Goal: Download file/media

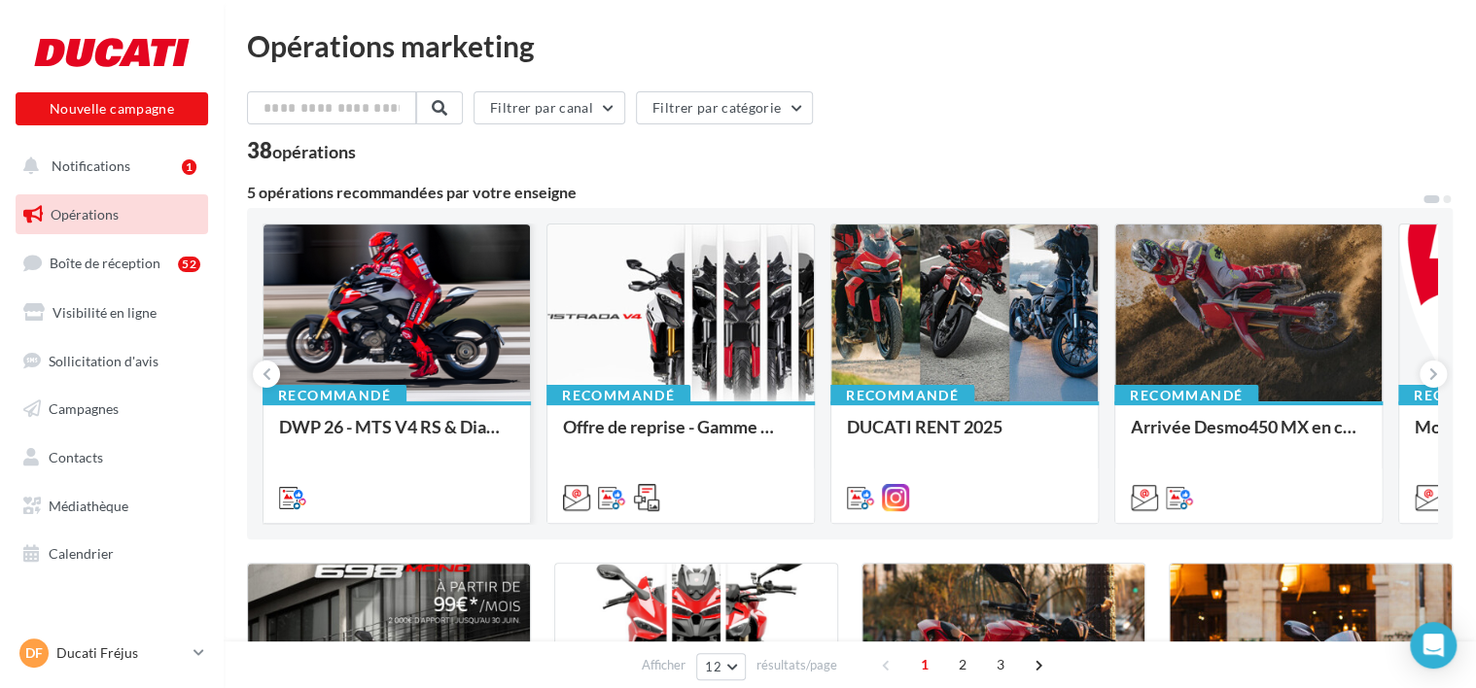
click at [403, 323] on div at bounding box center [396, 314] width 266 height 179
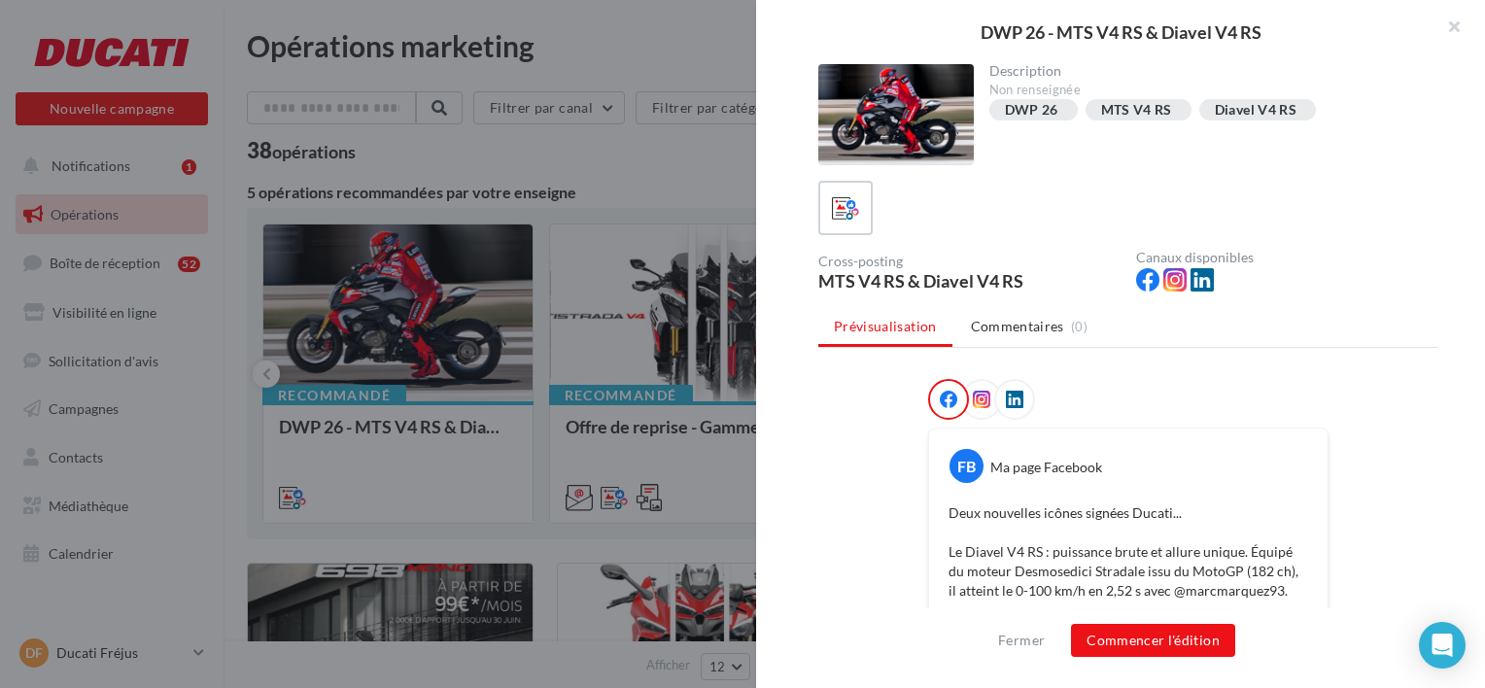
click at [651, 138] on div at bounding box center [742, 344] width 1485 height 688
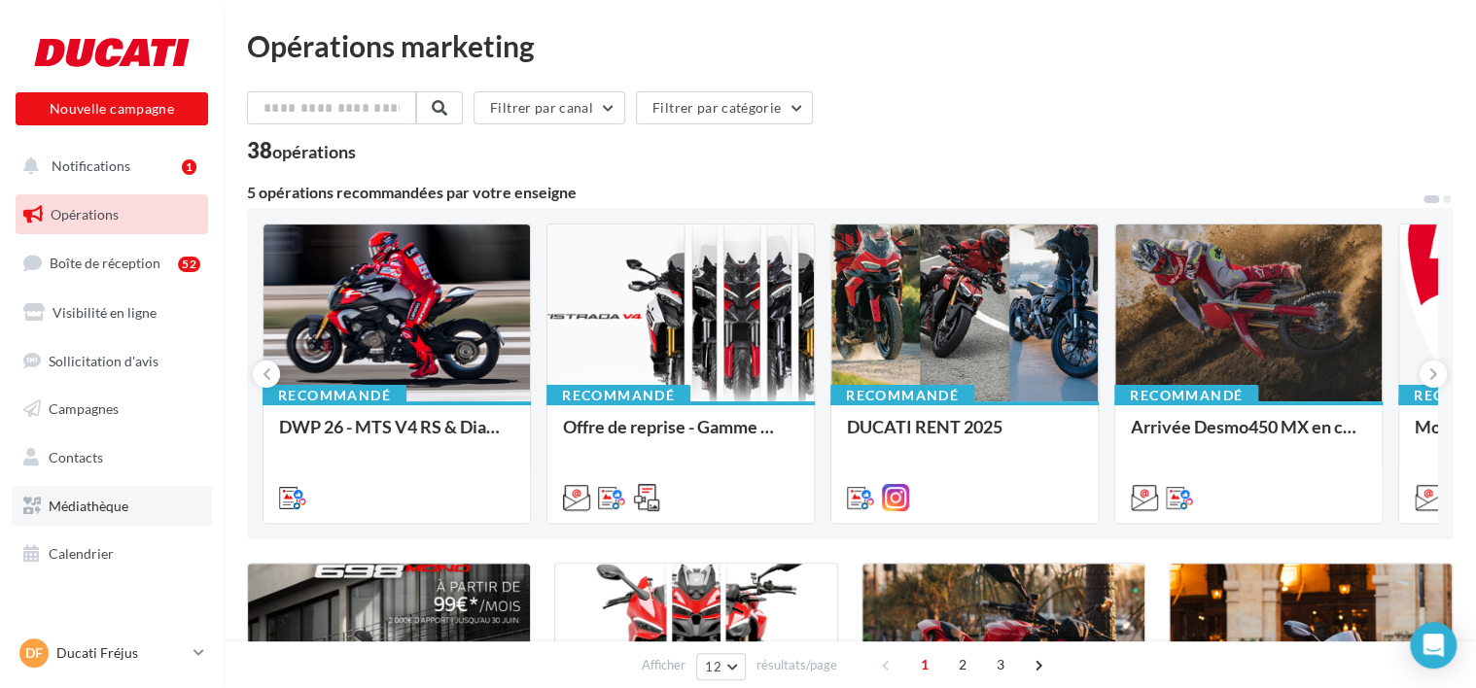
click at [97, 502] on span "Médiathèque" at bounding box center [89, 506] width 80 height 17
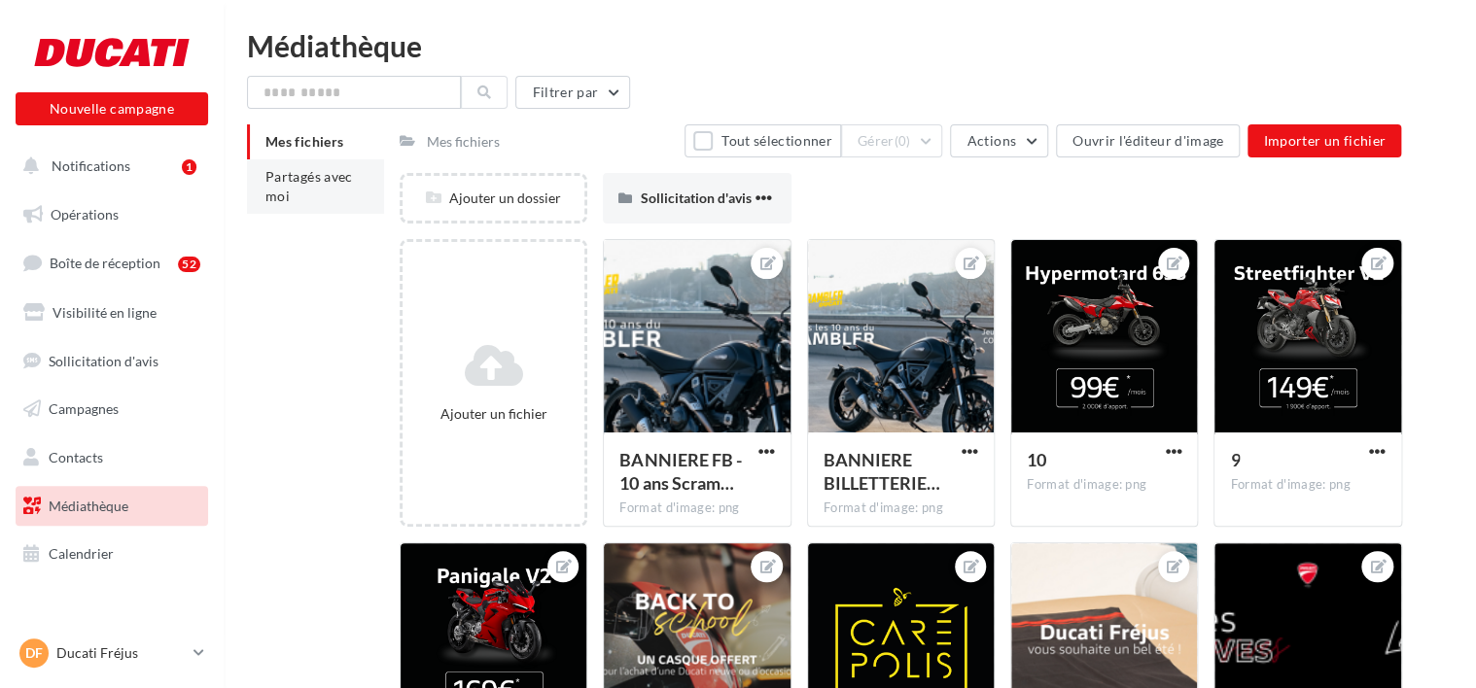
click at [318, 191] on li "Partagés avec moi" at bounding box center [315, 186] width 137 height 54
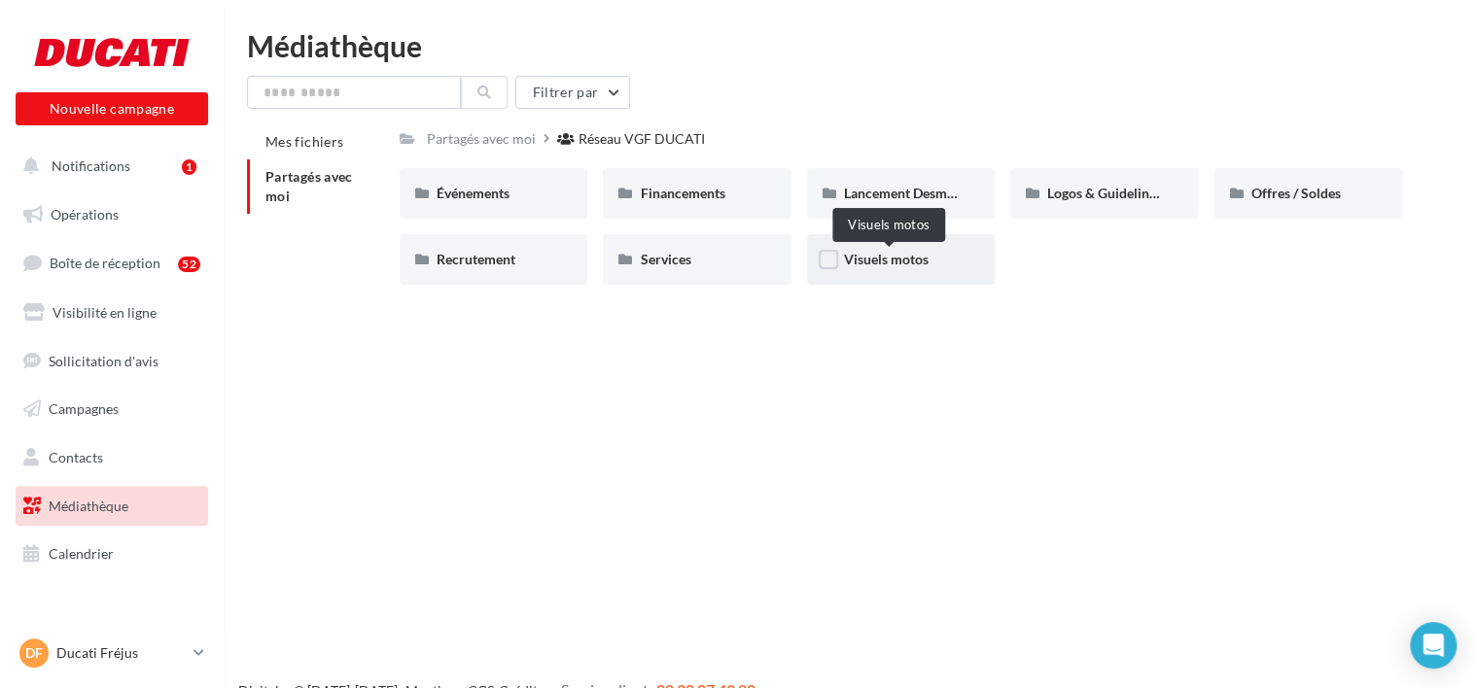
click at [896, 265] on span "Visuels motos" at bounding box center [886, 259] width 85 height 17
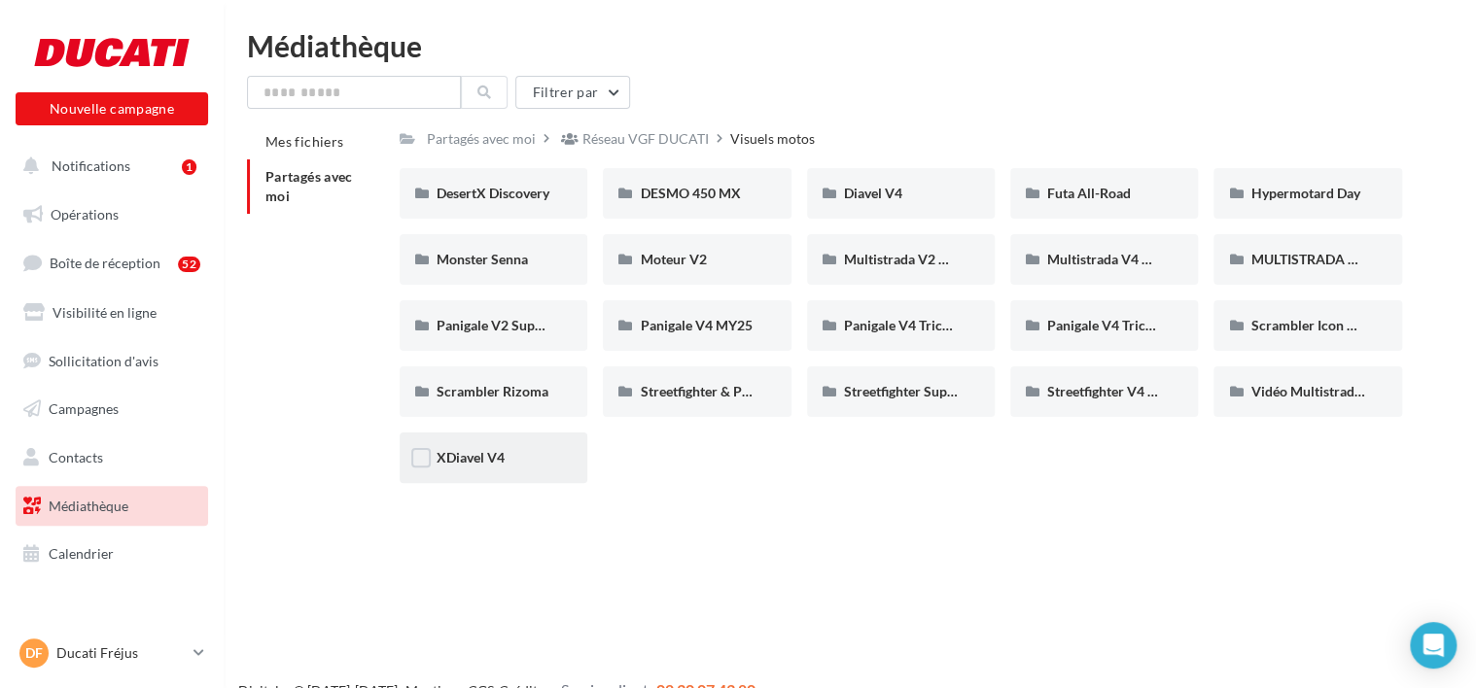
click at [506, 460] on div "XDiavel V4" at bounding box center [493, 457] width 114 height 19
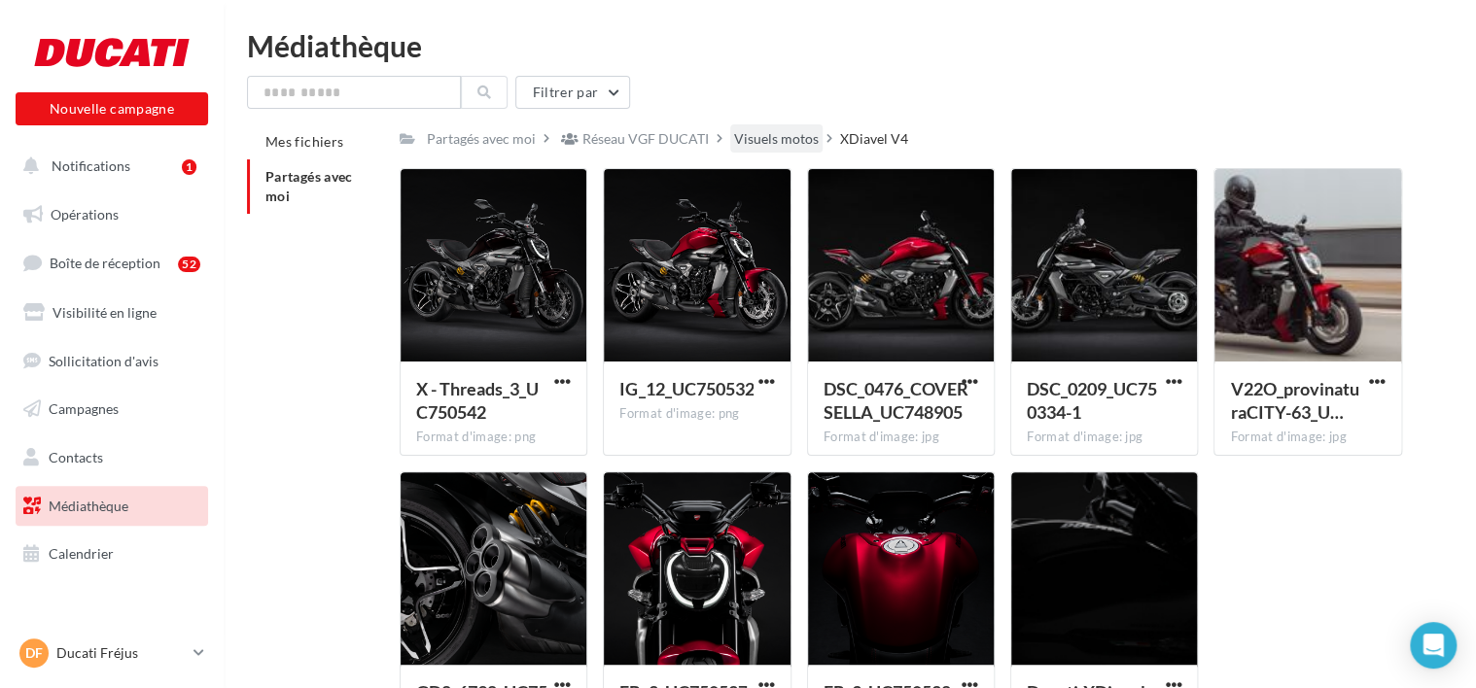
click at [822, 139] on div "Visuels motos" at bounding box center [776, 138] width 92 height 28
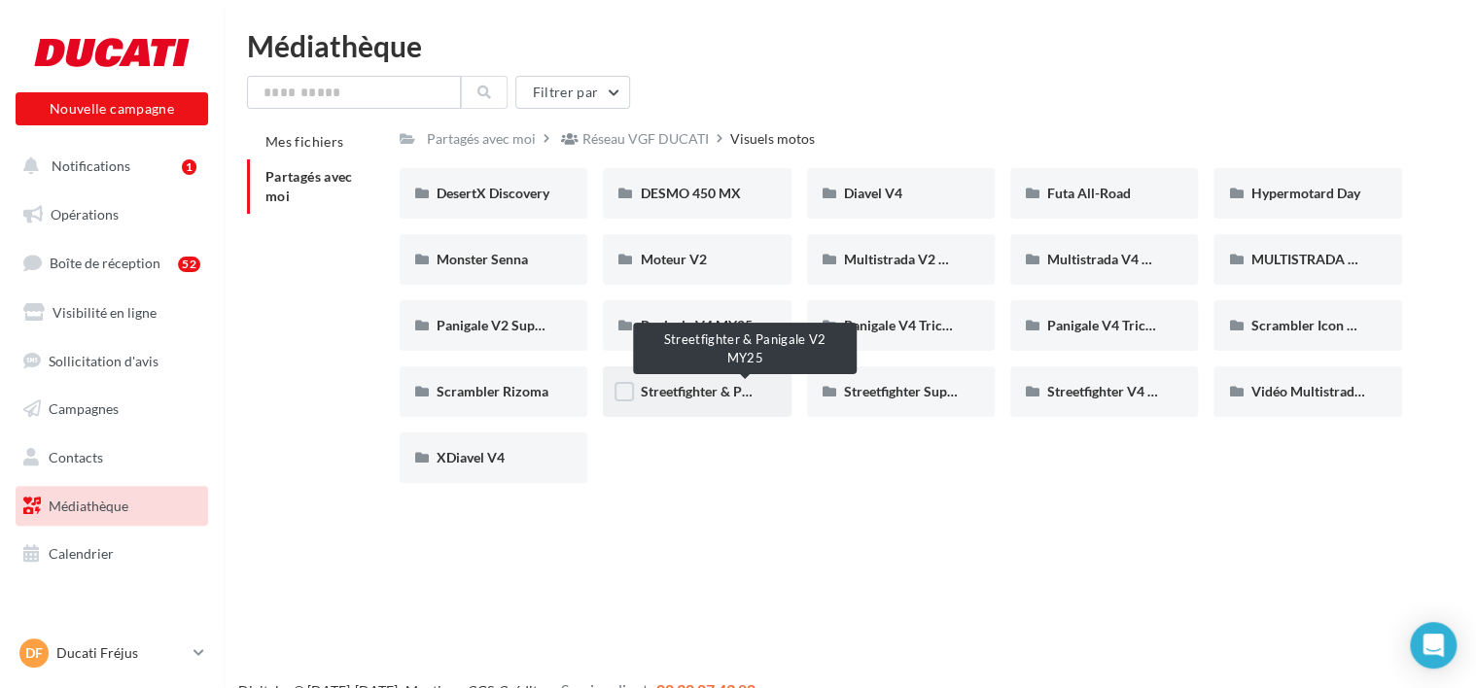
click at [731, 392] on span "Streetfighter & Panigale V2 MY25" at bounding box center [742, 391] width 204 height 17
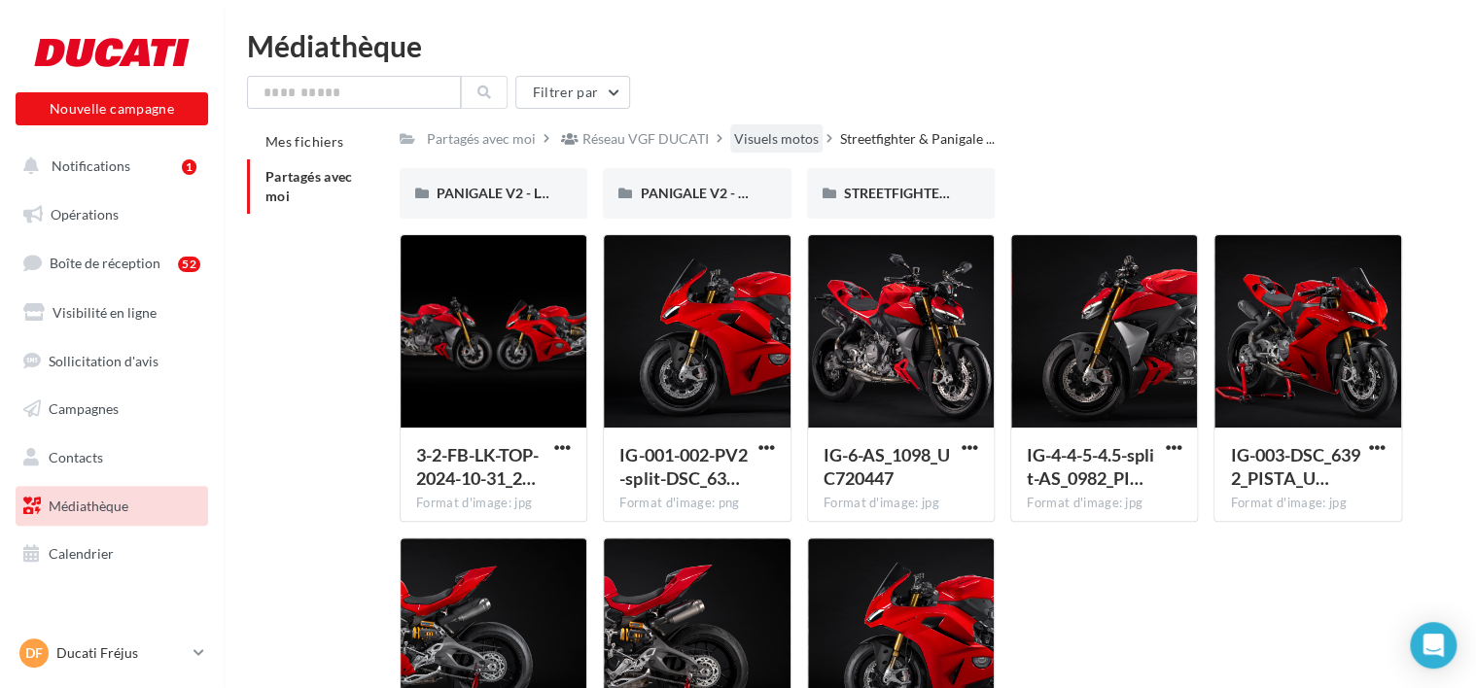
click at [812, 141] on div "Visuels motos" at bounding box center [776, 138] width 85 height 19
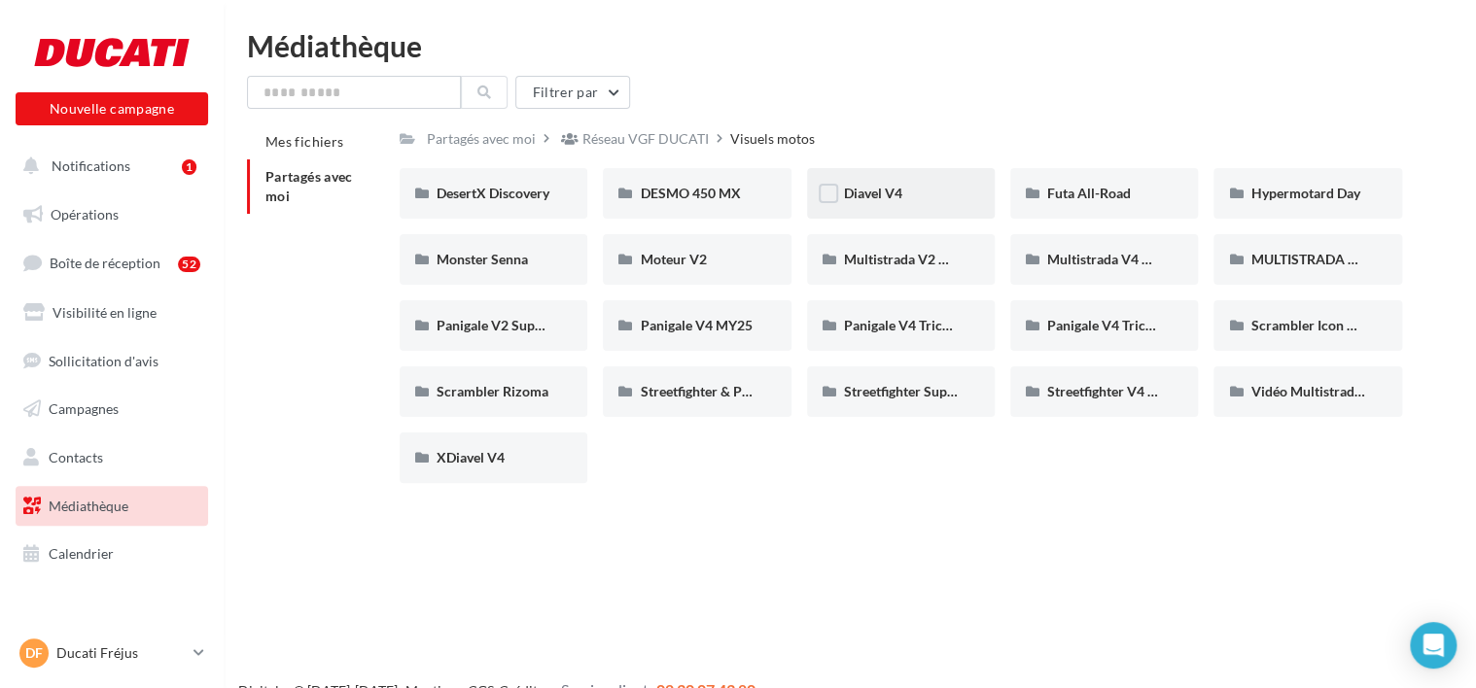
click at [959, 182] on div "Diavel V4" at bounding box center [901, 193] width 188 height 51
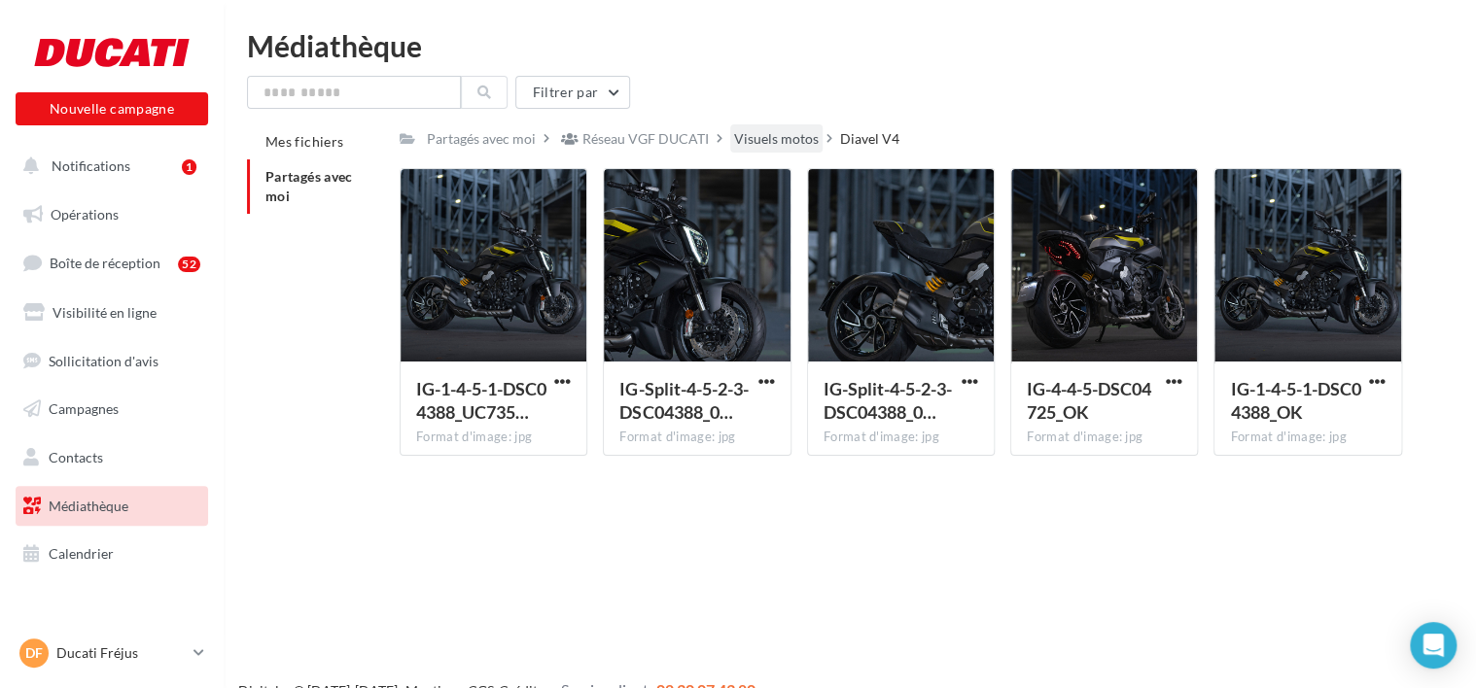
click at [779, 137] on div "Visuels motos" at bounding box center [776, 138] width 85 height 19
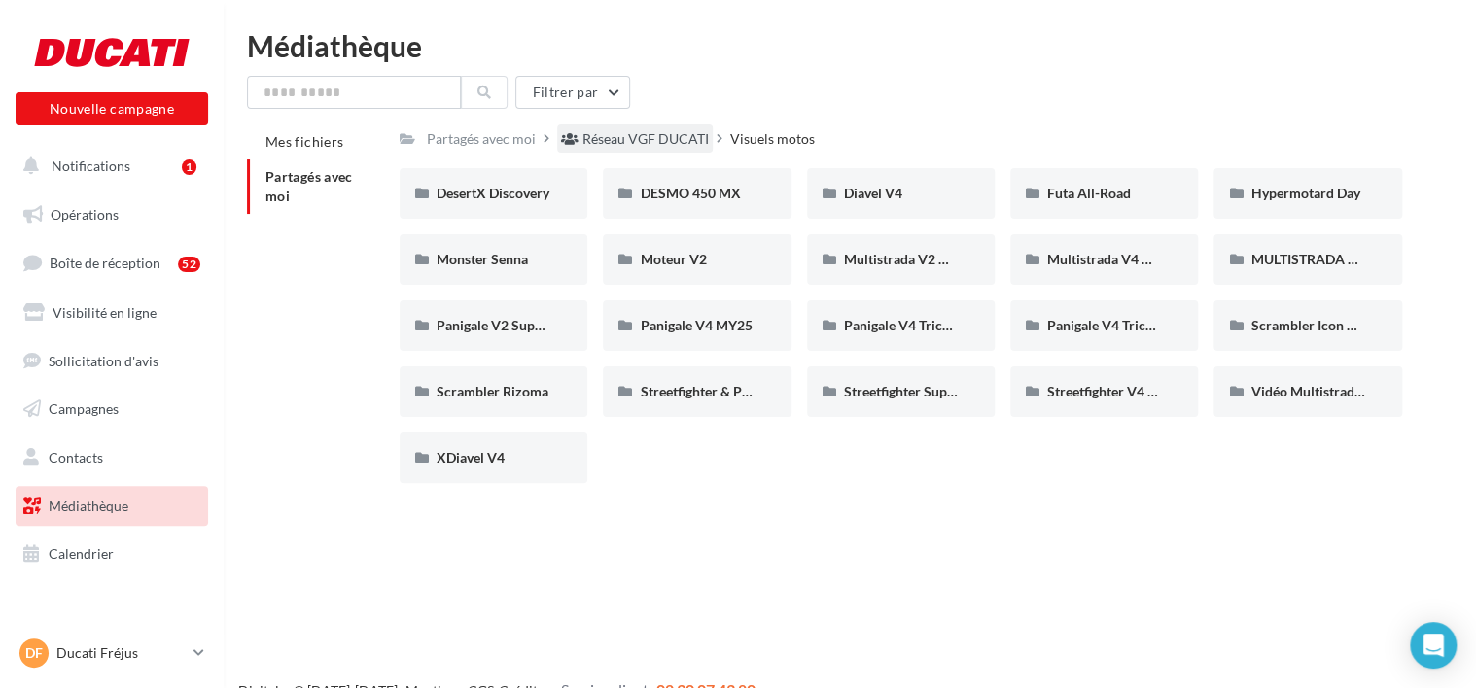
click at [689, 142] on div "Réseau VGF DUCATI" at bounding box center [645, 138] width 126 height 19
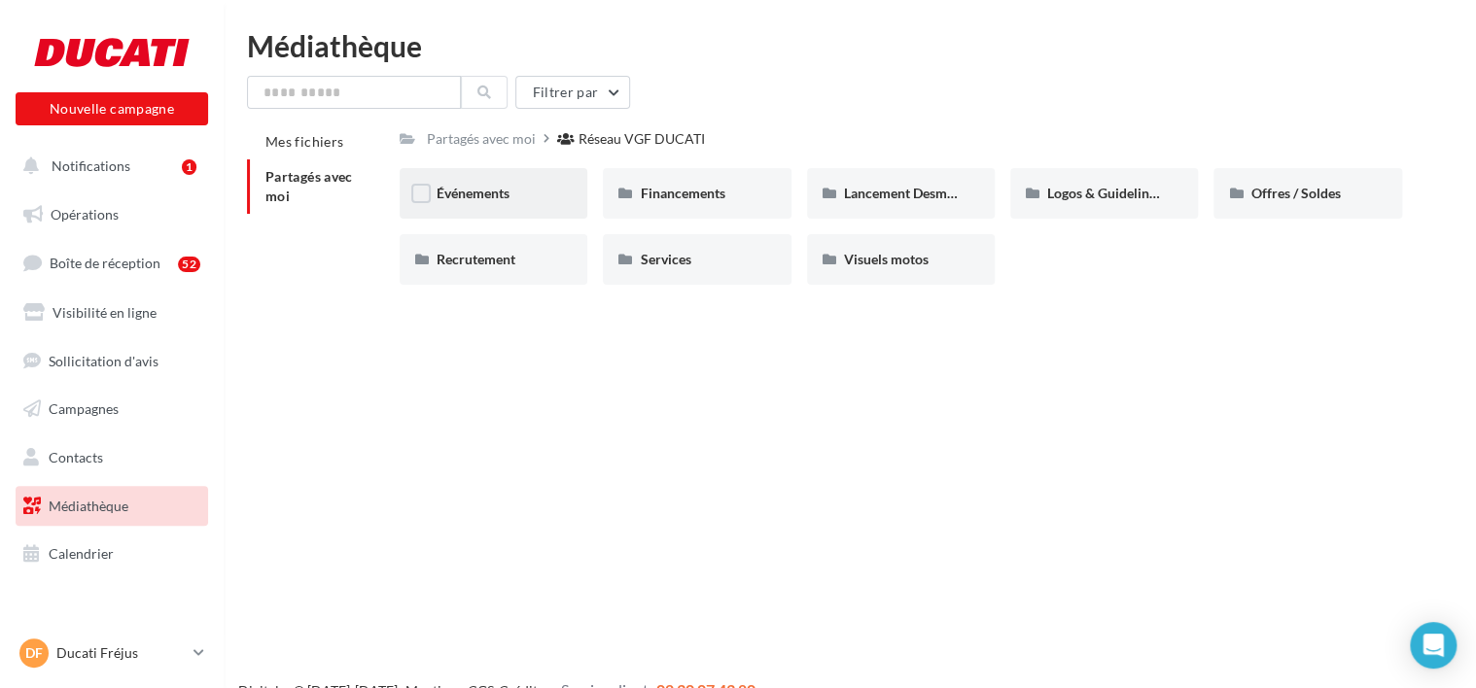
click at [537, 175] on div "Événements" at bounding box center [494, 193] width 188 height 51
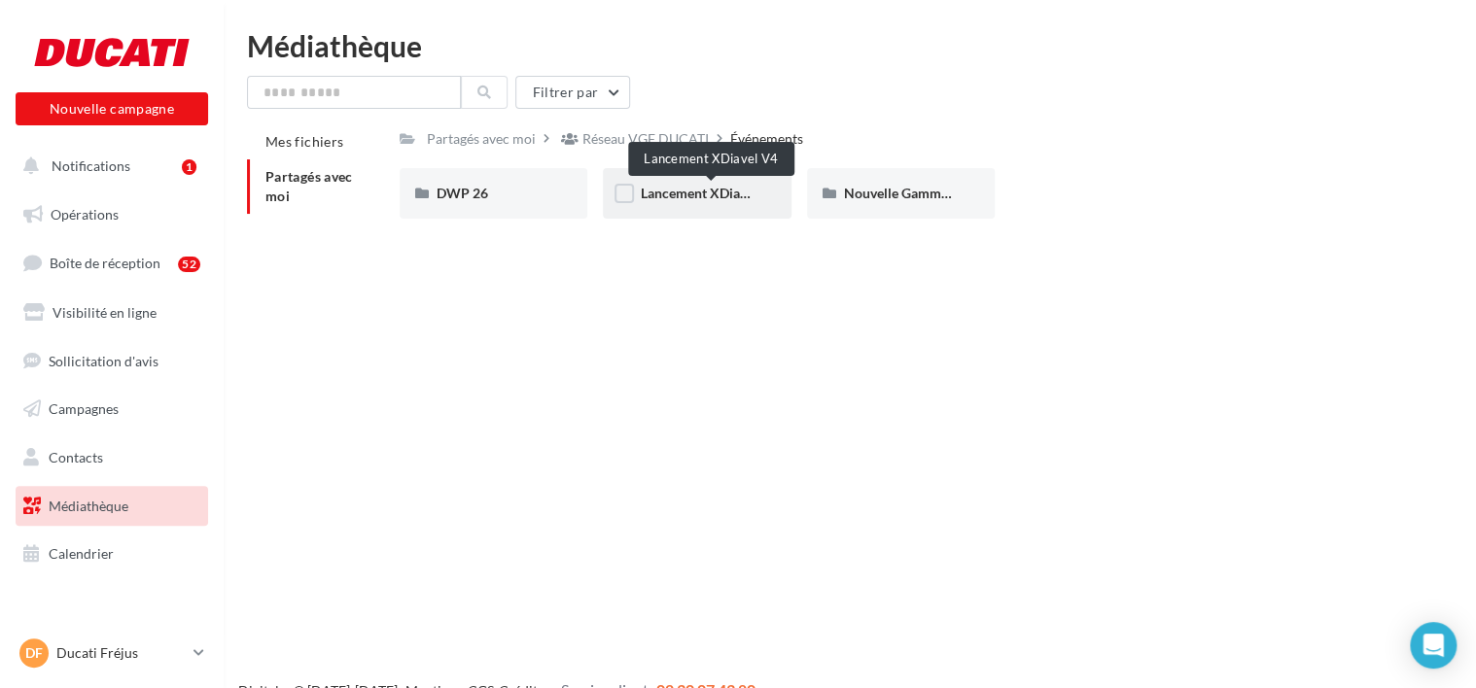
click at [726, 190] on span "Lancement XDiavel V4" at bounding box center [708, 193] width 137 height 17
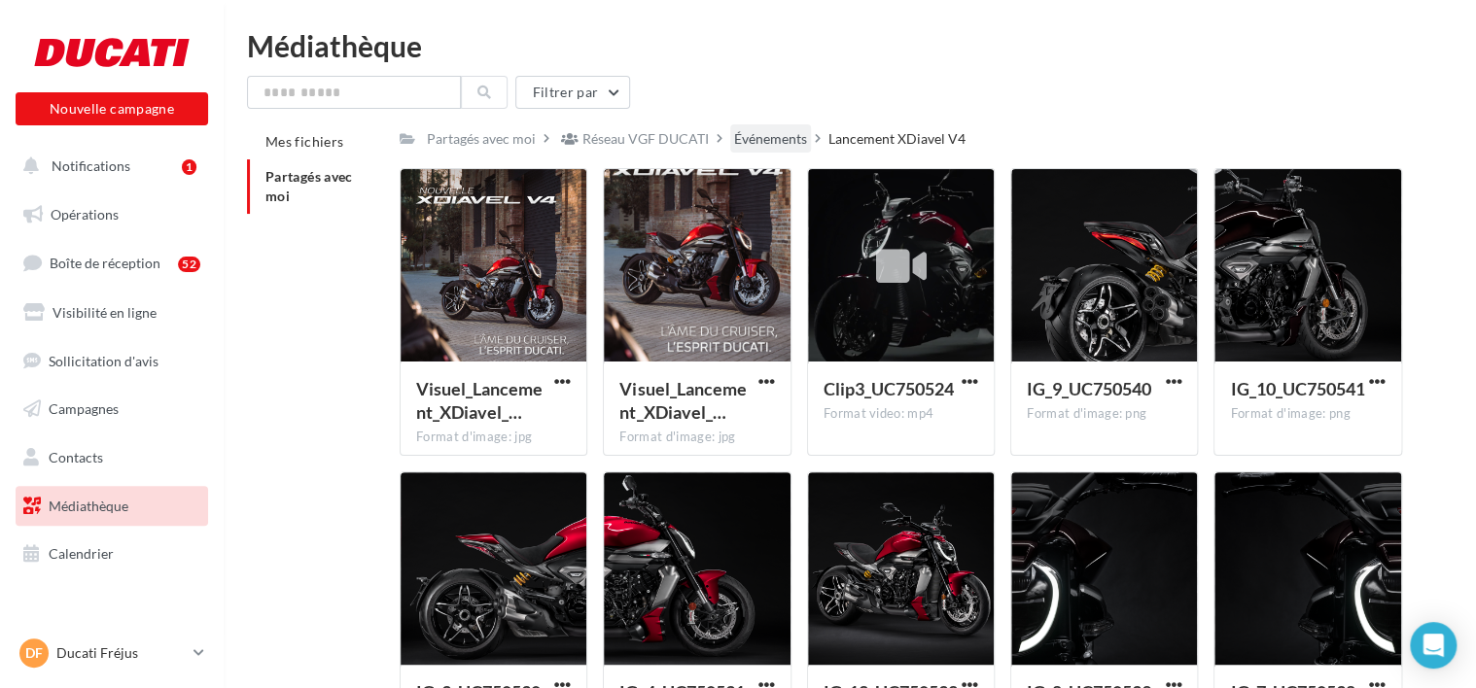
click at [803, 140] on div "Événements" at bounding box center [770, 138] width 73 height 19
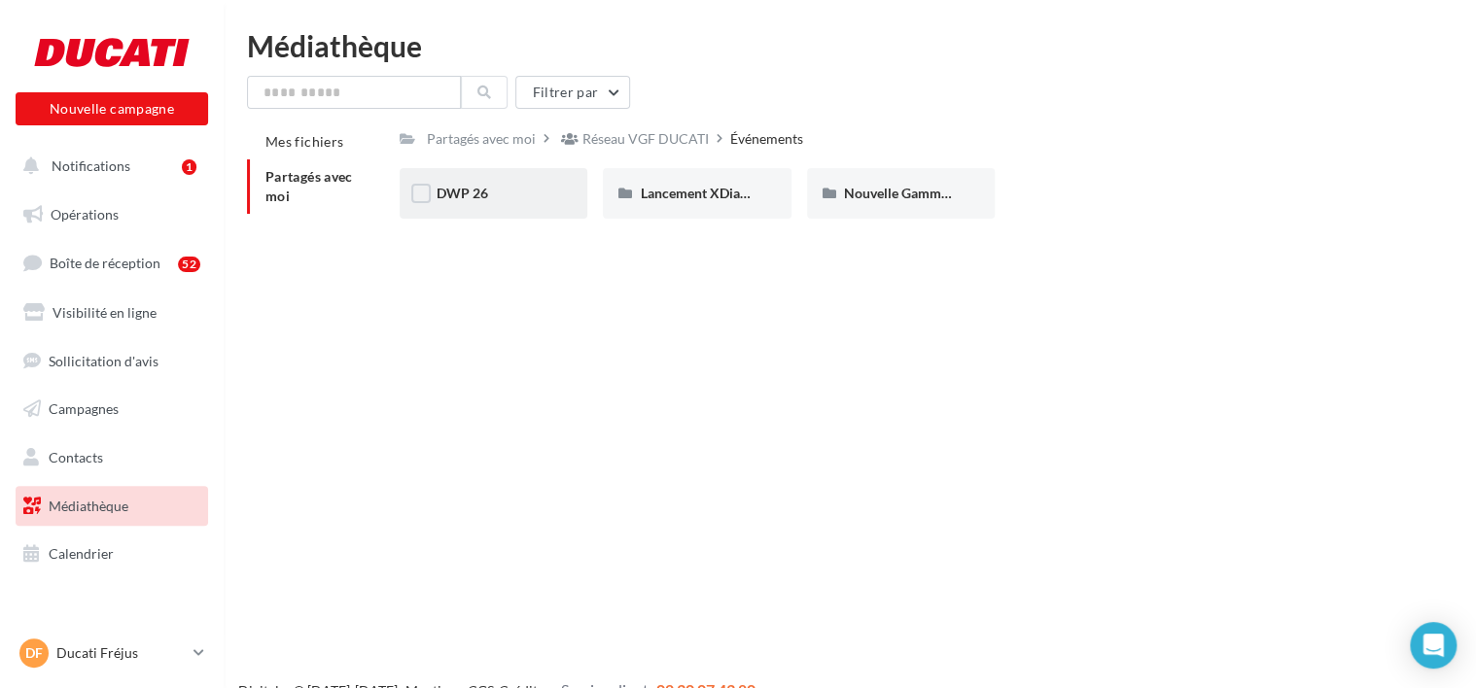
click at [514, 201] on div "DWP 26" at bounding box center [493, 193] width 114 height 19
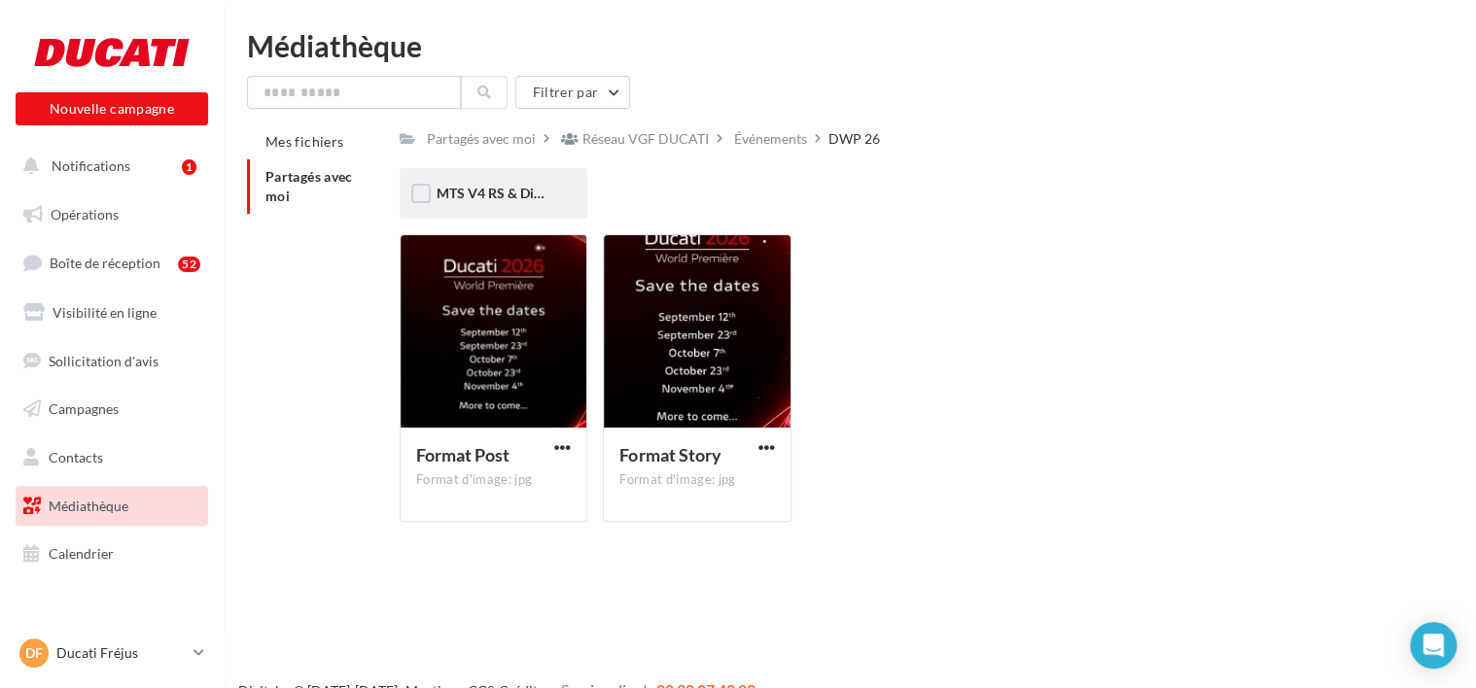
click at [525, 195] on span "MTS V4 RS & Diavel V4 RS" at bounding box center [516, 193] width 161 height 17
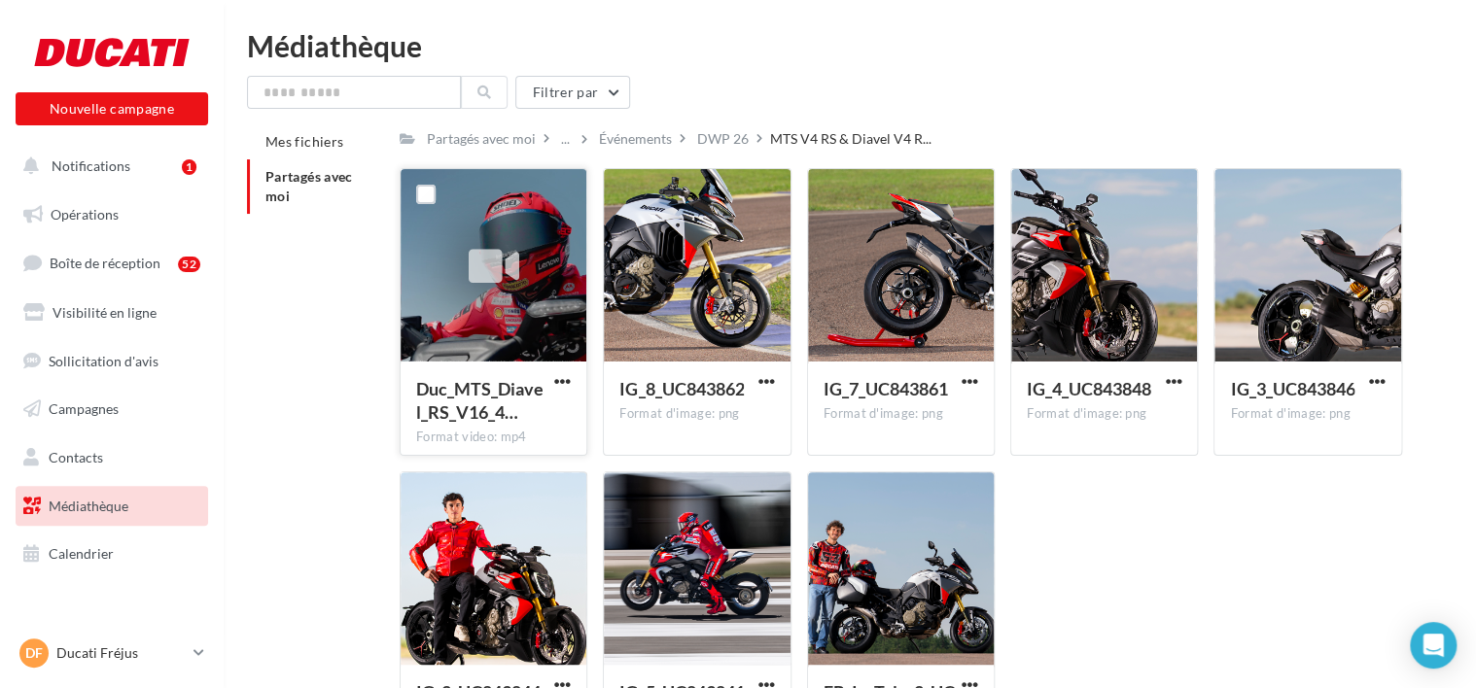
click at [548, 382] on div "Duc_MTS_Diavel_RS_V16_4…" at bounding box center [493, 403] width 155 height 52
click at [765, 379] on span "button" at bounding box center [766, 381] width 17 height 17
click at [743, 418] on button "Télécharger" at bounding box center [681, 420] width 194 height 51
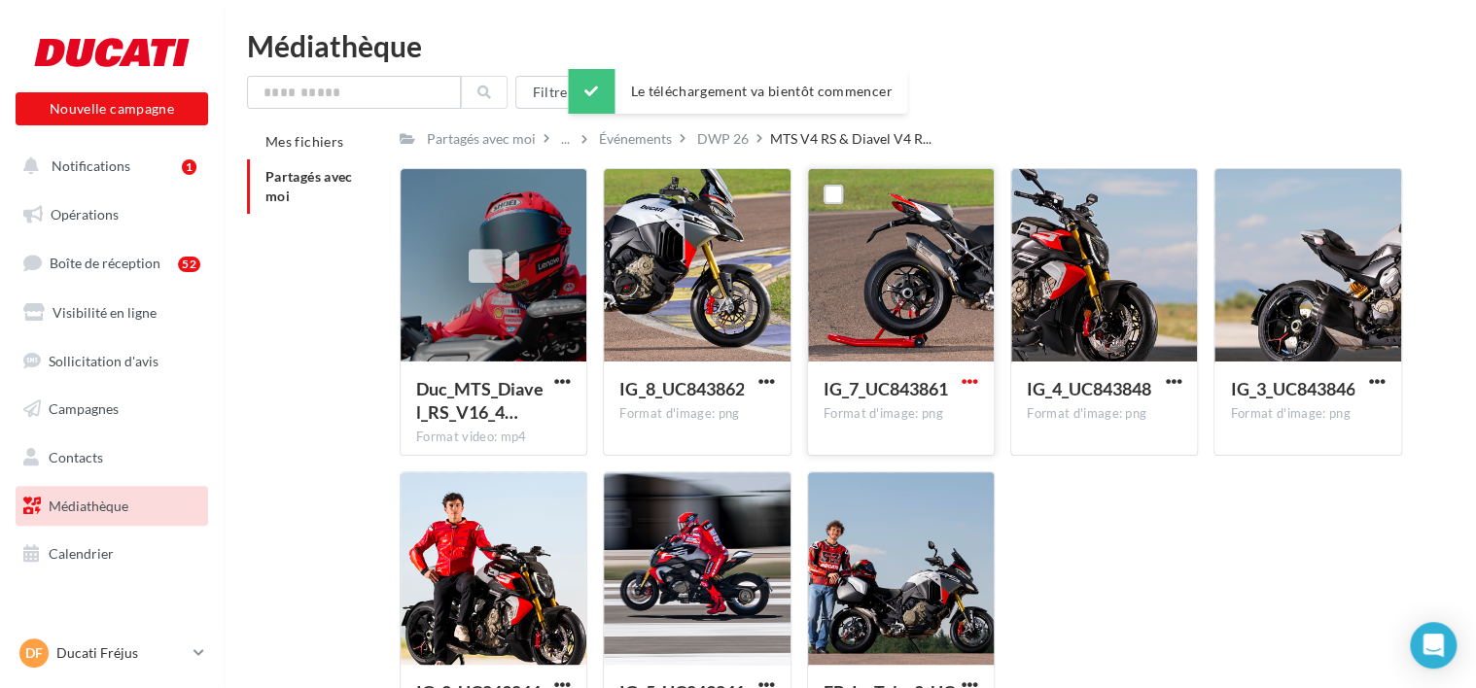
click at [963, 381] on span "button" at bounding box center [969, 381] width 17 height 17
click at [953, 413] on button "Télécharger" at bounding box center [884, 420] width 194 height 51
click at [1171, 380] on span "button" at bounding box center [1173, 381] width 17 height 17
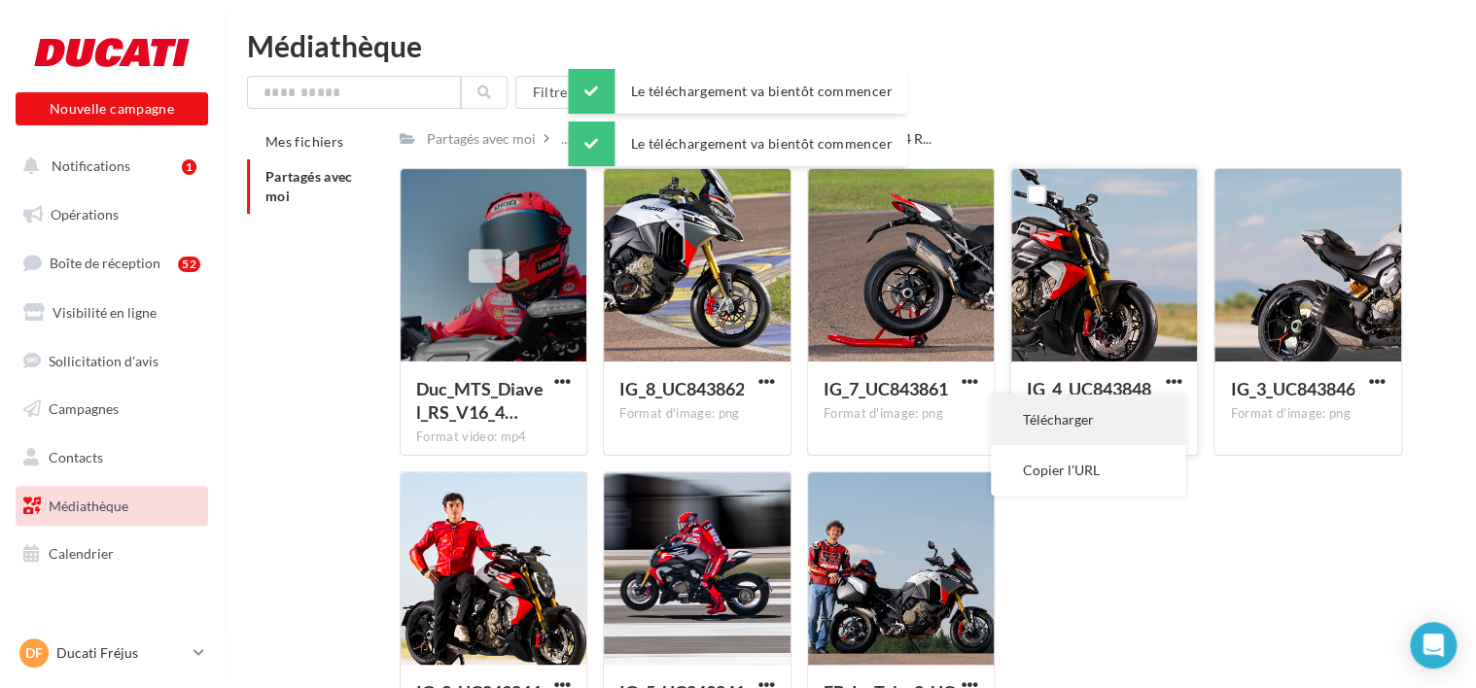
click at [1158, 412] on button "Télécharger" at bounding box center [1088, 420] width 194 height 51
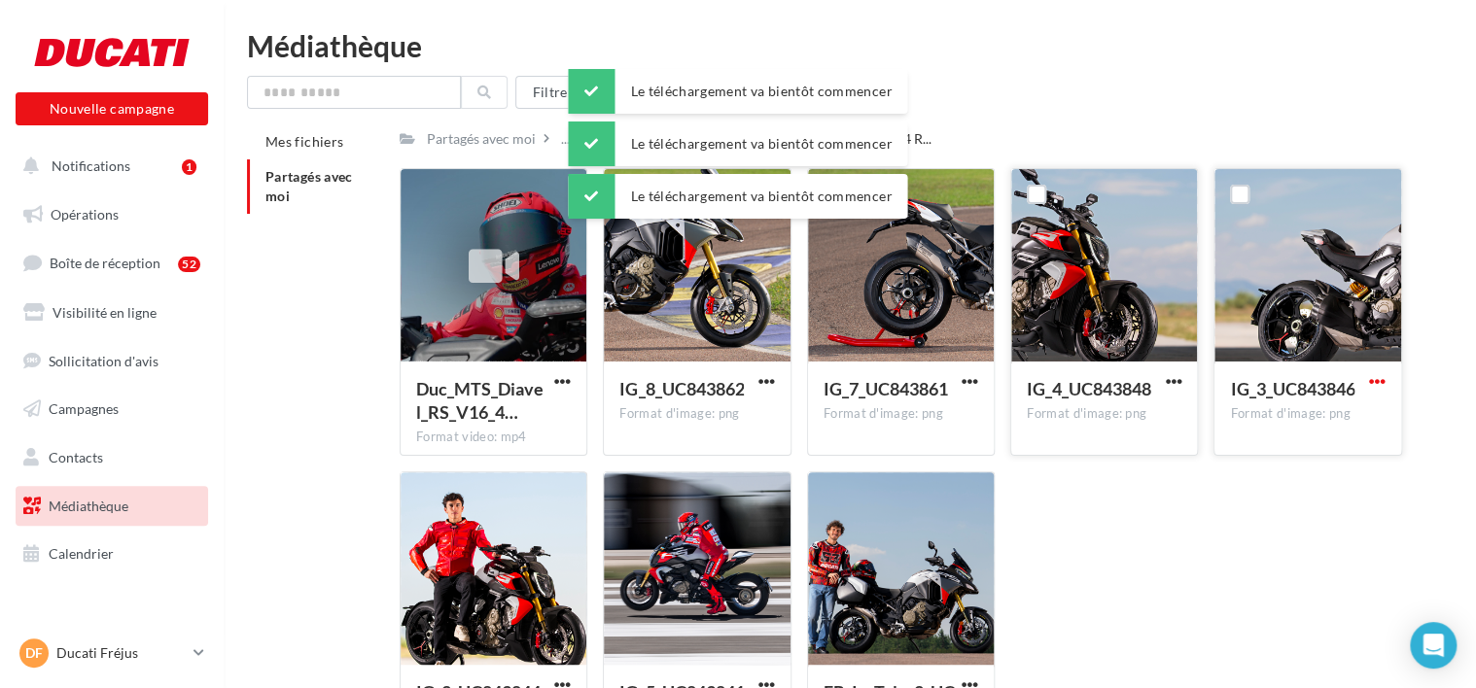
click at [1373, 375] on span "button" at bounding box center [1377, 381] width 17 height 17
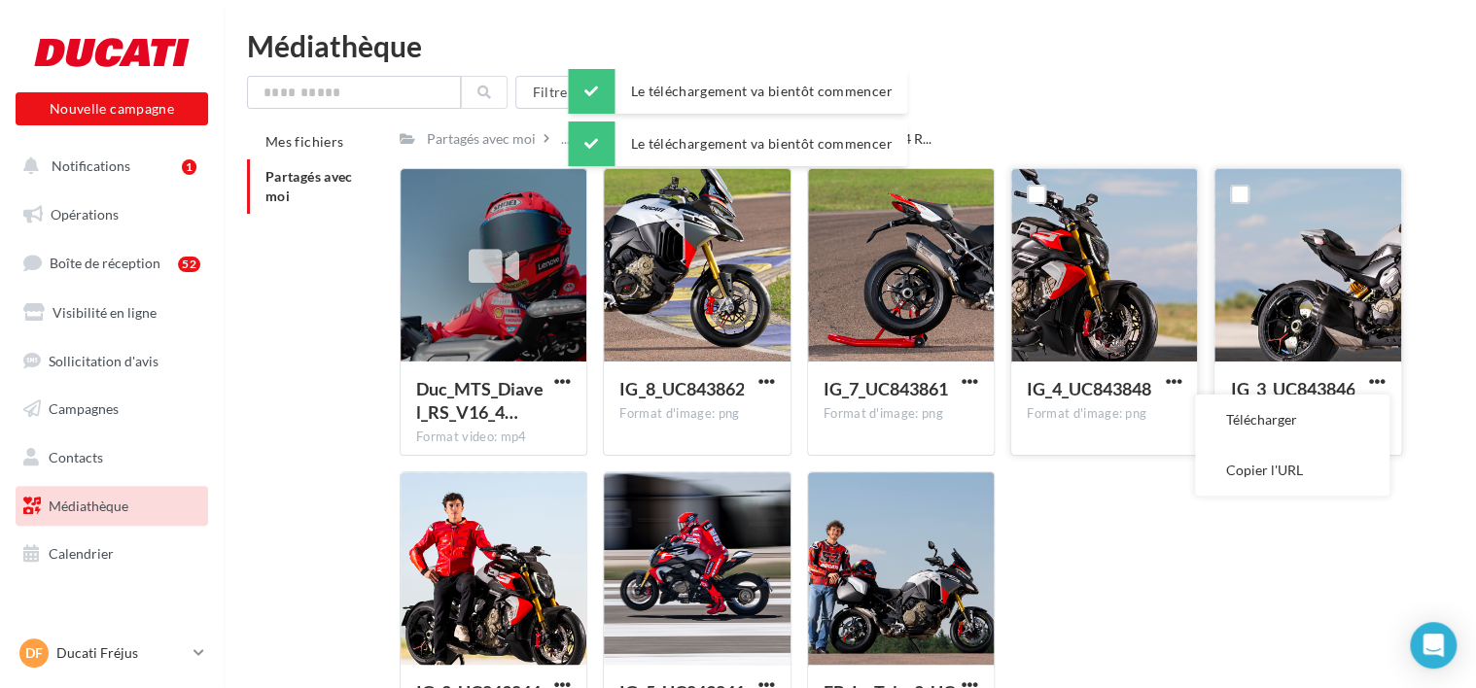
drag, startPoint x: 1304, startPoint y: 424, endPoint x: 1292, endPoint y: 424, distance: 11.7
click at [1304, 424] on button "Télécharger" at bounding box center [1292, 420] width 194 height 51
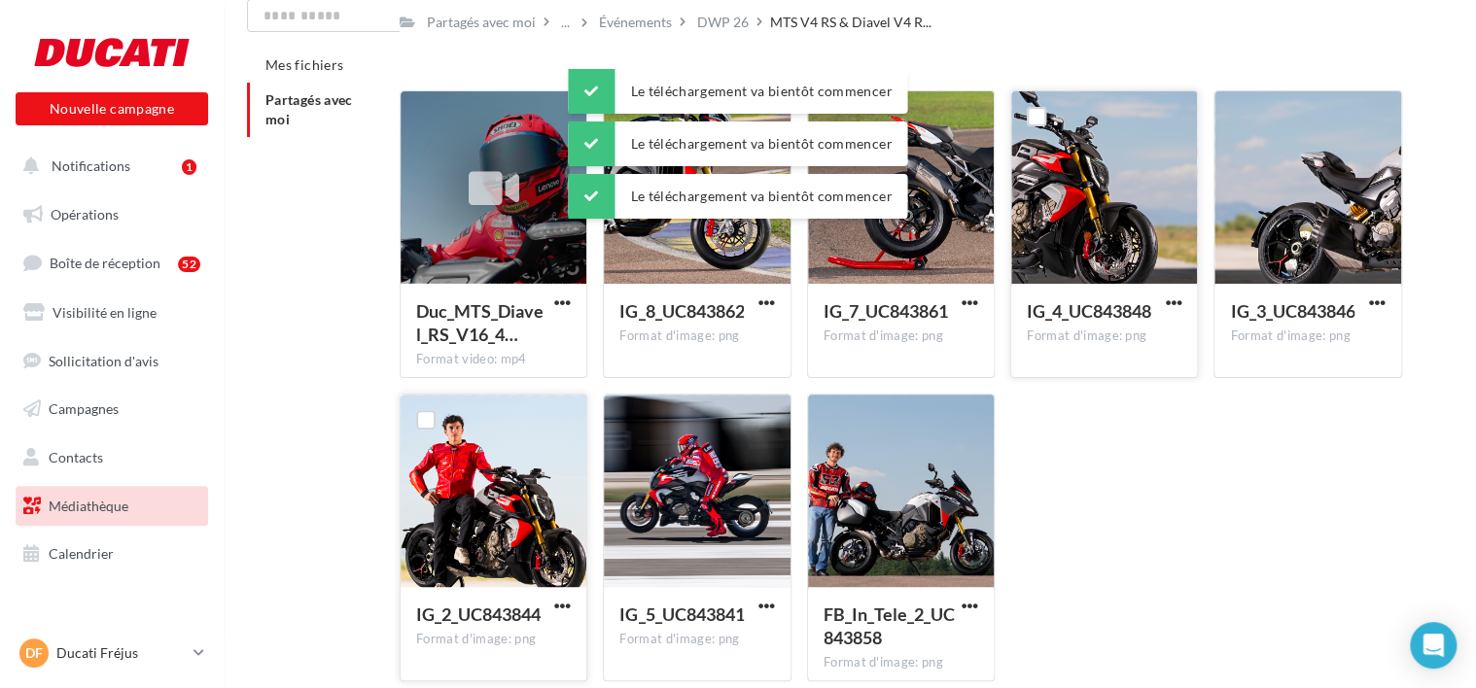
scroll to position [169, 0]
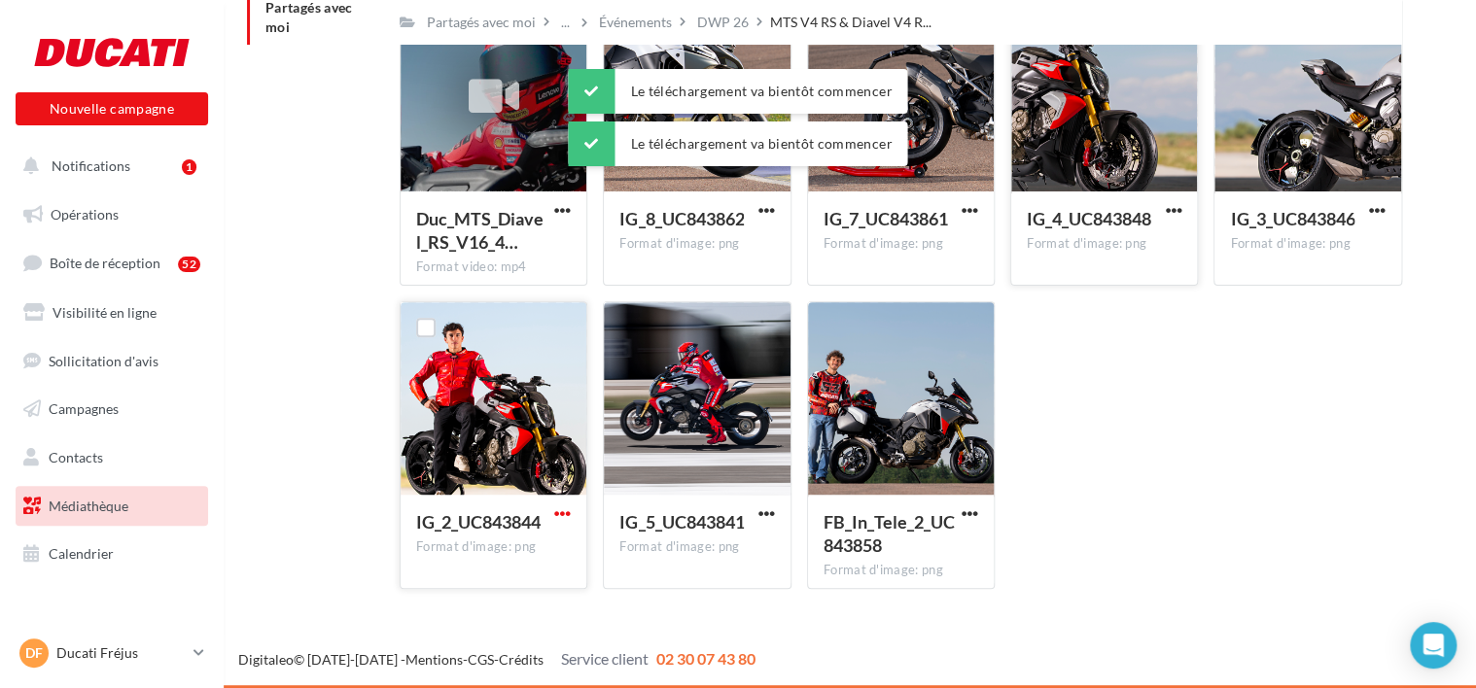
click at [564, 519] on span "button" at bounding box center [562, 514] width 17 height 17
click at [555, 536] on button "Télécharger" at bounding box center [477, 553] width 194 height 51
click at [759, 509] on span "button" at bounding box center [766, 514] width 17 height 17
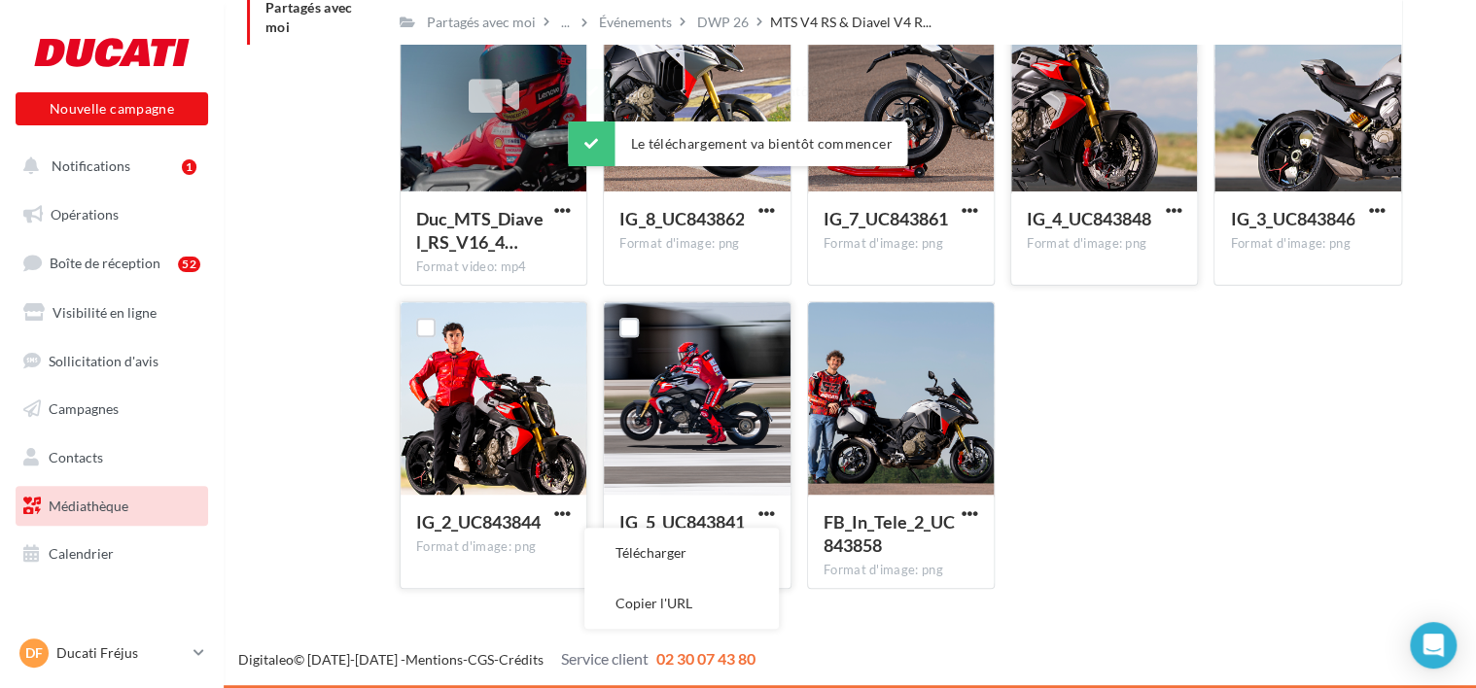
click at [748, 542] on button "Télécharger" at bounding box center [681, 553] width 194 height 51
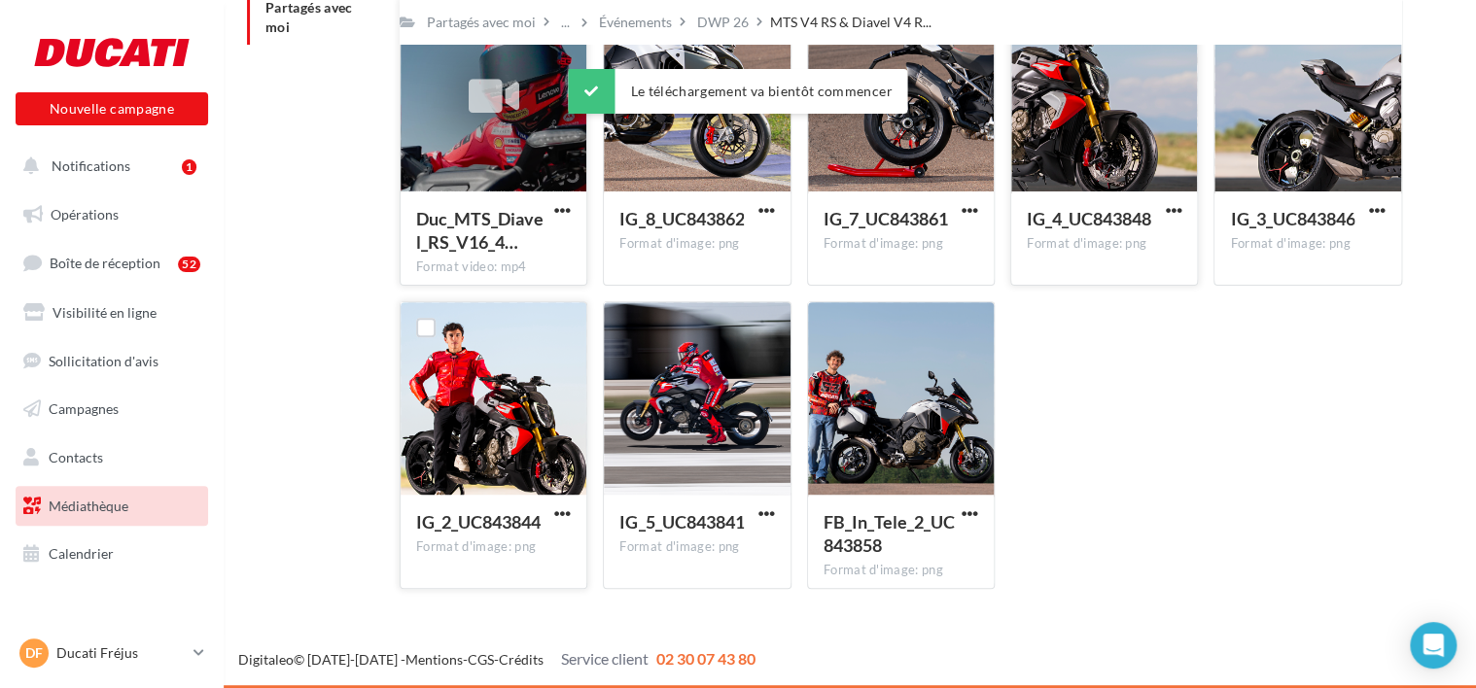
click at [576, 214] on div "Duc_MTS_Diavel_RS_V16_4… Format video: mp4" at bounding box center [494, 237] width 186 height 91
click at [560, 214] on span "button" at bounding box center [562, 210] width 17 height 17
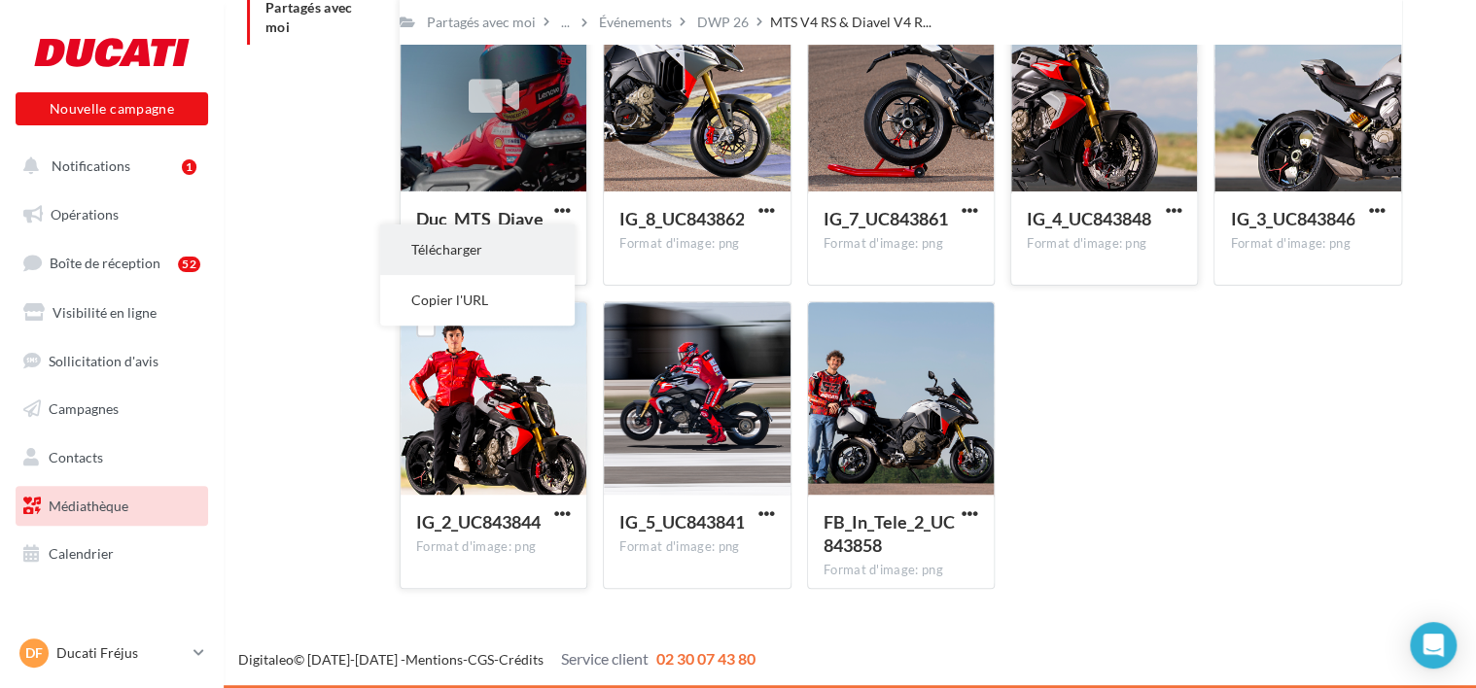
click at [533, 257] on button "Télécharger" at bounding box center [477, 250] width 194 height 51
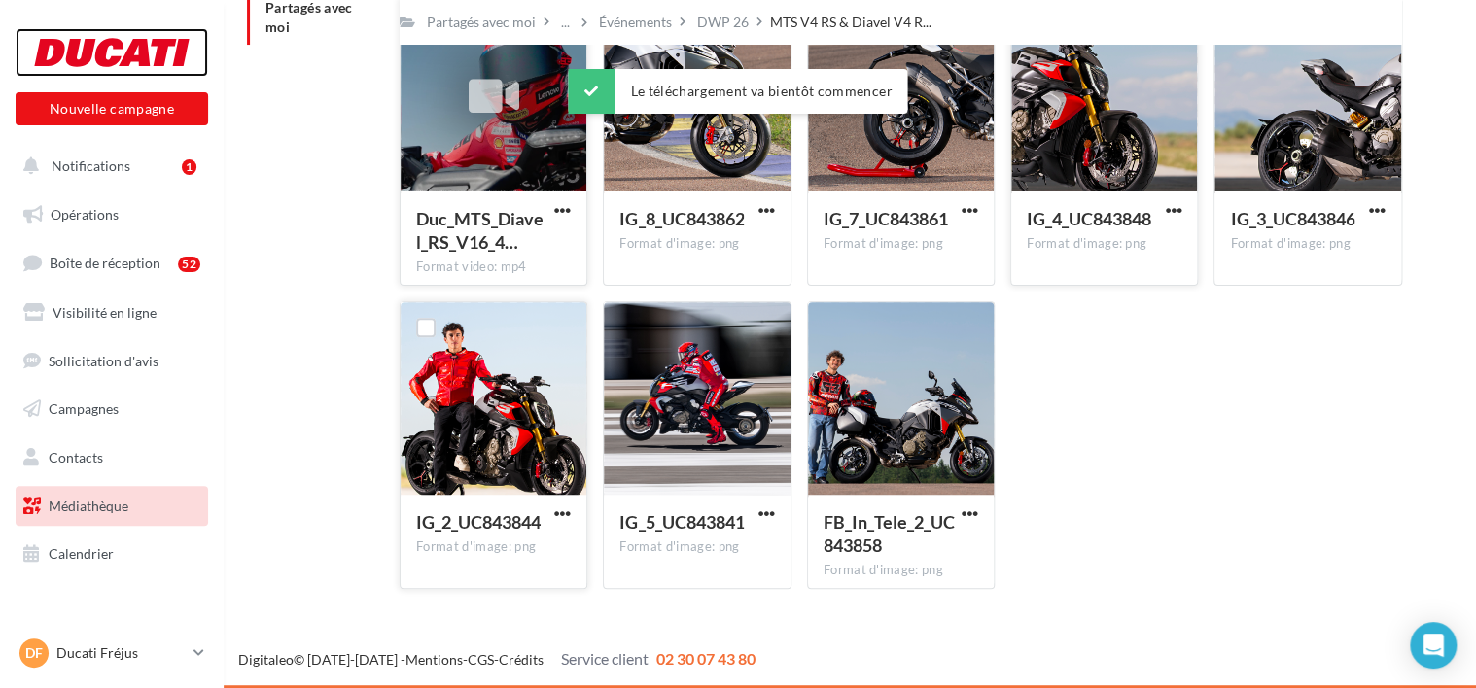
click at [128, 68] on div at bounding box center [112, 52] width 156 height 49
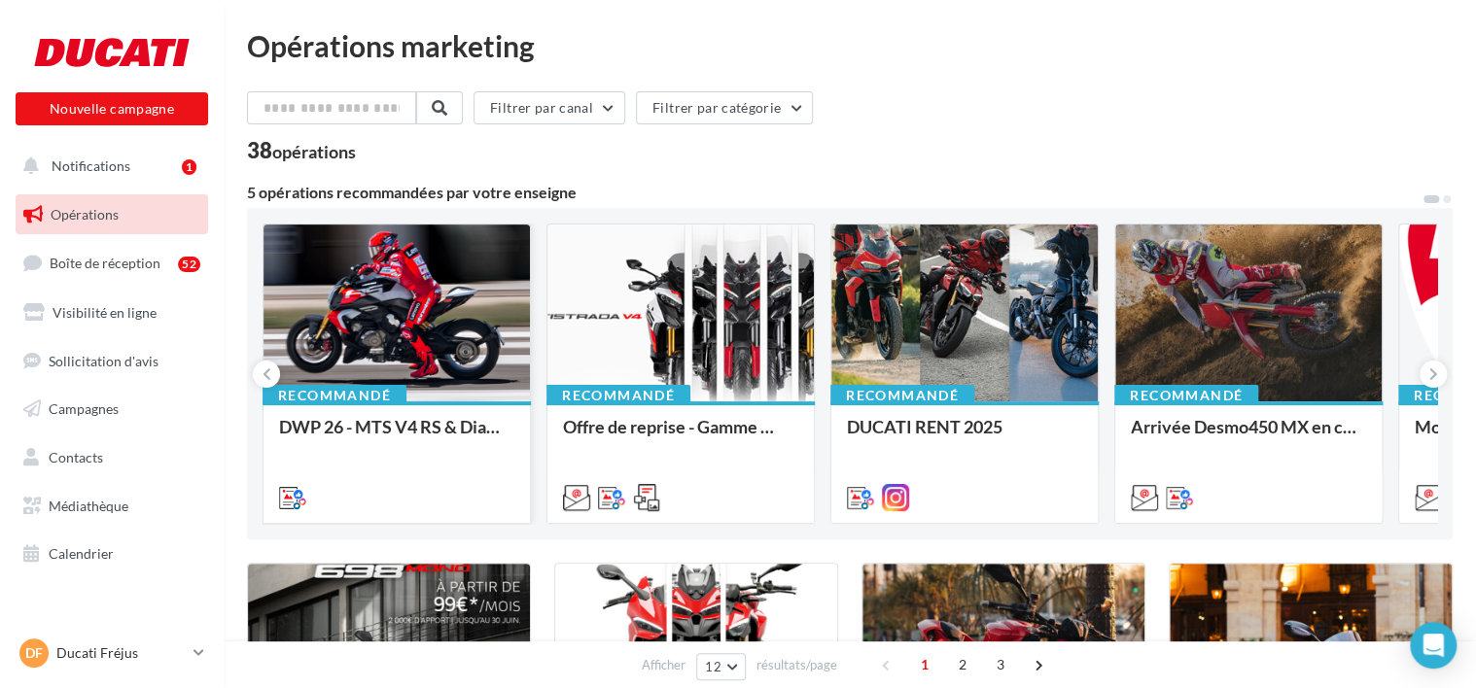
click at [391, 303] on div at bounding box center [396, 314] width 266 height 179
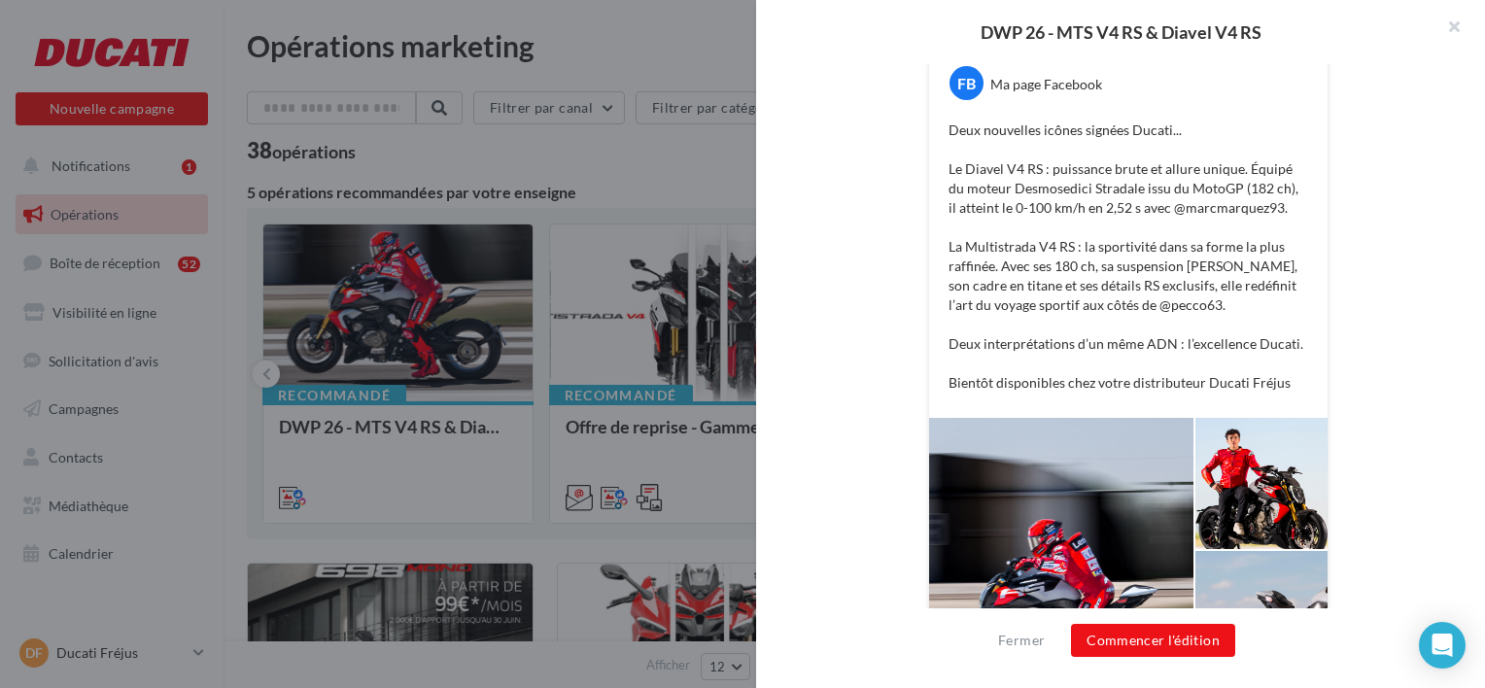
scroll to position [292, 0]
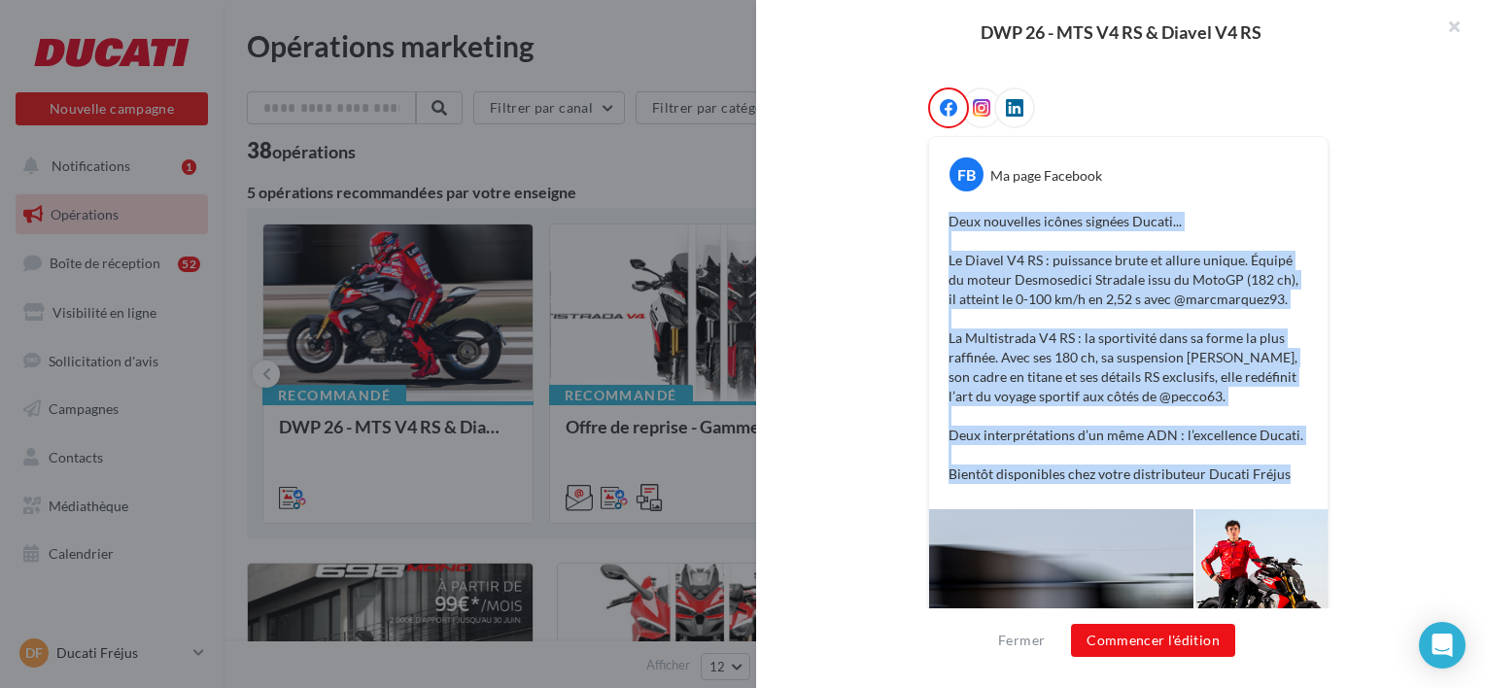
drag, startPoint x: 944, startPoint y: 217, endPoint x: 1277, endPoint y: 482, distance: 426.2
click at [1277, 482] on div "Deux nouvelles icônes signées Ducati... Le Diavel V4 RS : puissance brute et al…" at bounding box center [1128, 348] width 389 height 282
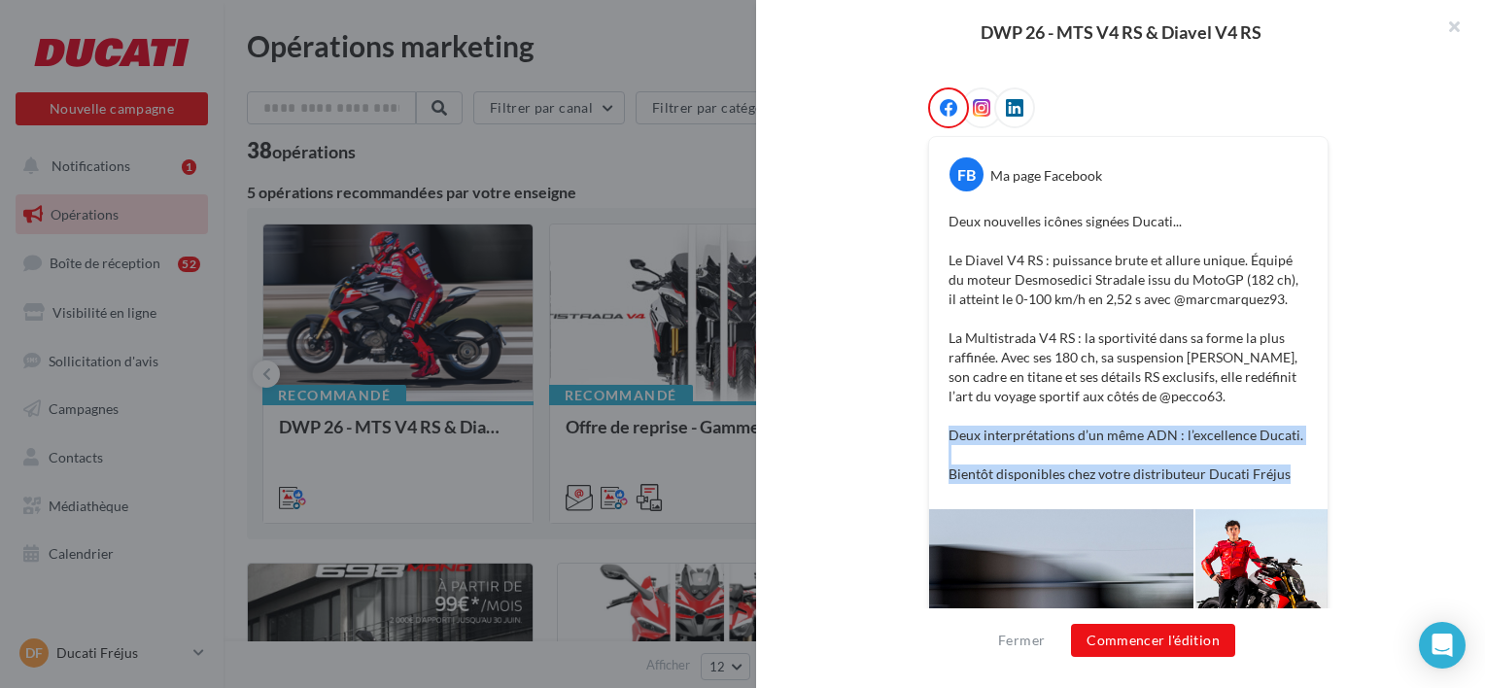
drag, startPoint x: 1277, startPoint y: 482, endPoint x: 1295, endPoint y: 432, distance: 53.5
click at [1295, 432] on div "Deux nouvelles icônes signées Ducati... Le Diavel V4 RS : puissance brute et al…" at bounding box center [1128, 348] width 389 height 282
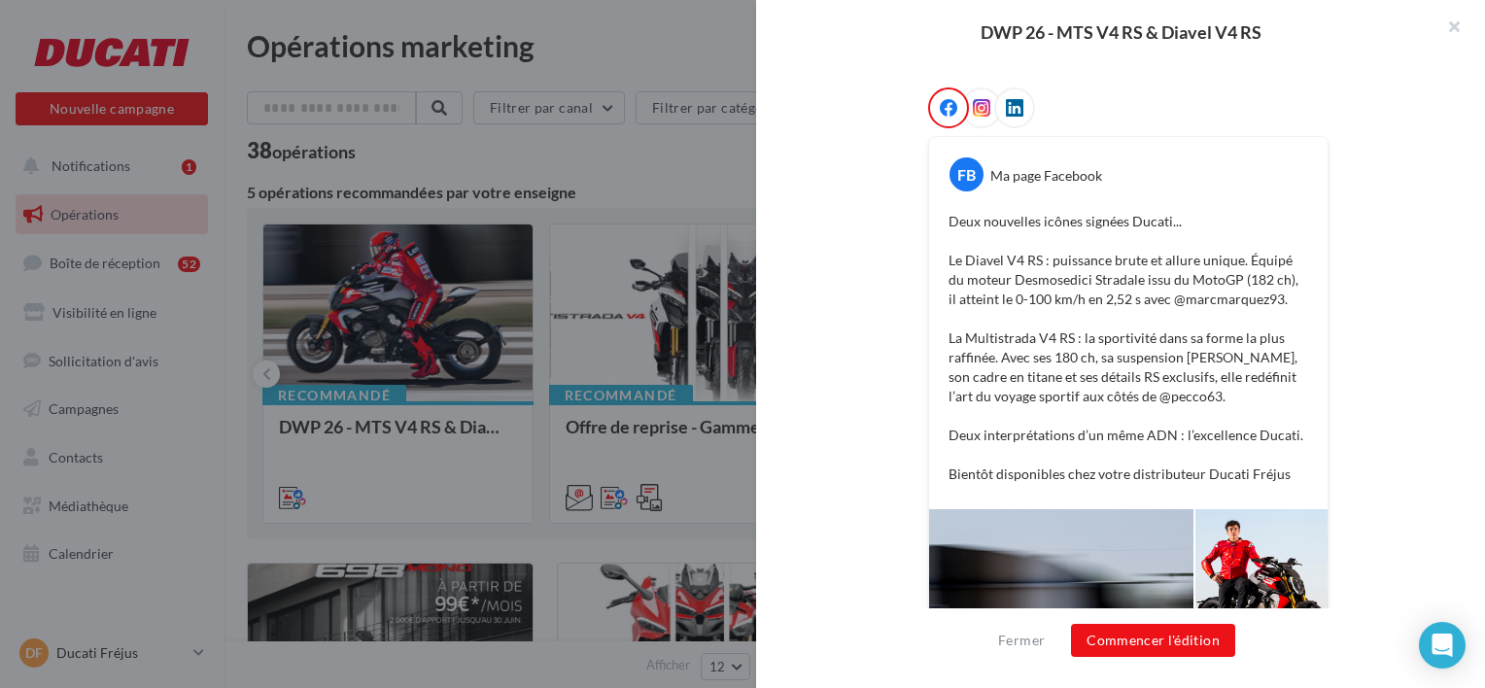
click at [1172, 351] on p "Deux nouvelles icônes signées Ducati... Le Diavel V4 RS : puissance brute et al…" at bounding box center [1129, 348] width 360 height 272
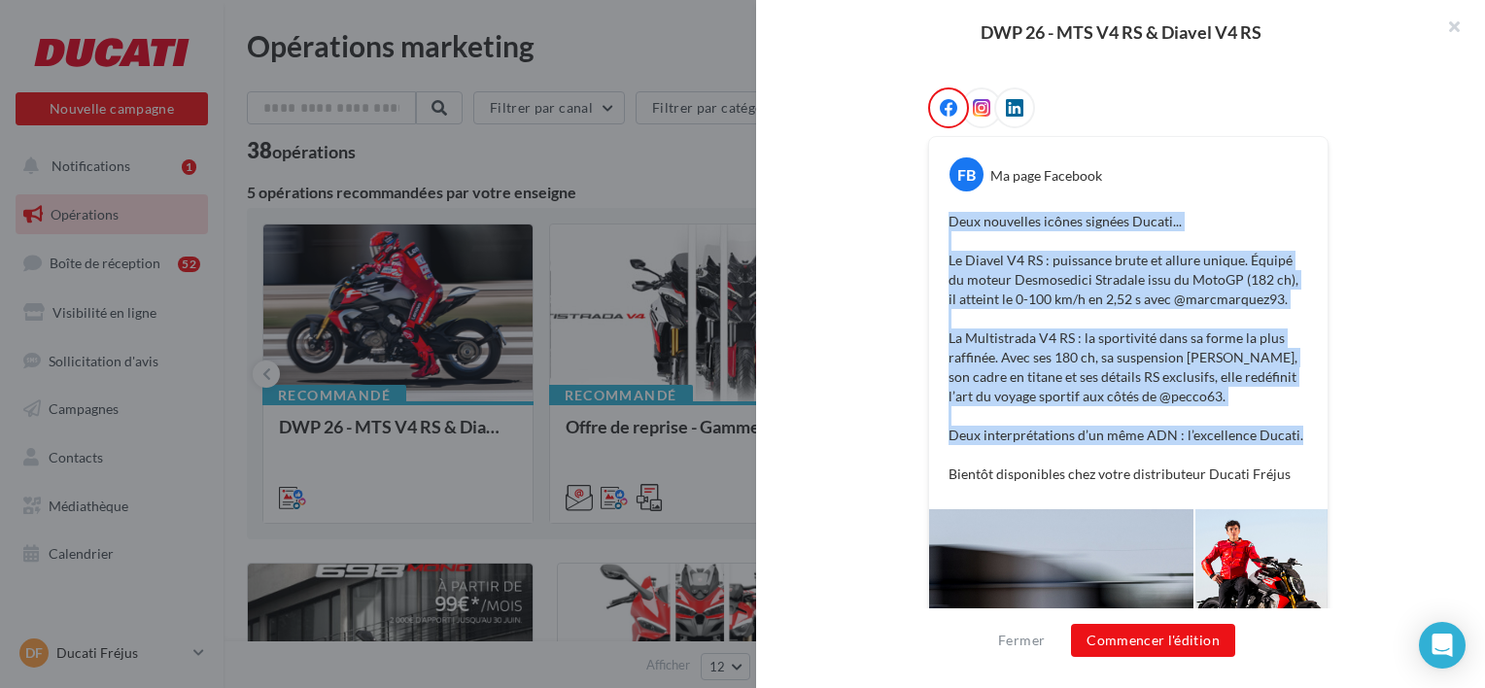
drag, startPoint x: 940, startPoint y: 217, endPoint x: 1295, endPoint y: 442, distance: 420.4
click at [1295, 442] on div "Deux nouvelles icônes signées Ducati... Le Diavel V4 RS : puissance brute et al…" at bounding box center [1128, 348] width 389 height 282
copy p "Deux nouvelles icônes signées Ducati... Le Diavel V4 RS : puissance brute et al…"
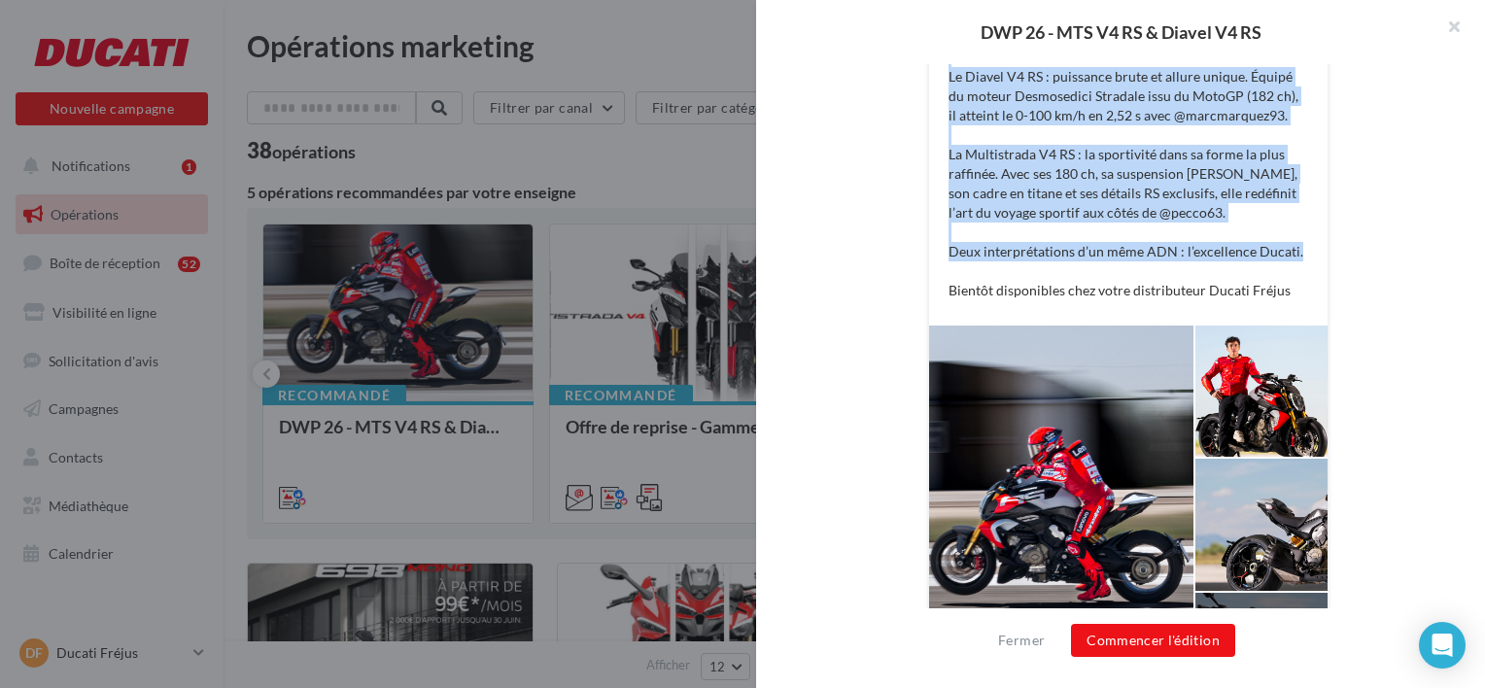
scroll to position [583, 0]
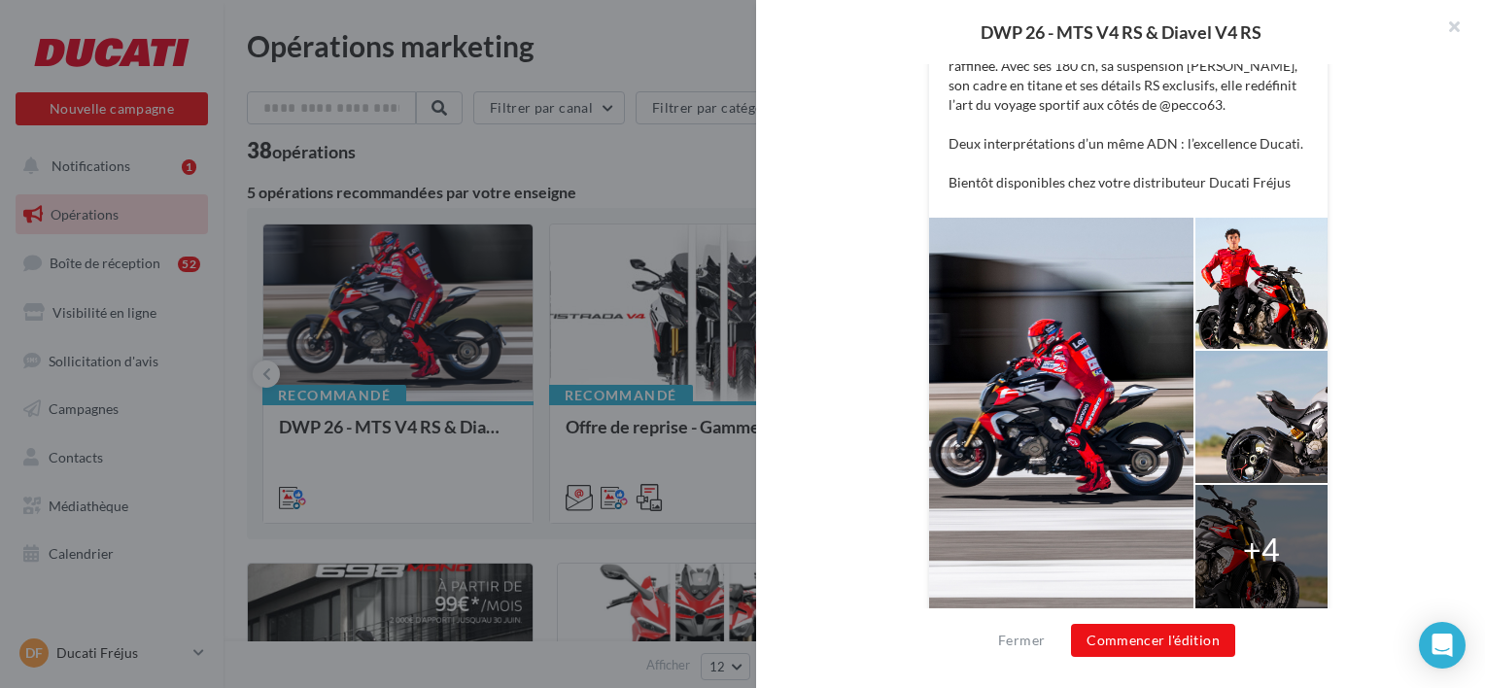
click at [1236, 544] on div at bounding box center [1262, 550] width 132 height 131
click at [1258, 553] on div "+4" at bounding box center [1261, 550] width 37 height 45
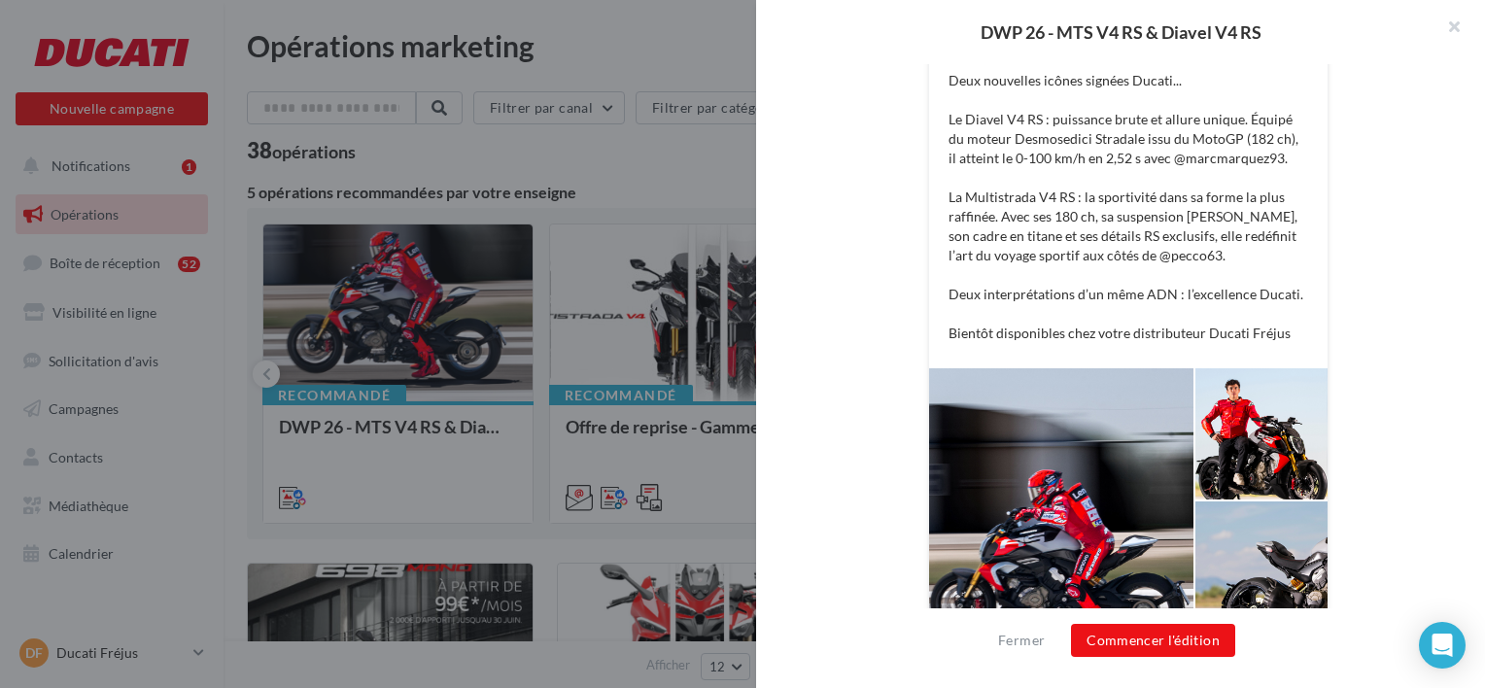
scroll to position [292, 0]
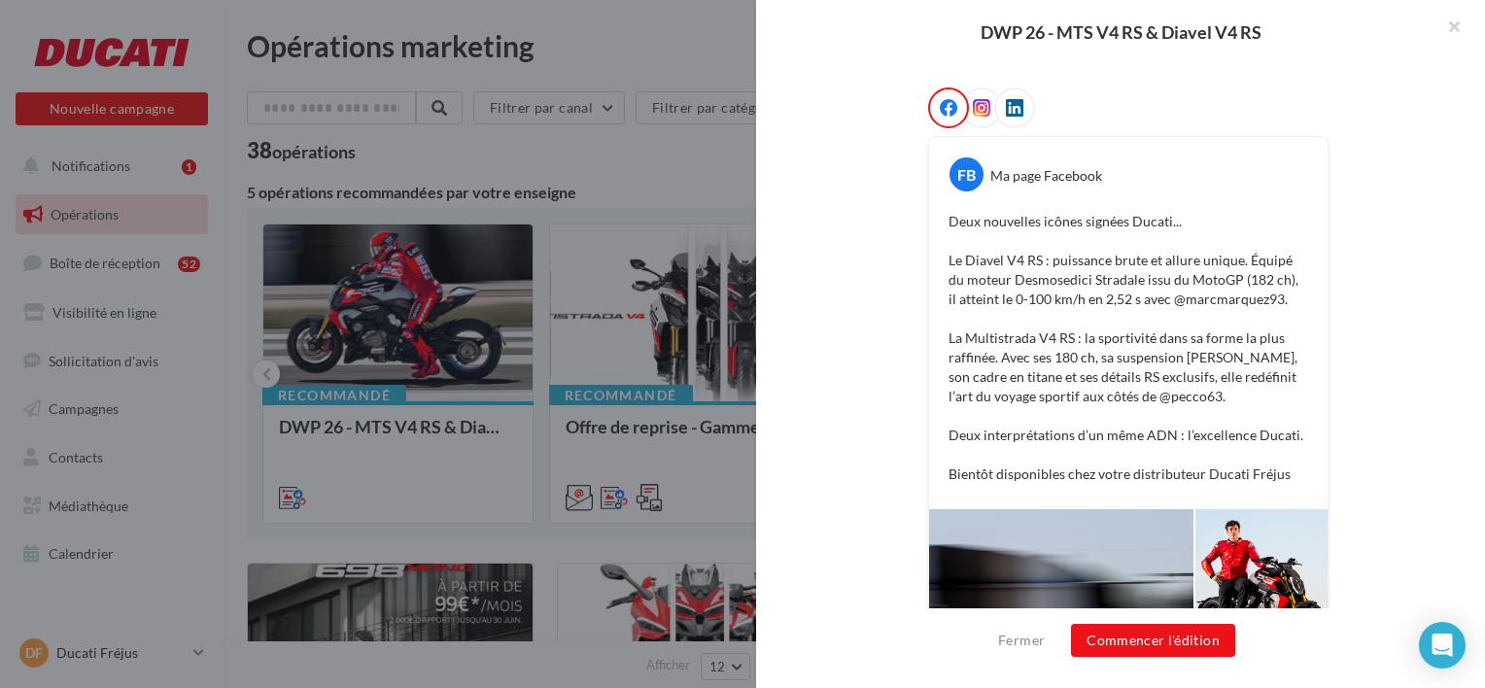
click at [980, 101] on icon at bounding box center [981, 107] width 17 height 17
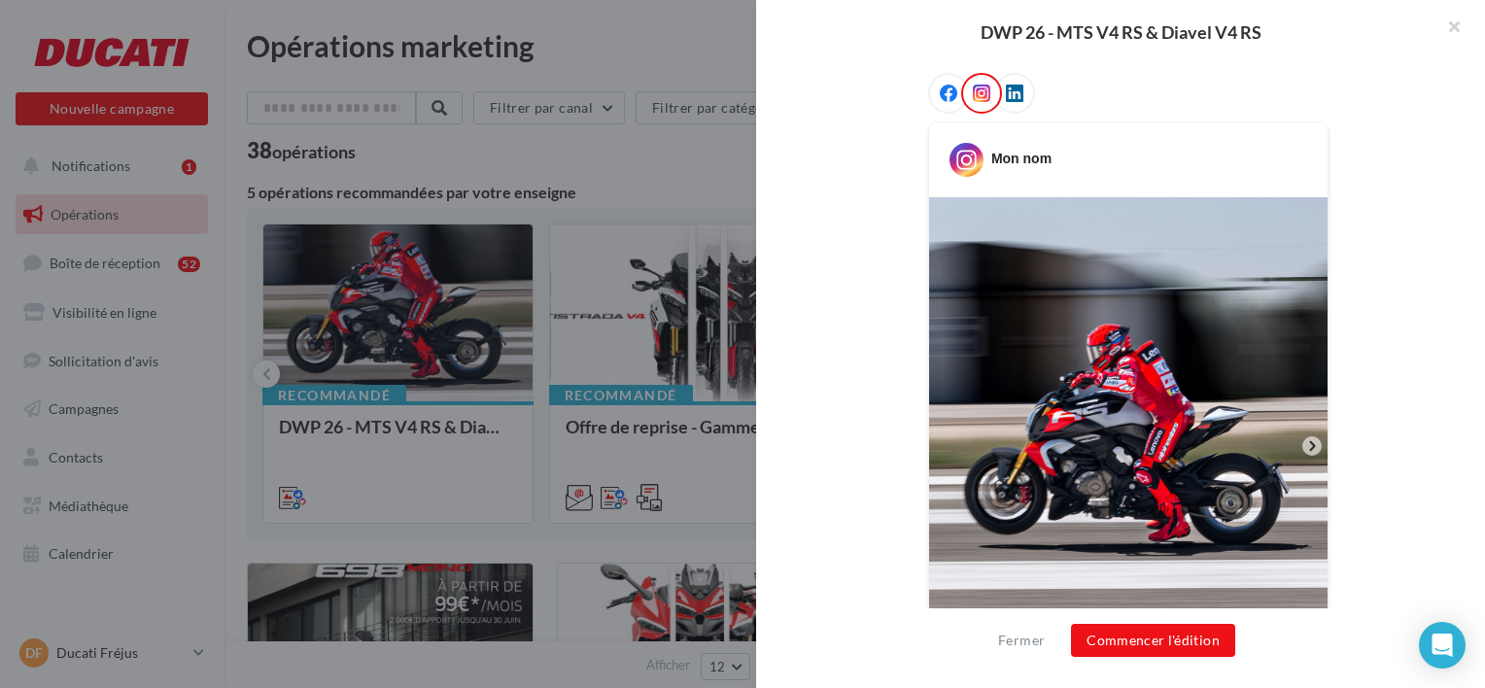
scroll to position [389, 0]
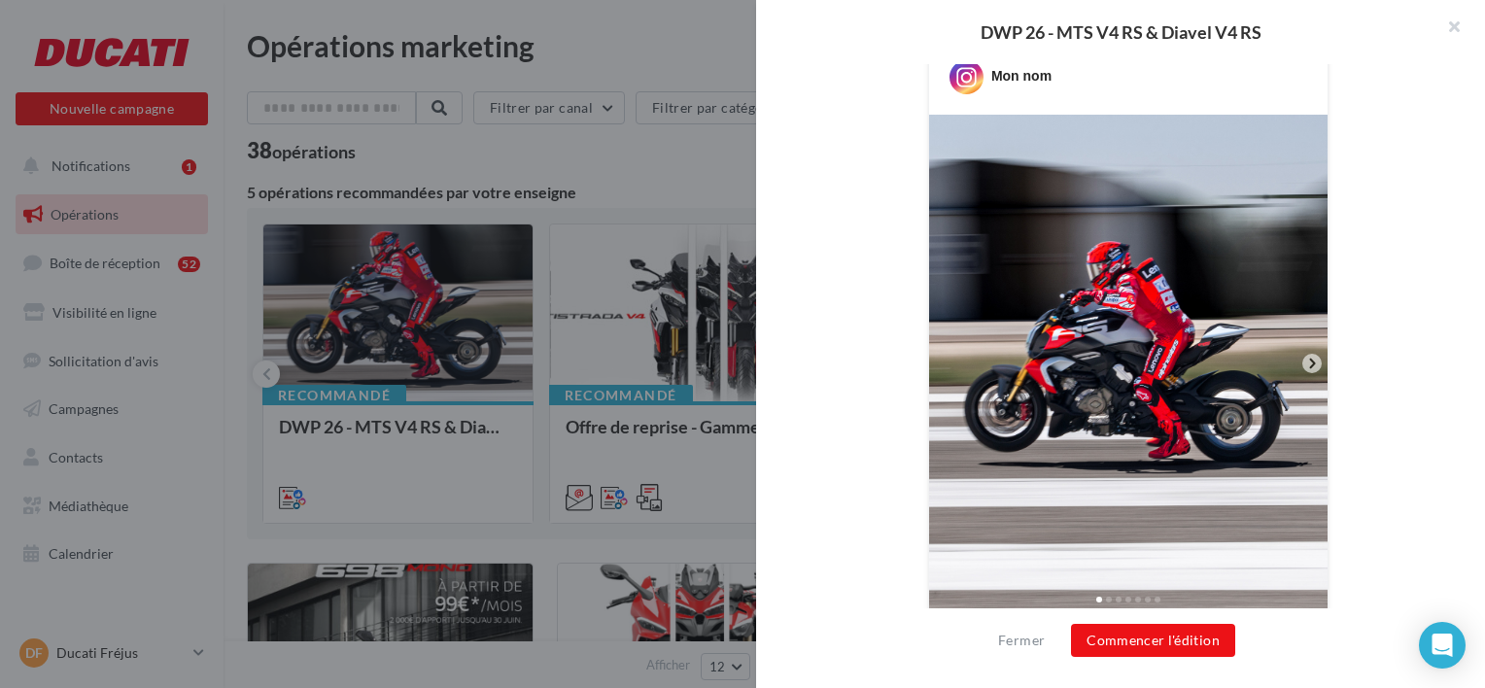
click at [1307, 361] on icon at bounding box center [1312, 363] width 17 height 17
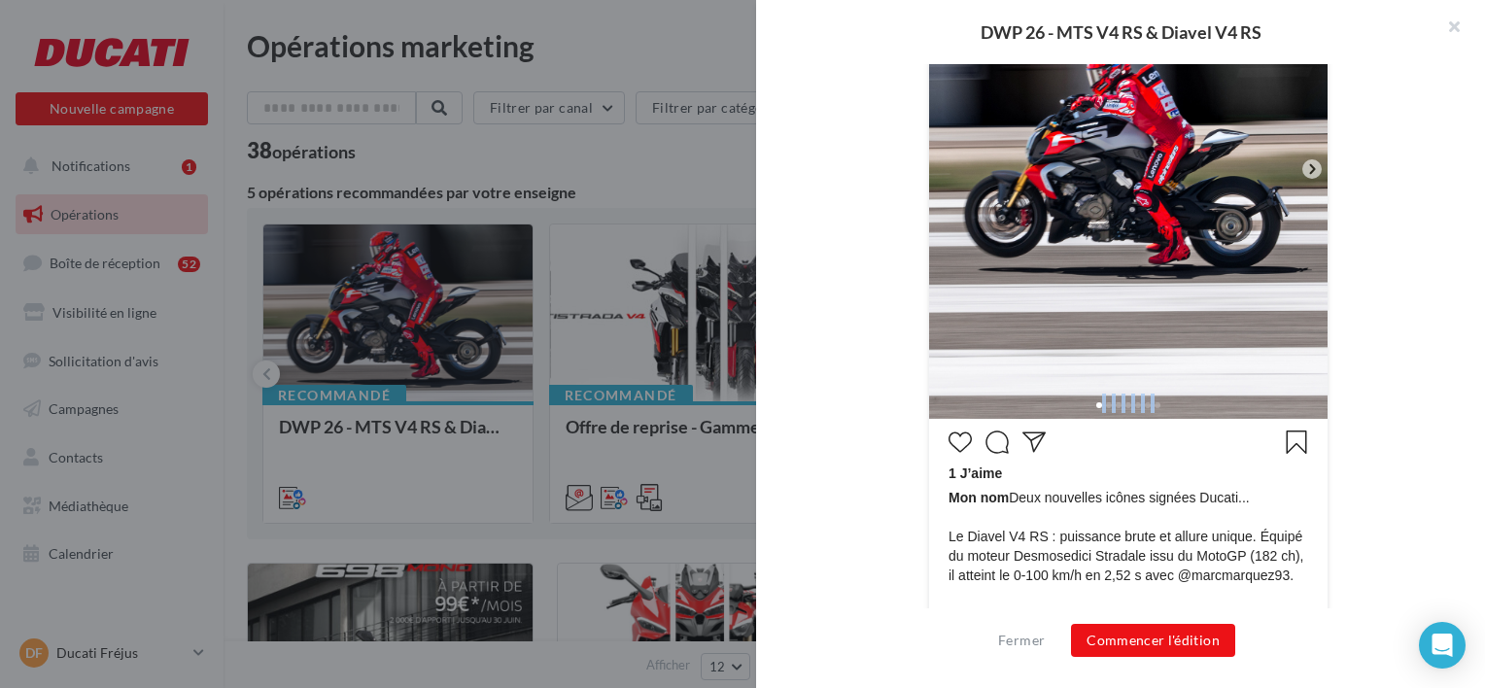
click at [1149, 408] on div at bounding box center [1128, 403] width 399 height 31
click at [1145, 403] on span at bounding box center [1148, 405] width 6 height 6
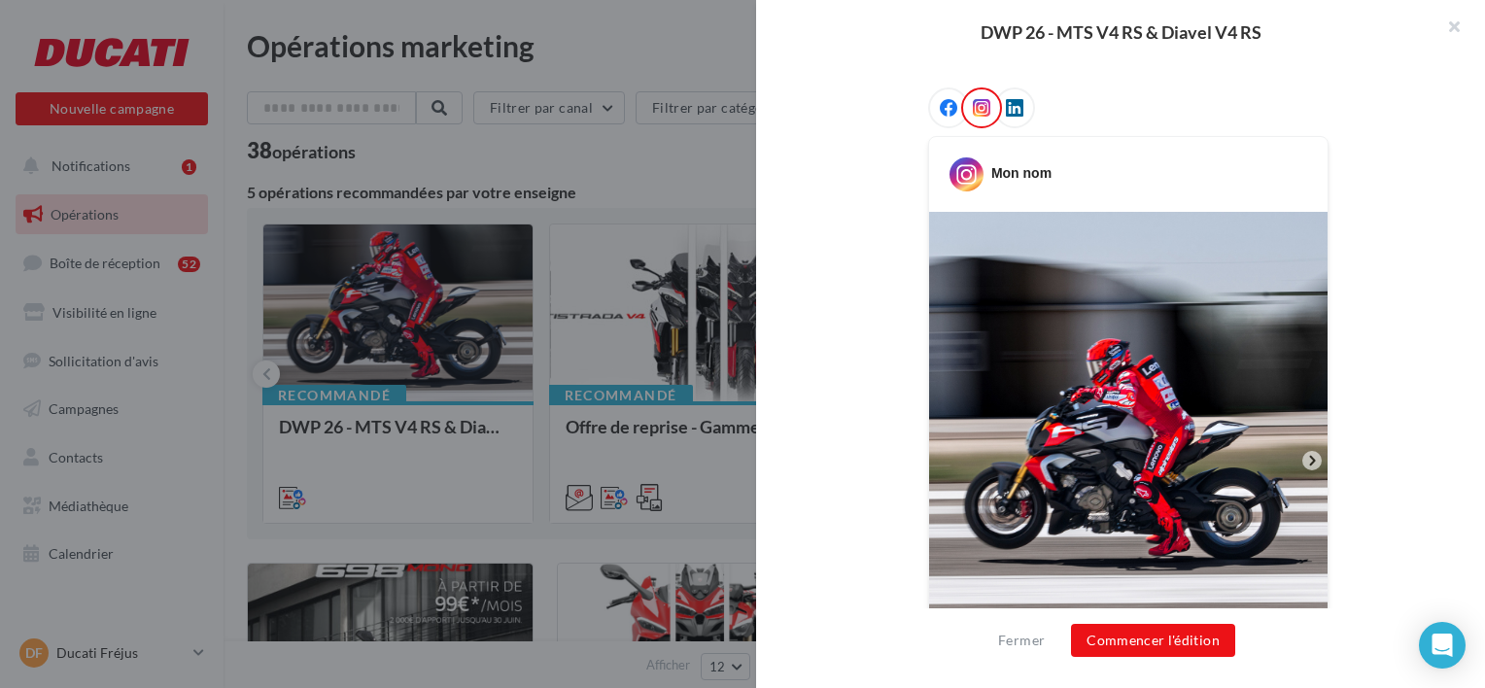
scroll to position [97, 0]
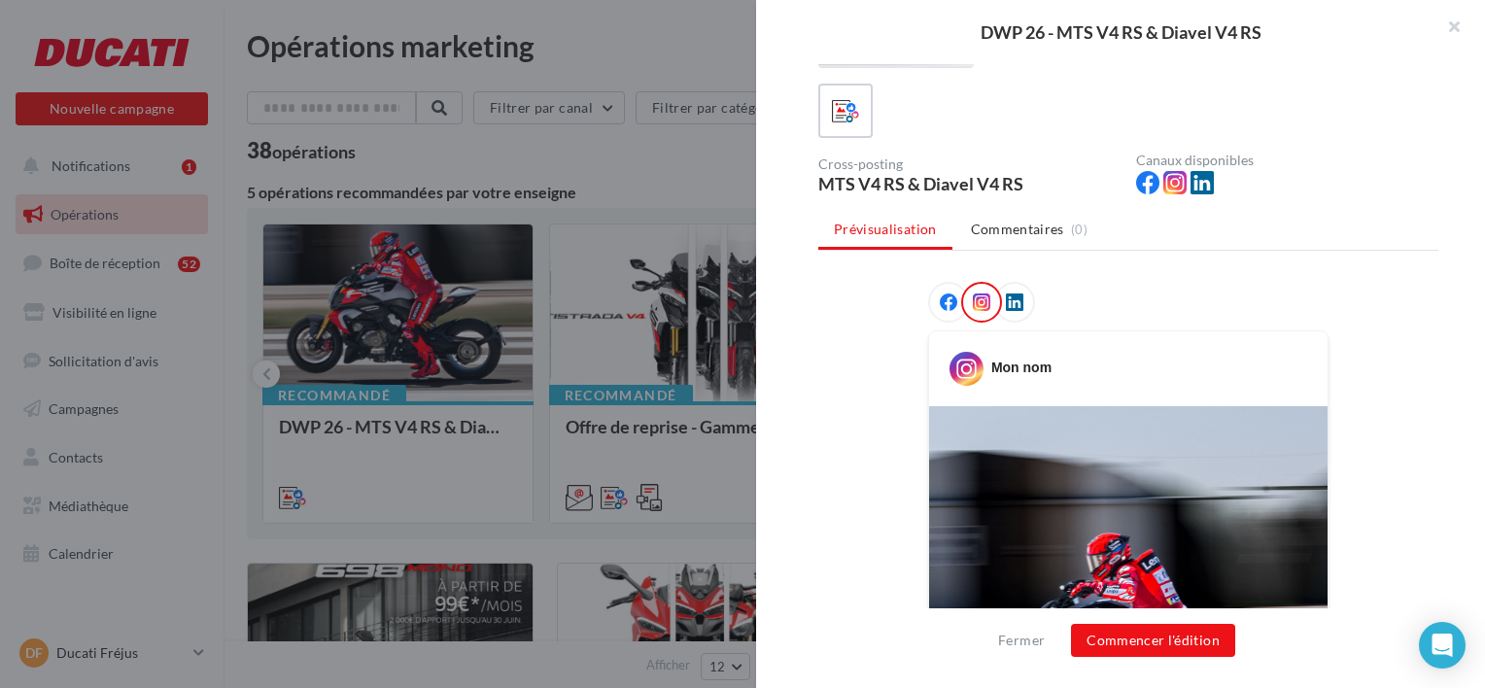
click at [944, 294] on icon at bounding box center [948, 302] width 17 height 17
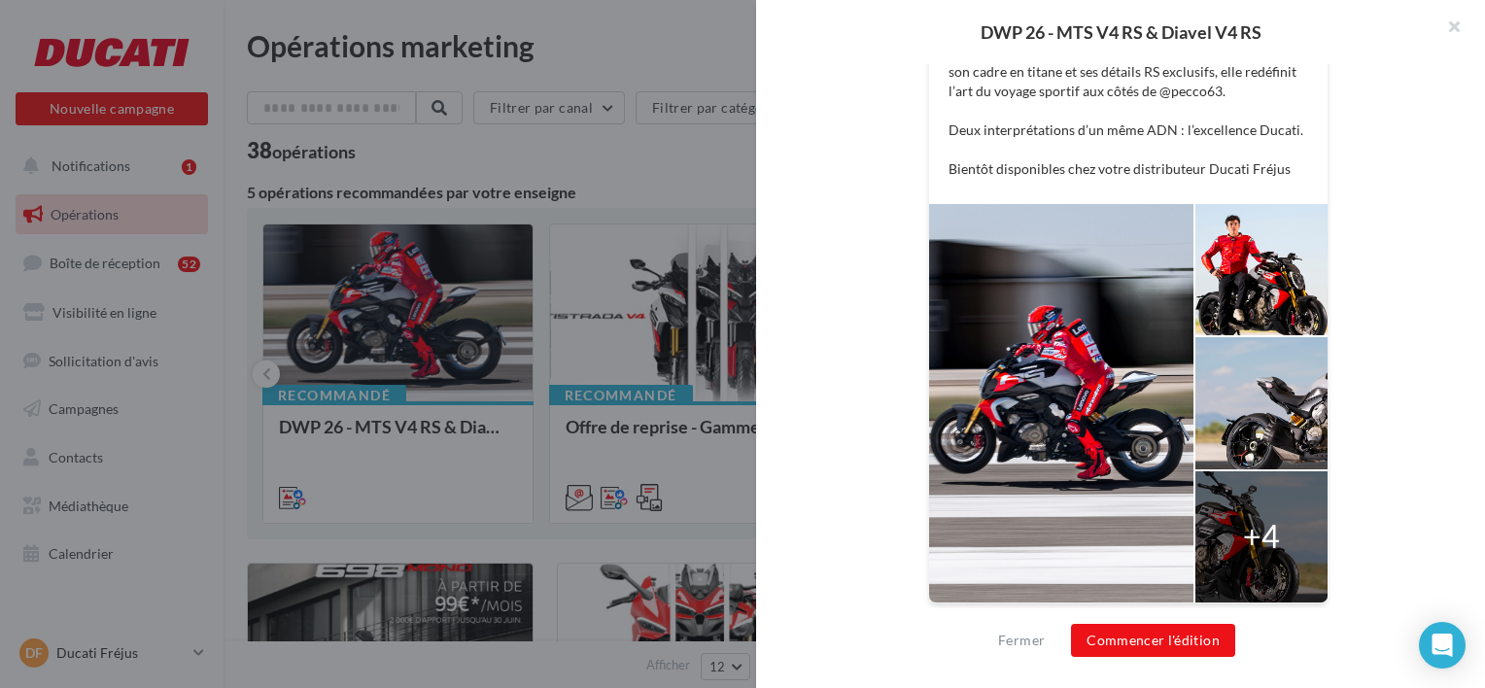
scroll to position [208, 0]
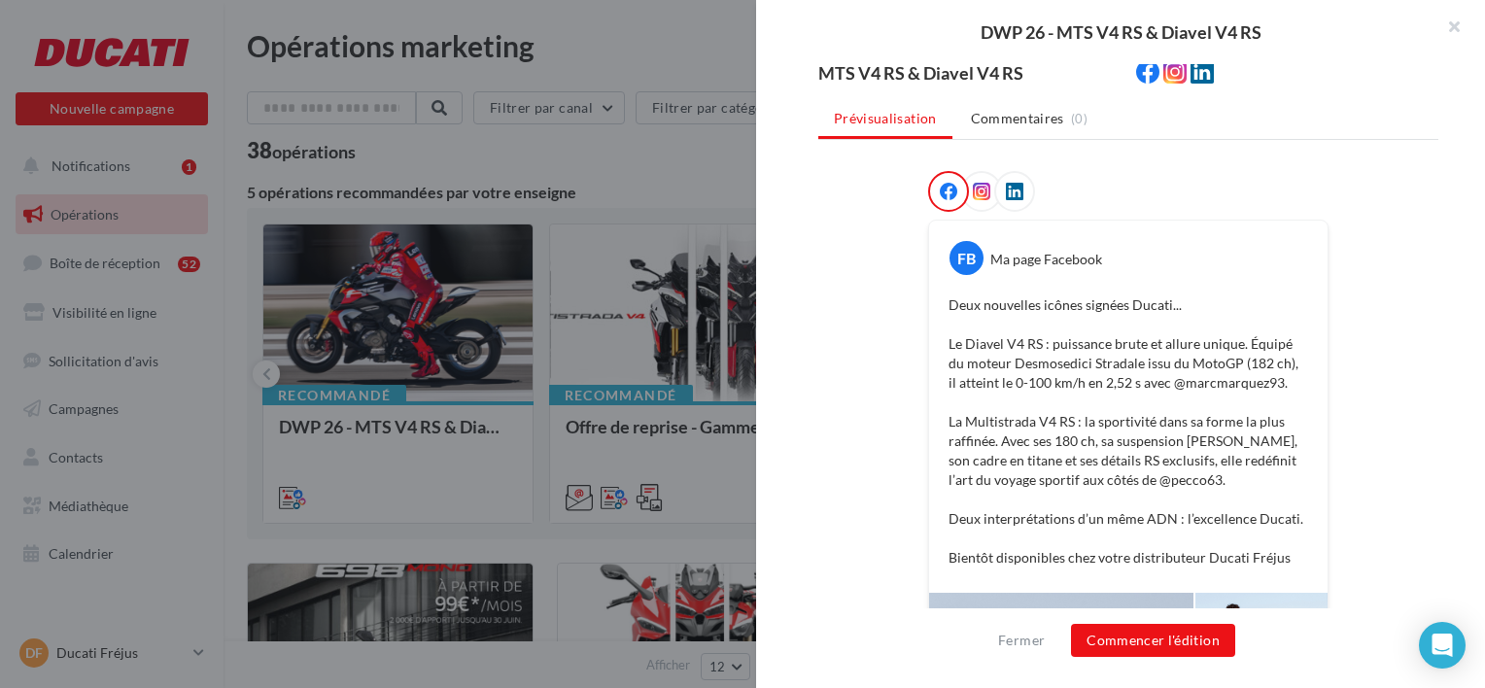
click at [1006, 192] on icon at bounding box center [1014, 191] width 17 height 17
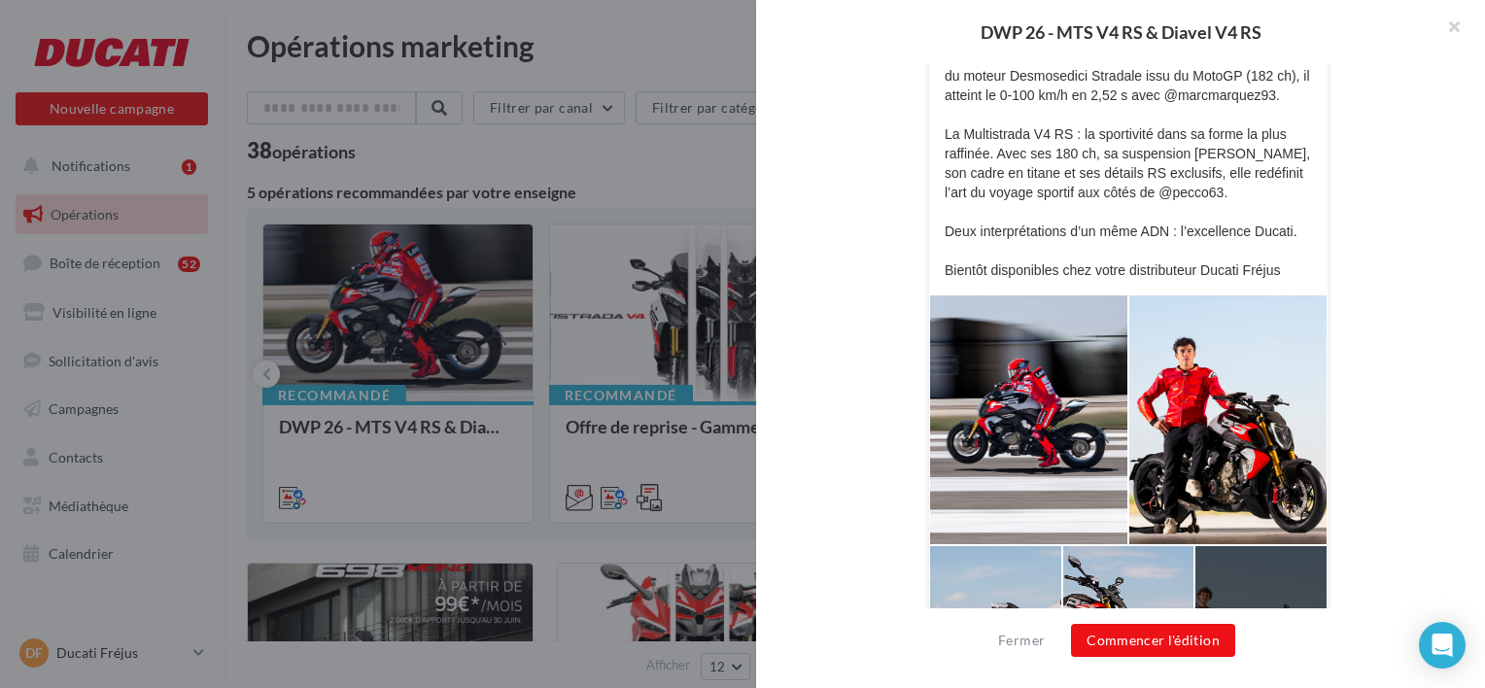
scroll to position [292, 0]
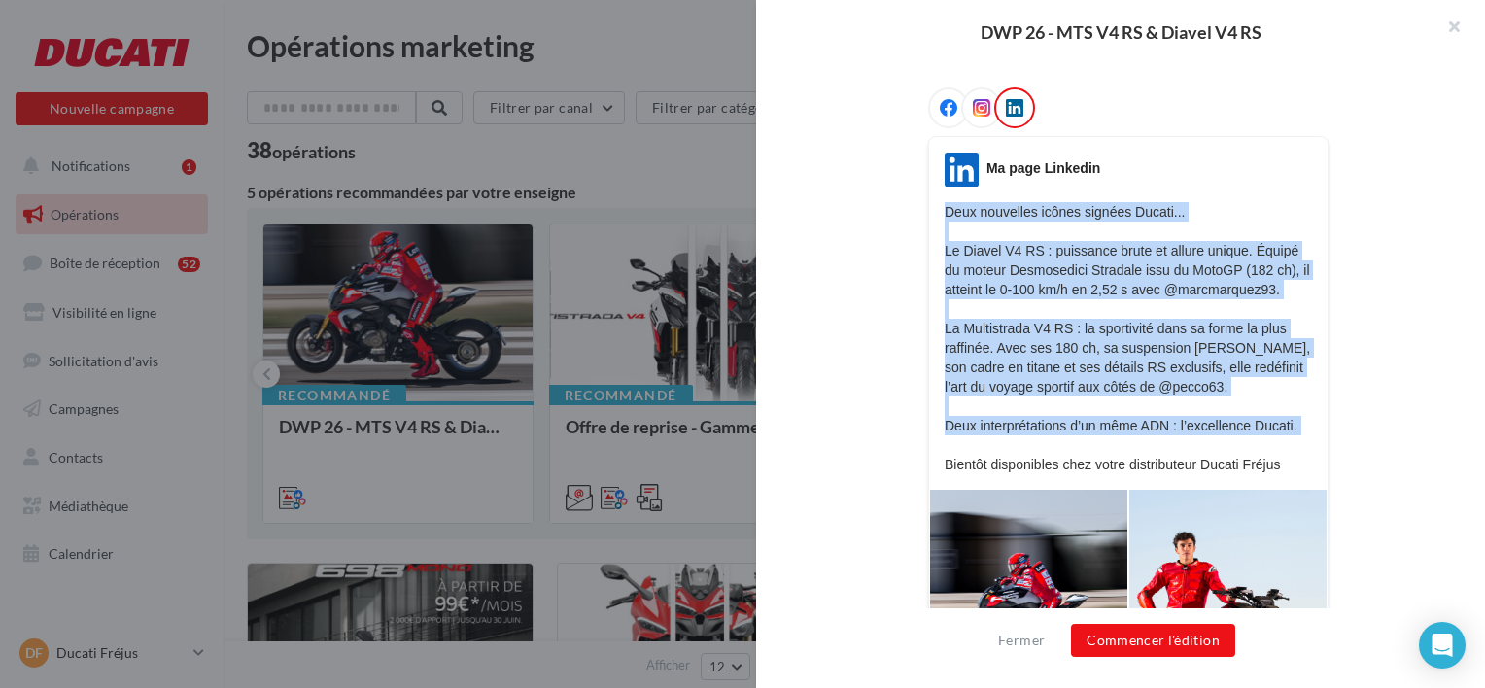
drag, startPoint x: 941, startPoint y: 203, endPoint x: 1285, endPoint y: 434, distance: 414.1
click at [1285, 434] on p "Deux nouvelles icônes signées Ducati... Le Diavel V4 RS : puissance brute et al…" at bounding box center [1128, 338] width 367 height 272
copy p "Deux nouvelles icônes signées Ducati... Le Diavel V4 RS : puissance brute et al…"
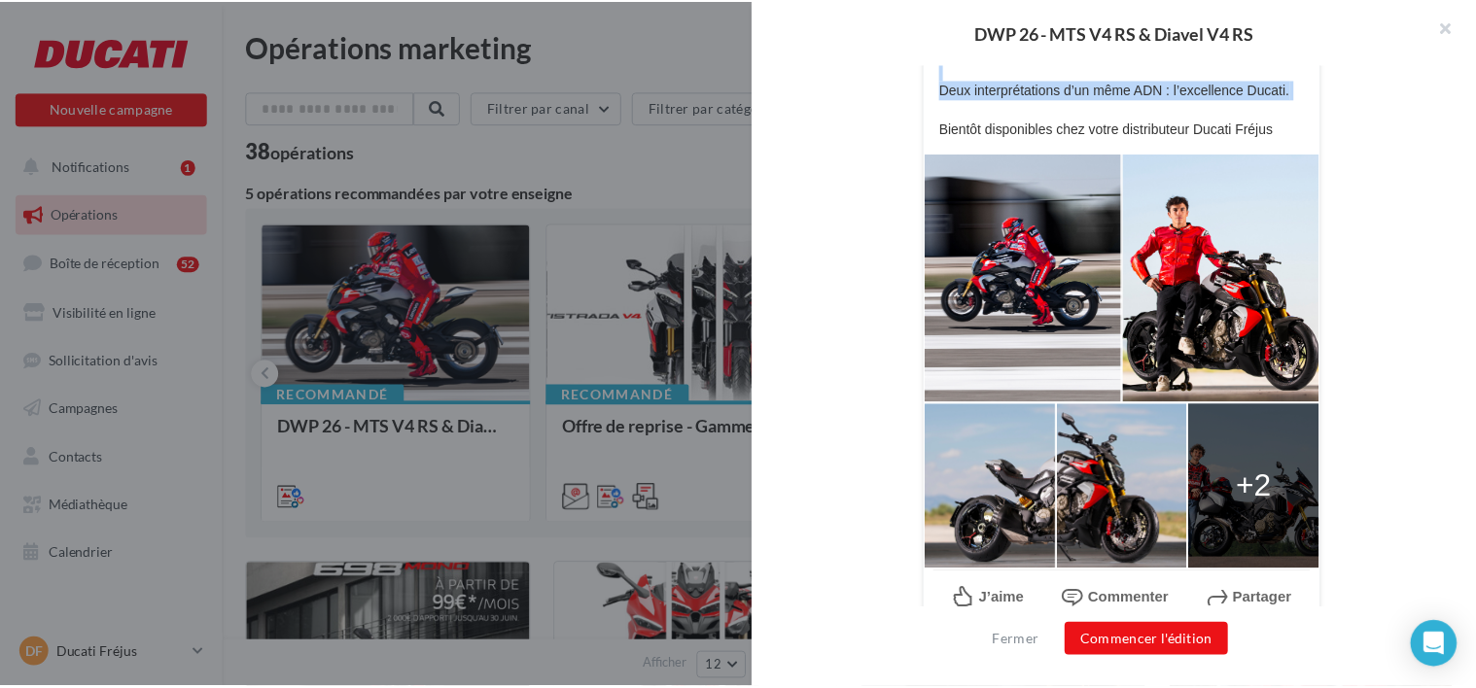
scroll to position [649, 0]
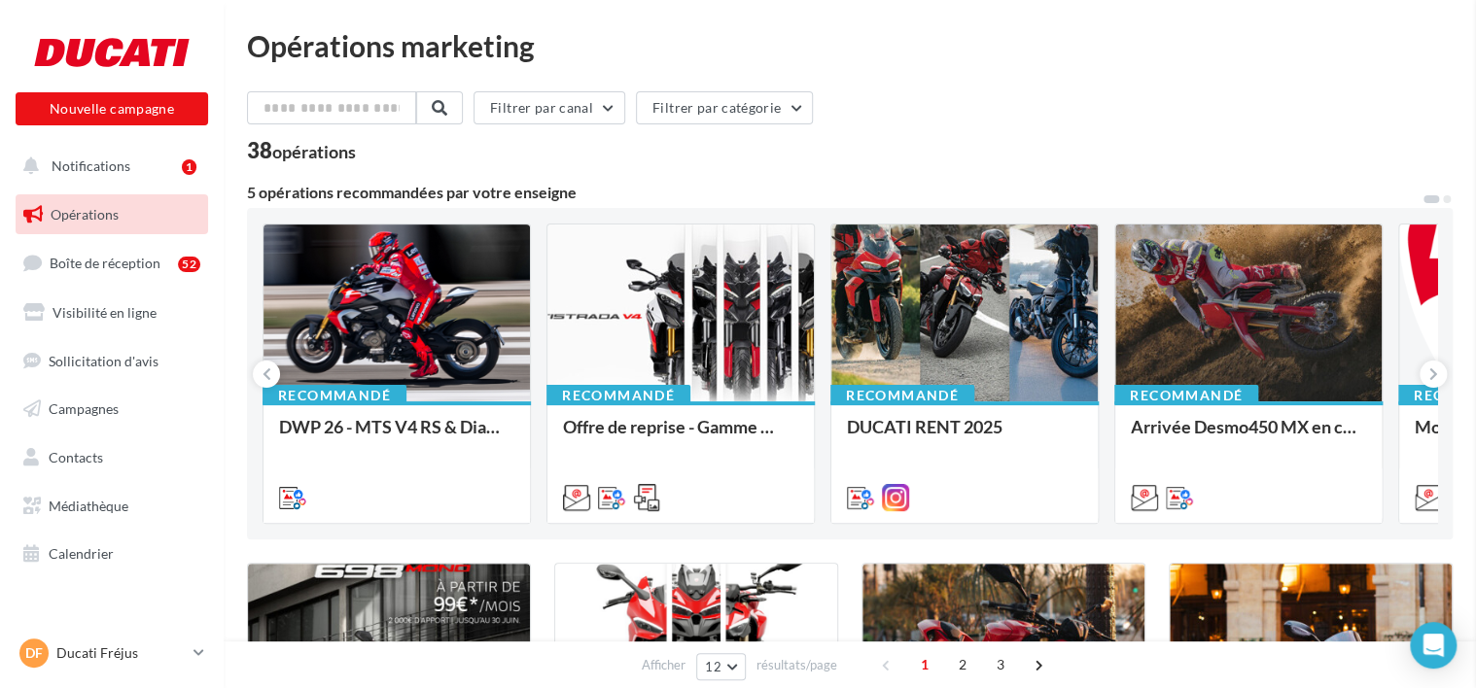
click at [120, 499] on span "Médiathèque" at bounding box center [89, 506] width 80 height 17
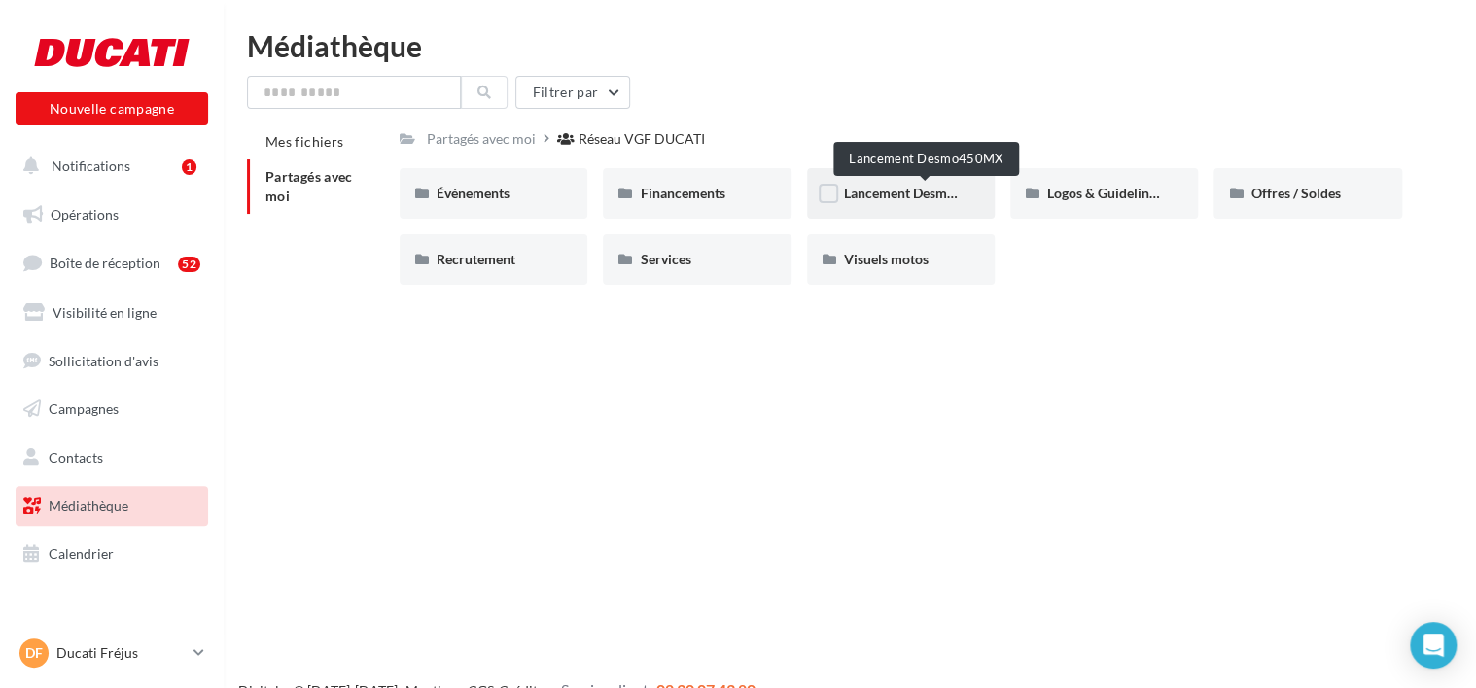
click at [919, 189] on span "Lancement Desmo450MX" at bounding box center [922, 193] width 157 height 17
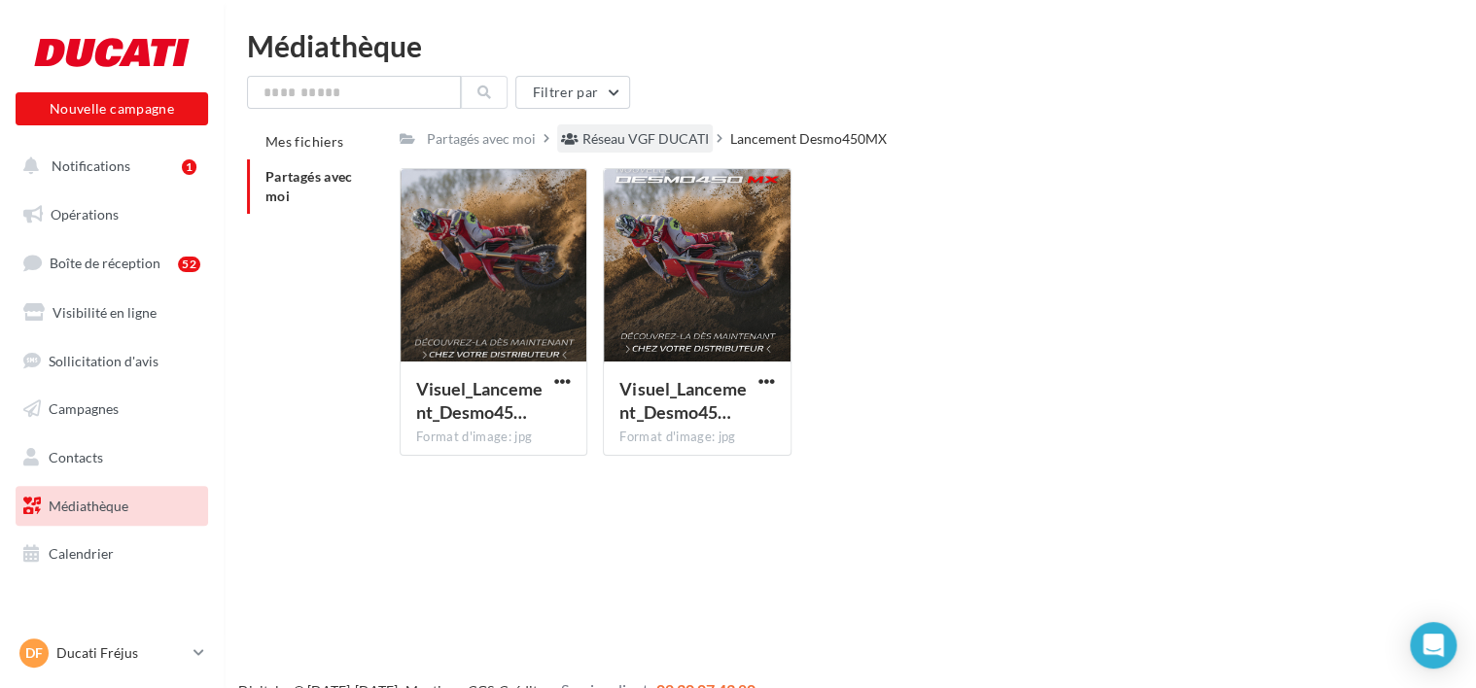
click at [704, 136] on div "Réseau VGF DUCATI" at bounding box center [645, 138] width 126 height 19
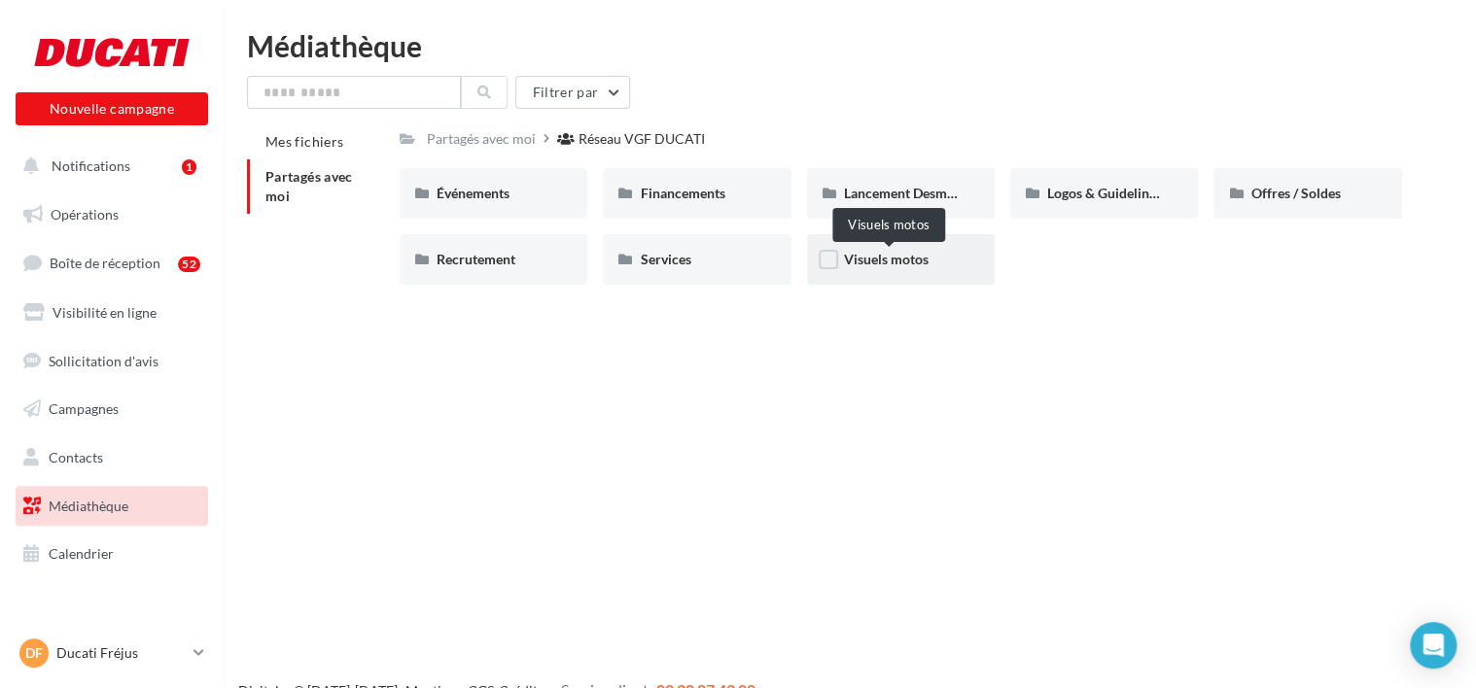
click at [885, 263] on span "Visuels motos" at bounding box center [886, 259] width 85 height 17
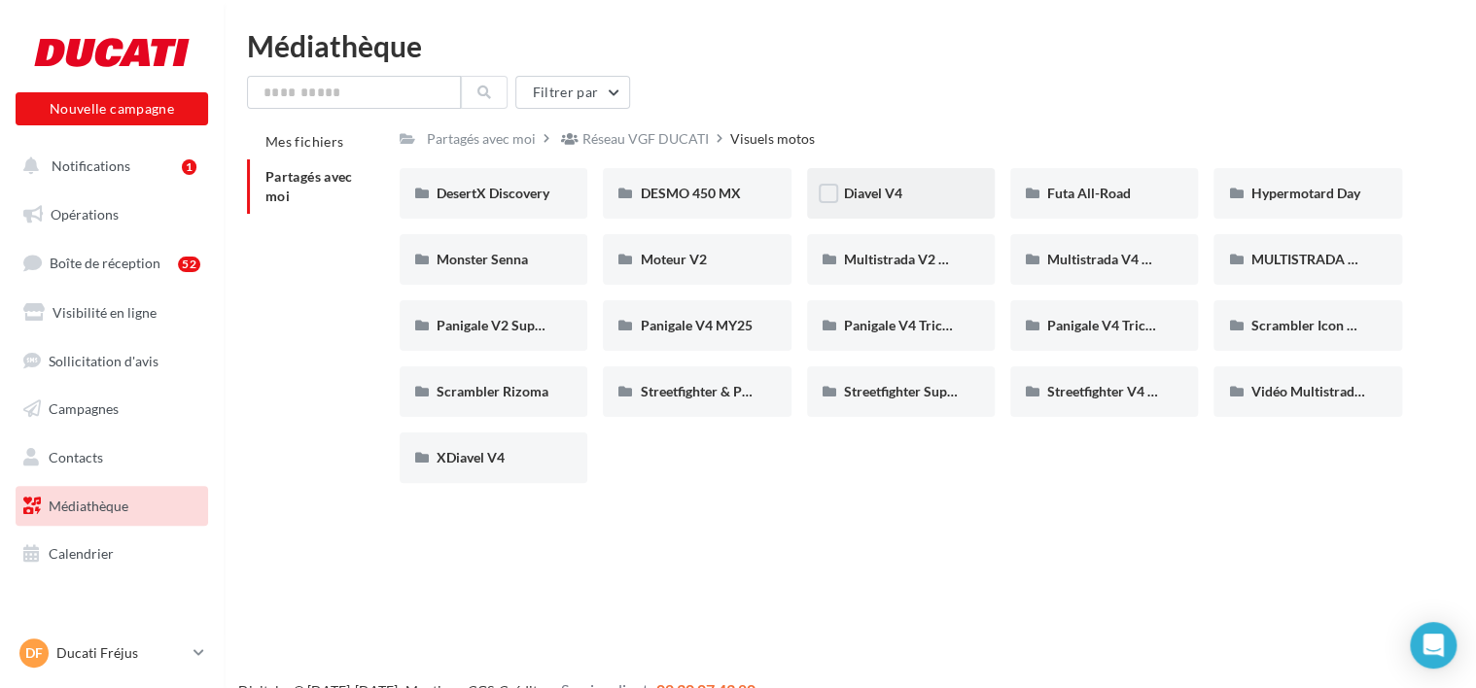
click at [900, 211] on div "Diavel V4" at bounding box center [901, 193] width 188 height 51
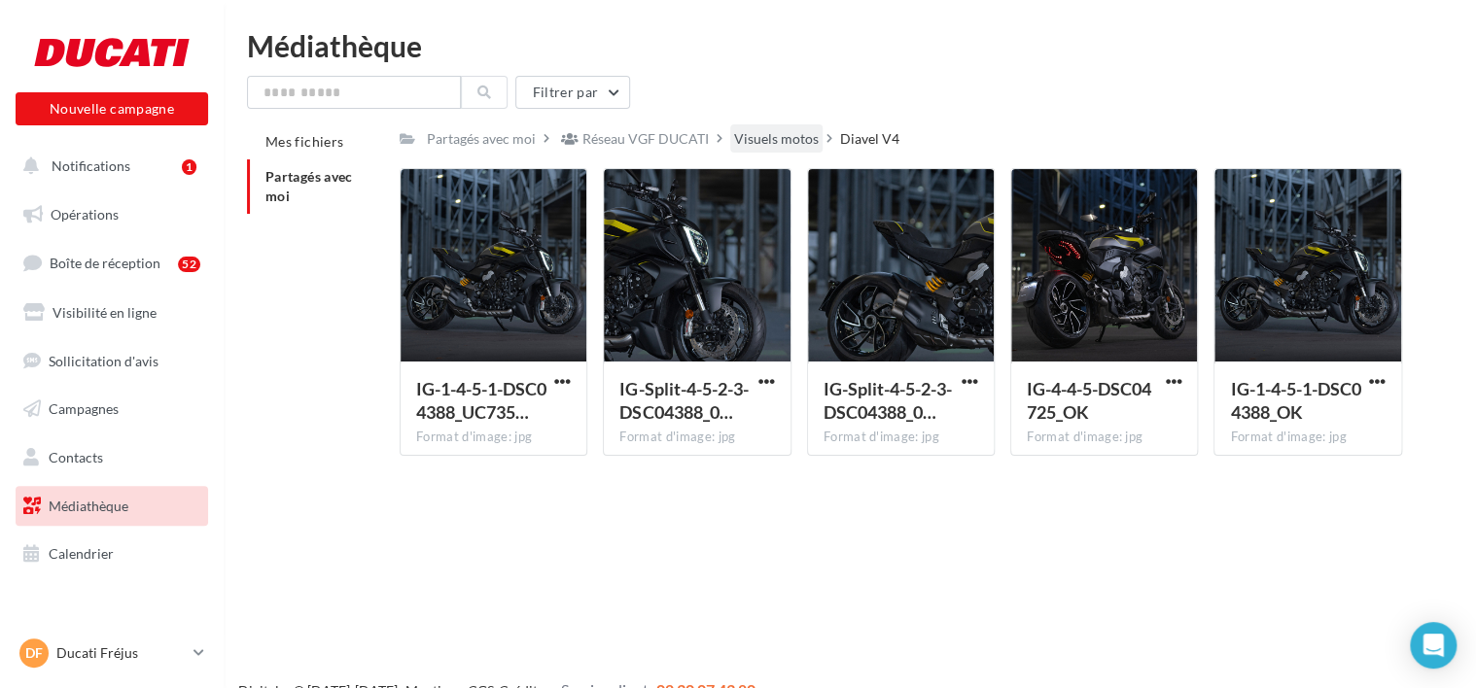
click at [781, 136] on div "Visuels motos" at bounding box center [776, 138] width 85 height 19
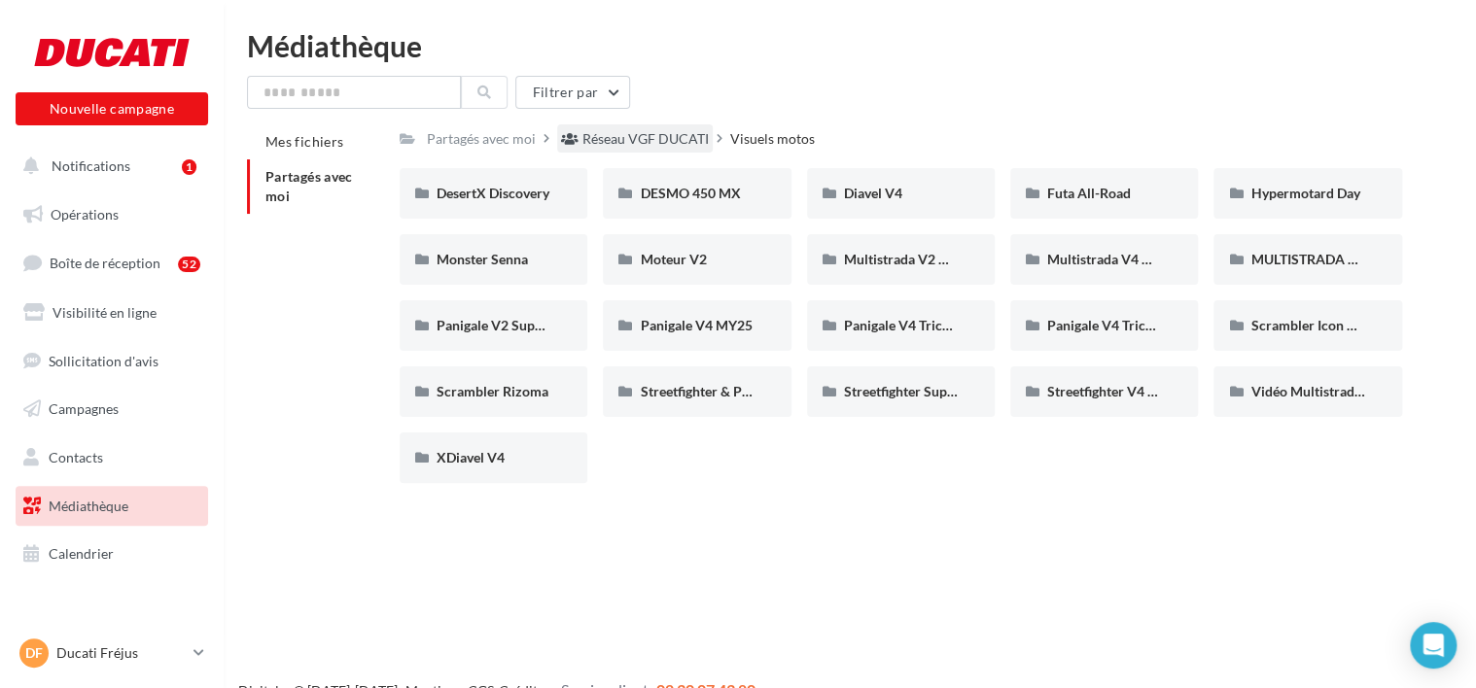
click at [688, 139] on div "Réseau VGF DUCATI" at bounding box center [645, 138] width 126 height 19
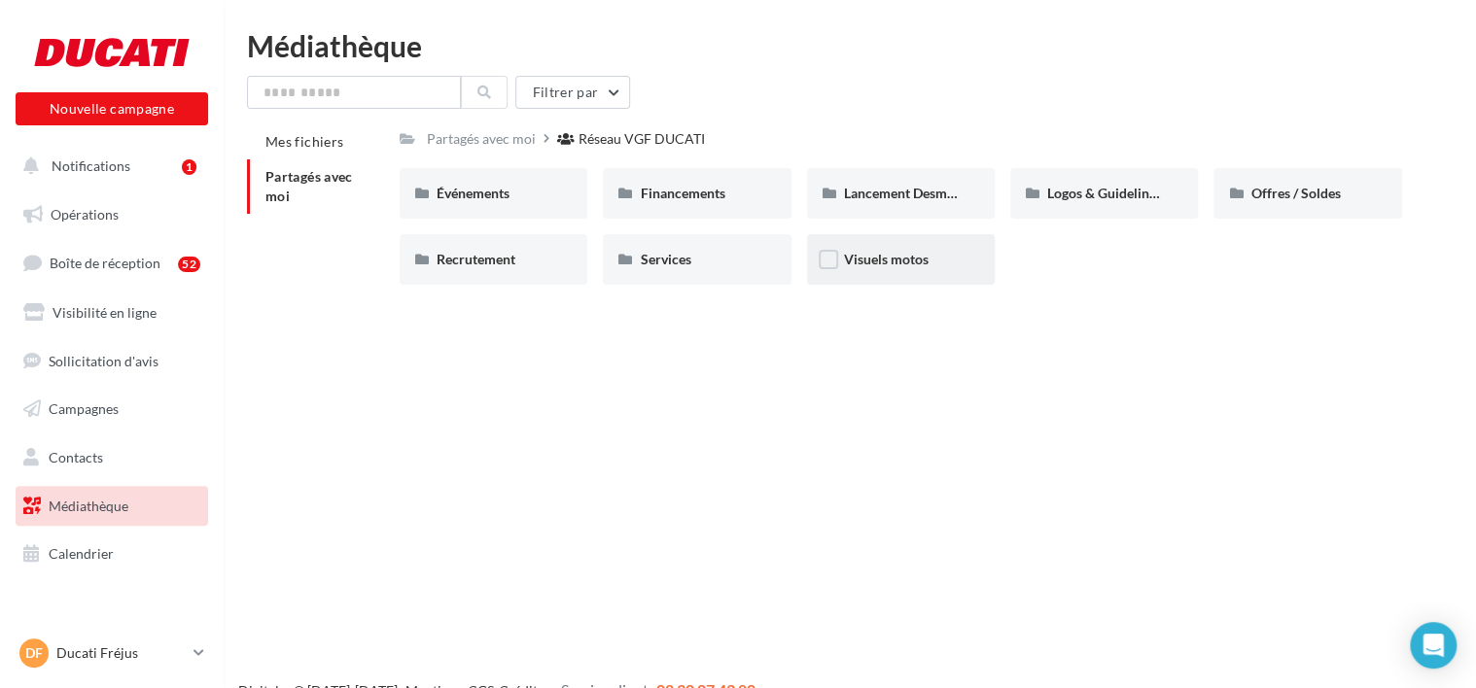
click at [857, 245] on div "Visuels motos" at bounding box center [901, 259] width 188 height 51
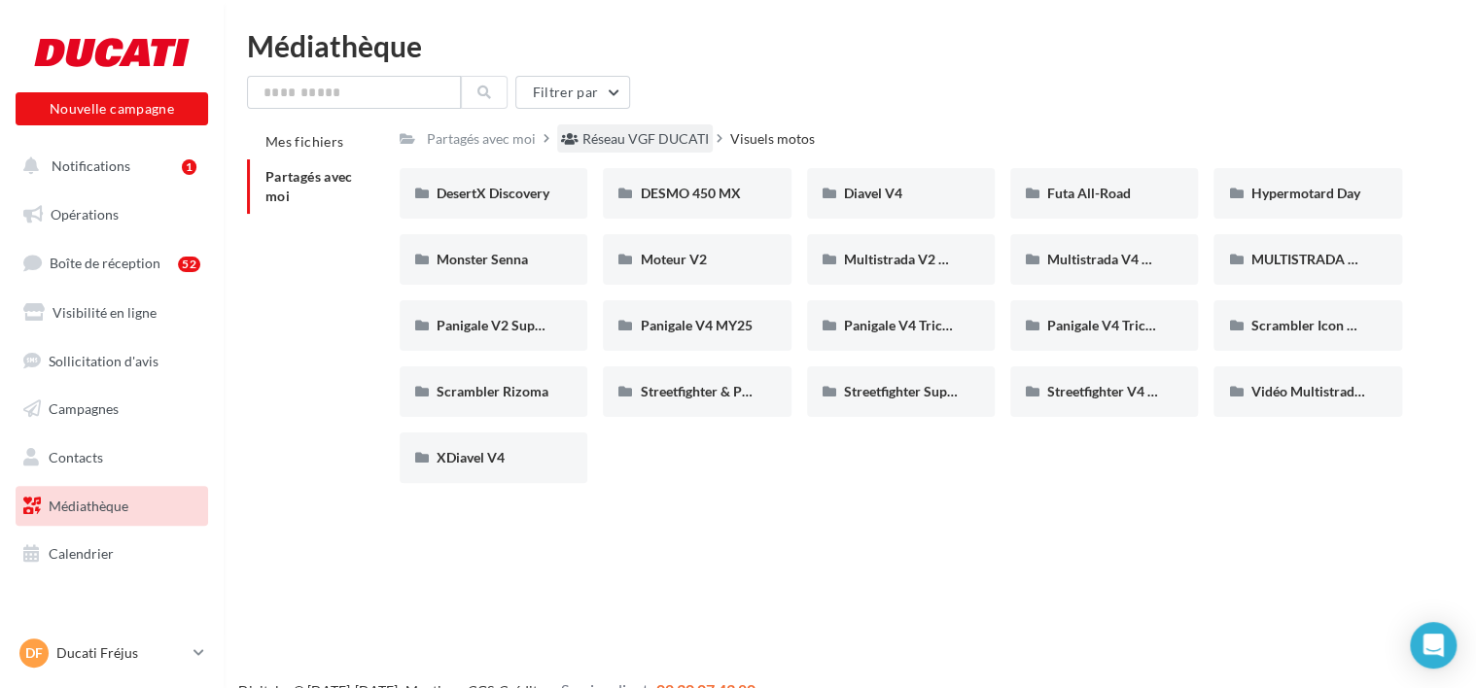
click at [687, 130] on div "Réseau VGF DUCATI" at bounding box center [645, 138] width 126 height 19
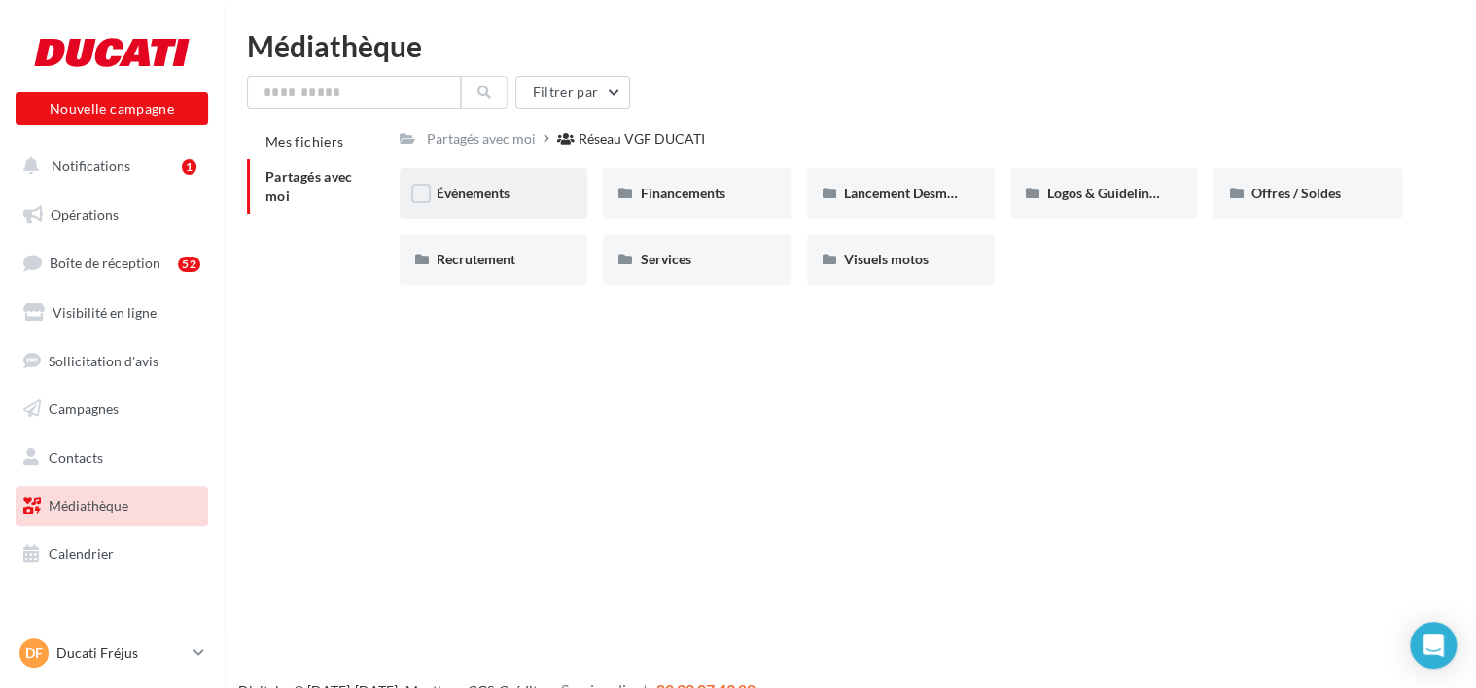
click at [525, 214] on div "Événements" at bounding box center [494, 193] width 188 height 51
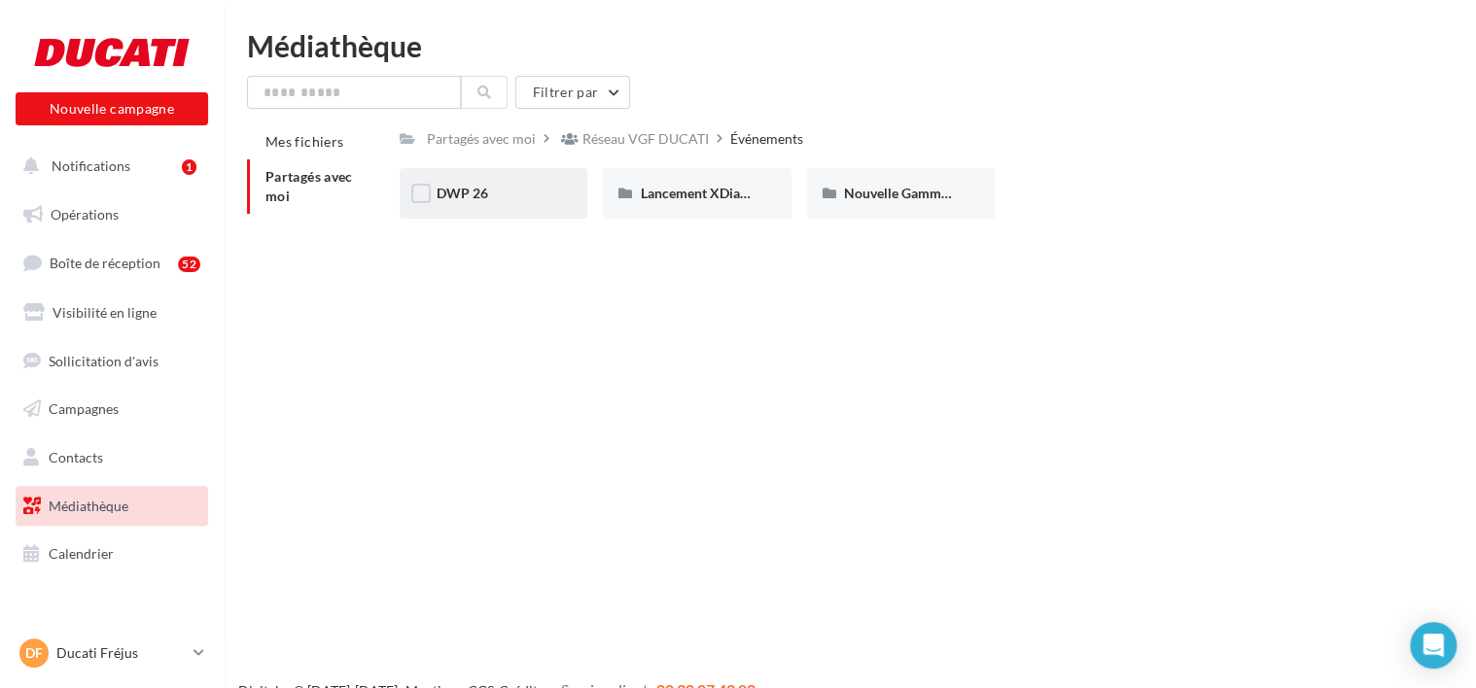
click at [530, 217] on div "DWP 26" at bounding box center [494, 193] width 188 height 51
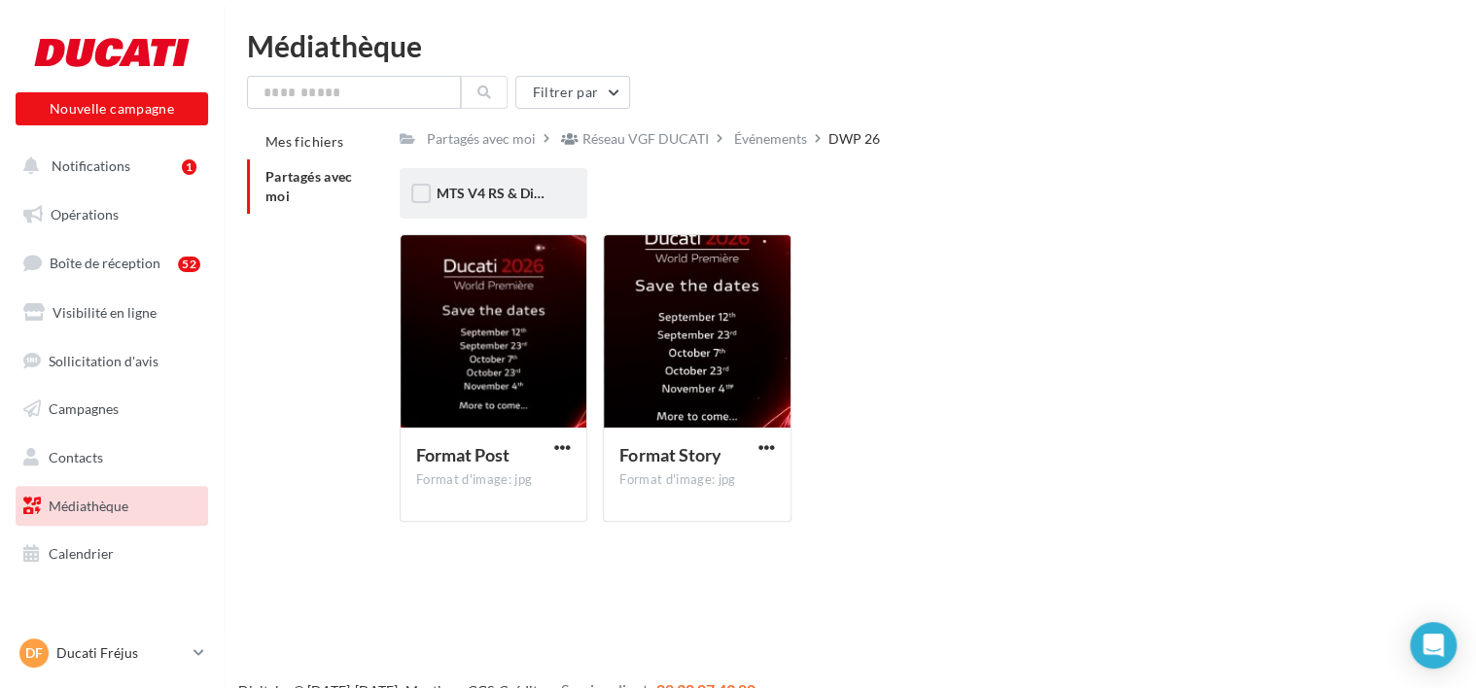
click at [541, 207] on div "MTS V4 RS & Diavel V4 RS" at bounding box center [494, 193] width 188 height 51
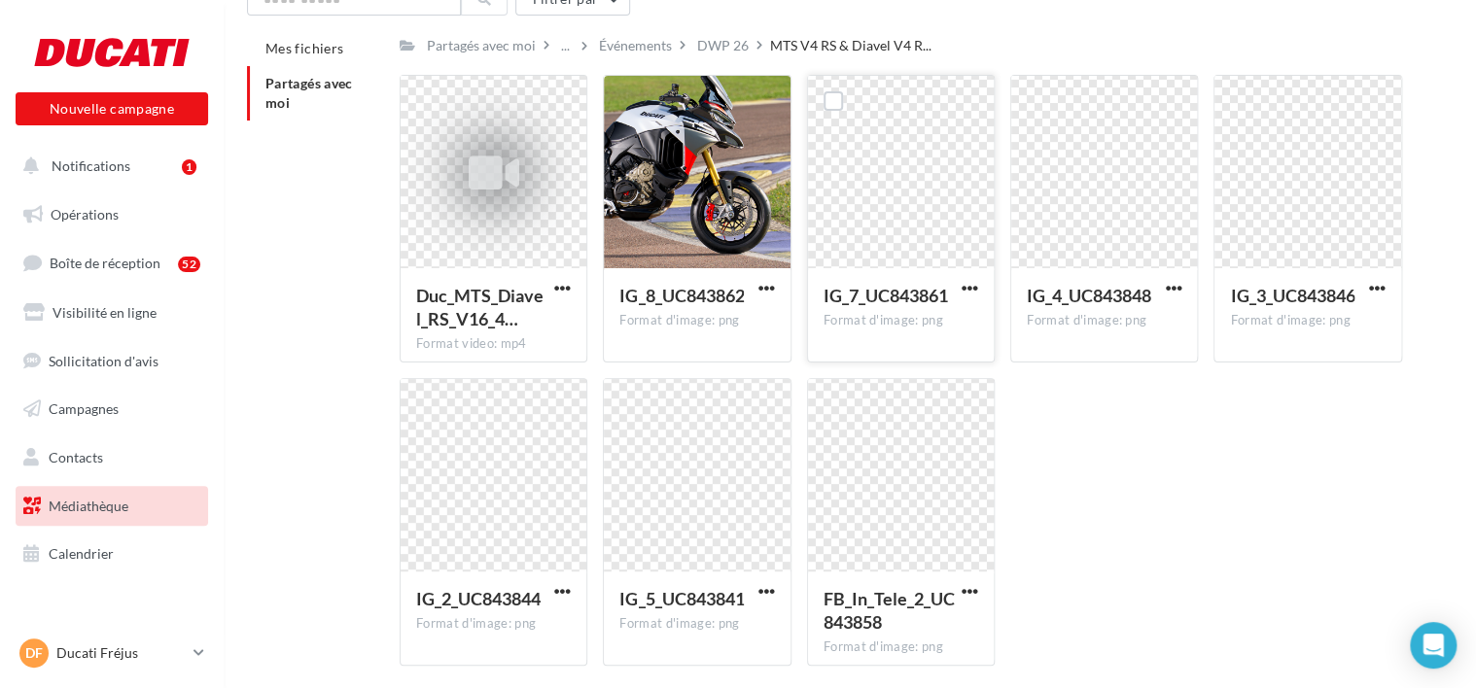
scroll to position [169, 0]
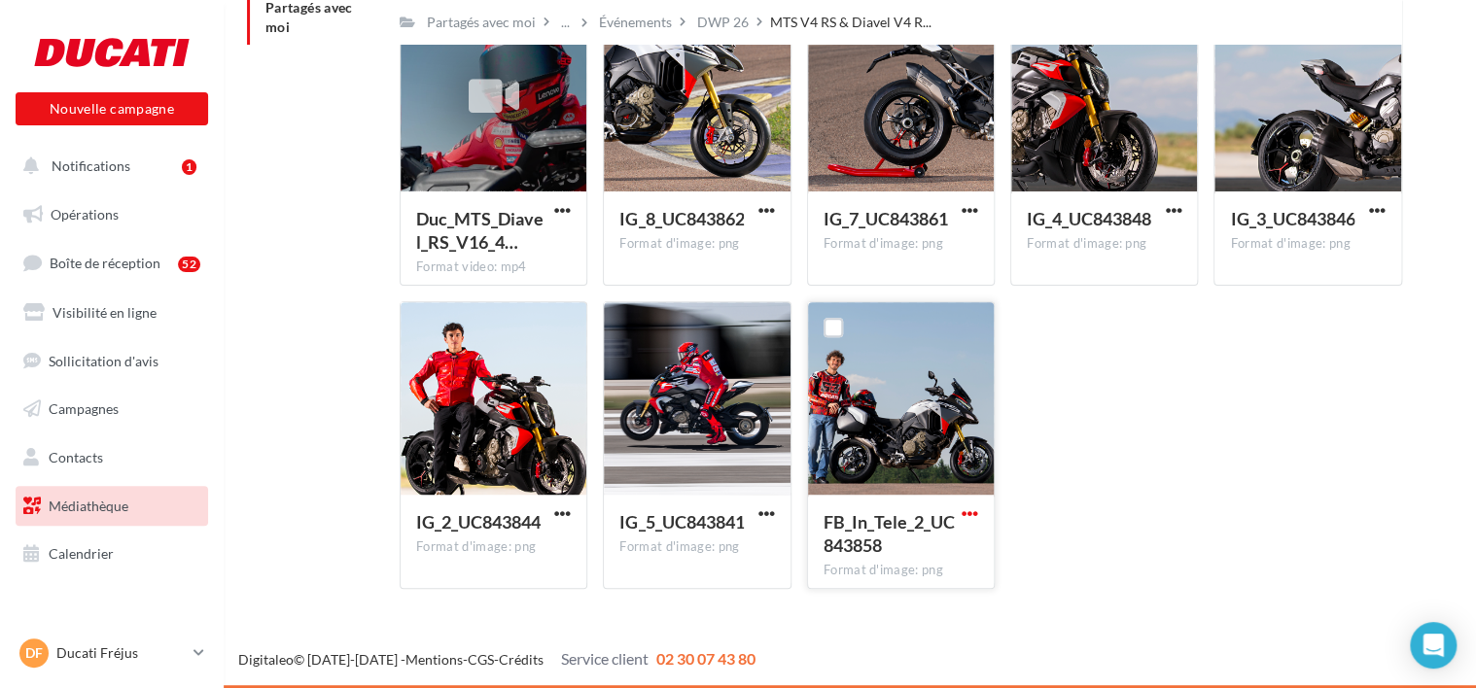
click at [976, 512] on span "button" at bounding box center [969, 514] width 17 height 17
click at [941, 537] on button "Télécharger" at bounding box center [884, 553] width 194 height 51
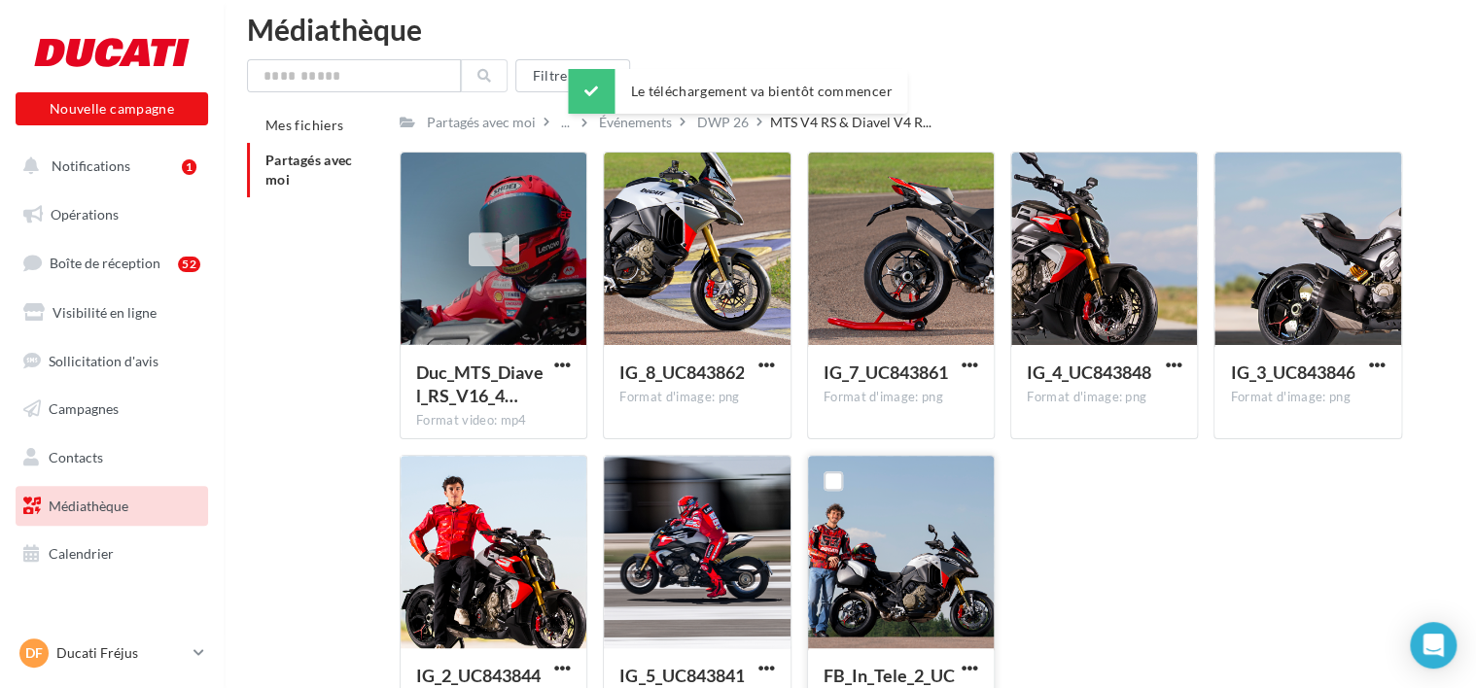
scroll to position [0, 0]
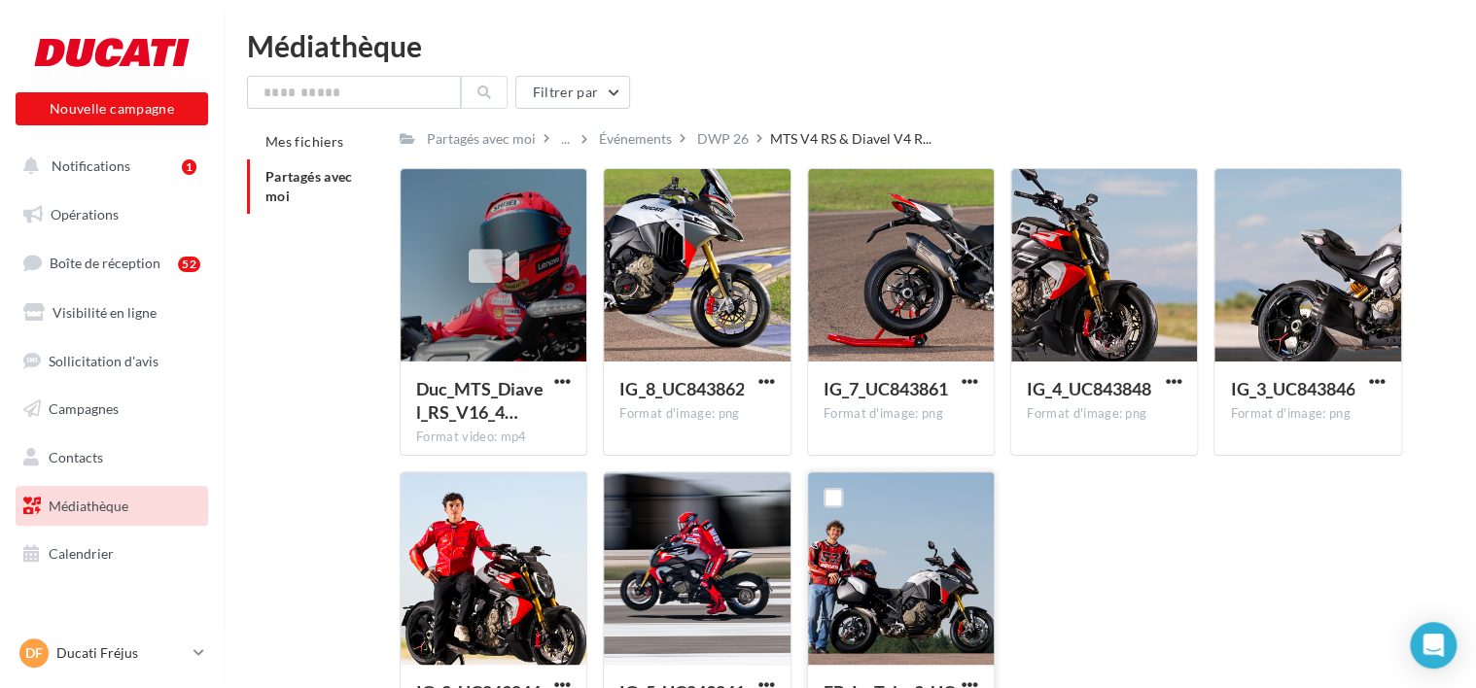
click at [86, 79] on div "Nouvelle campagne Nouvelle campagne" at bounding box center [112, 76] width 192 height 97
click at [119, 52] on div at bounding box center [112, 52] width 156 height 49
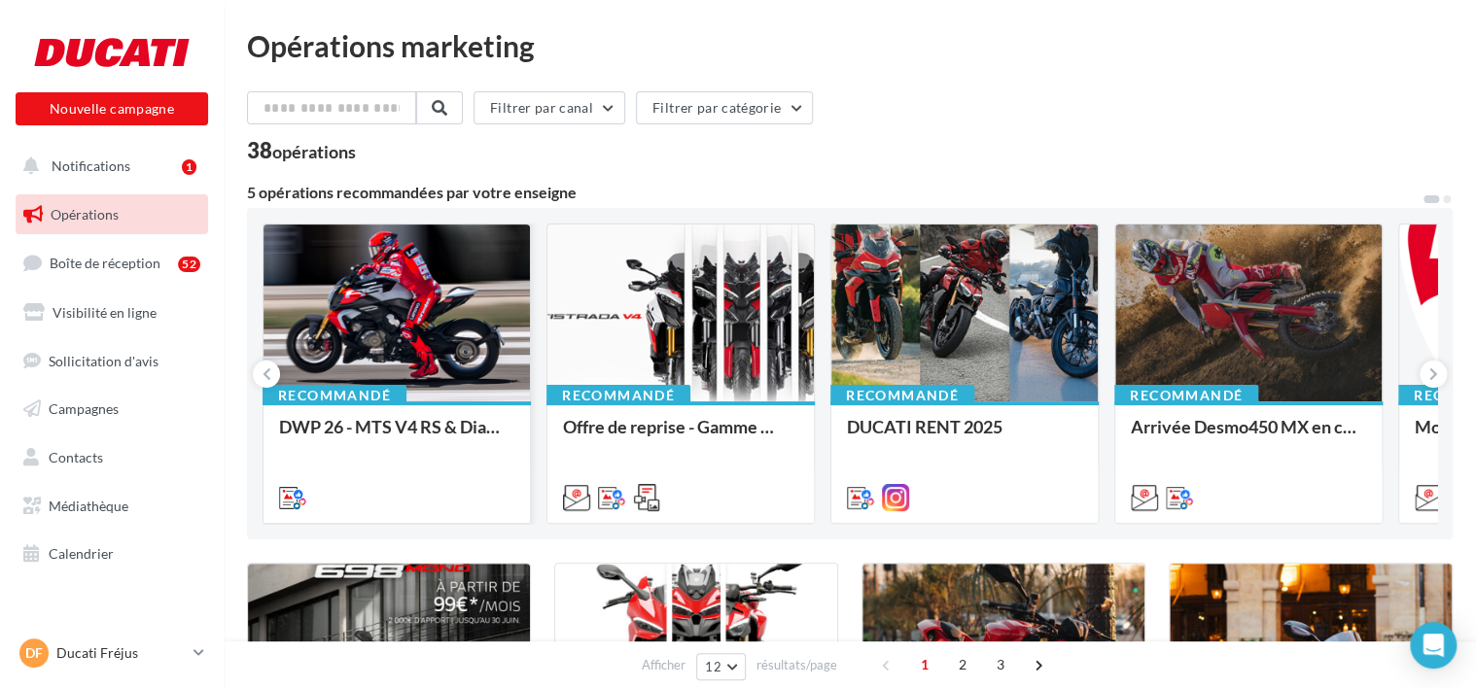
click at [471, 316] on div at bounding box center [396, 314] width 266 height 179
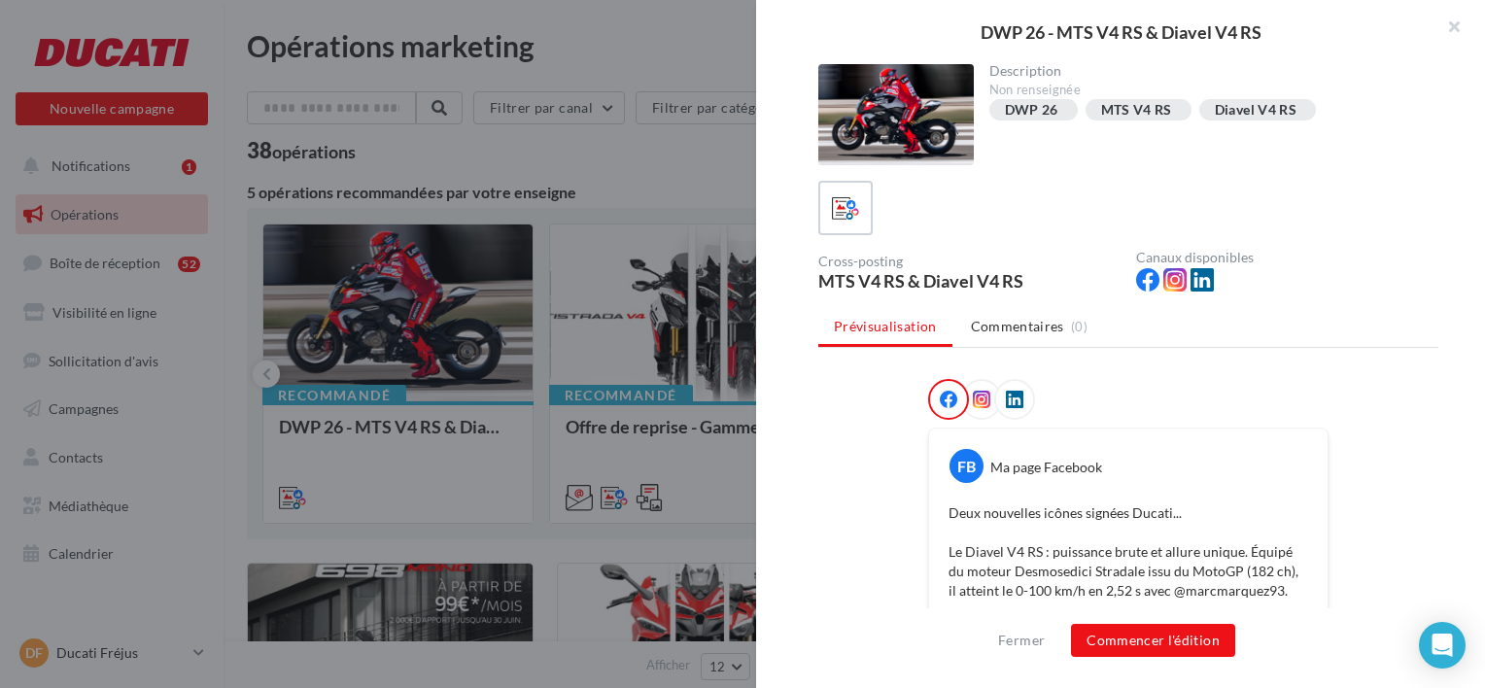
click at [1013, 387] on div at bounding box center [1014, 399] width 41 height 41
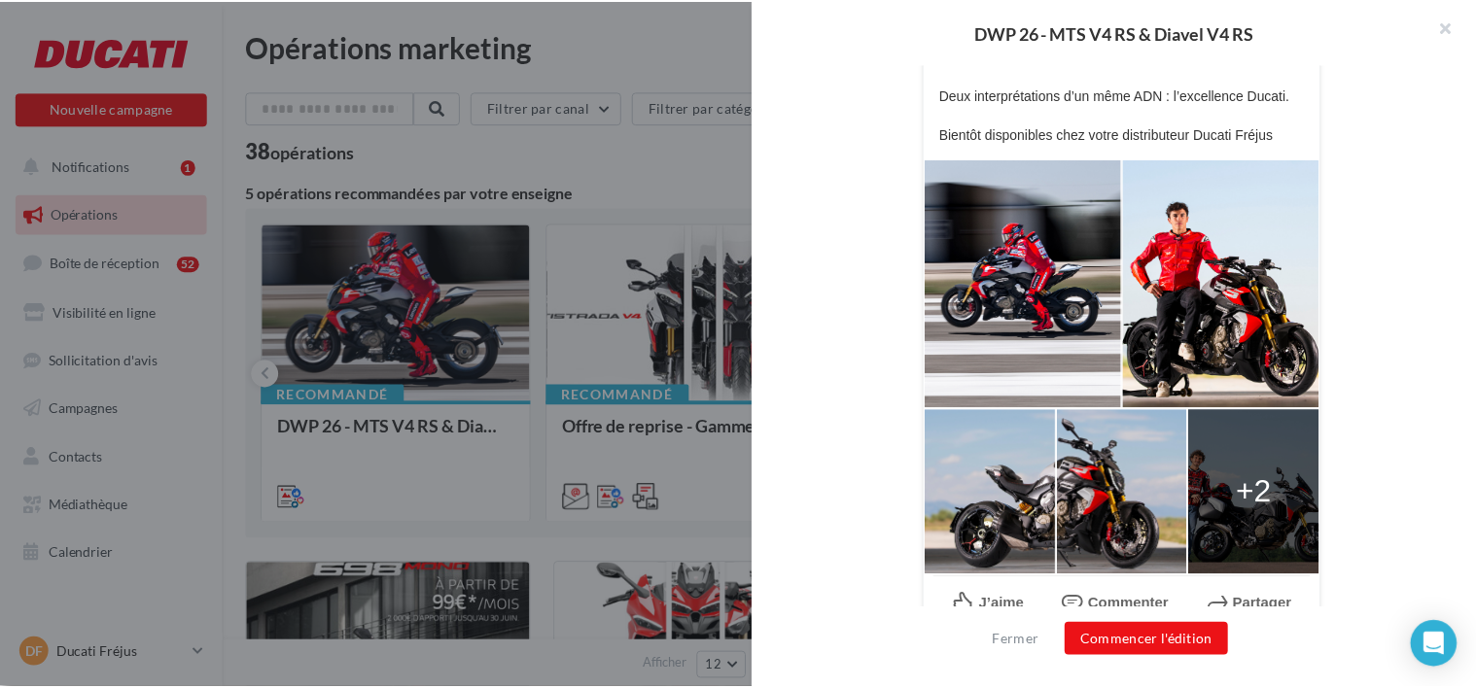
scroll to position [649, 0]
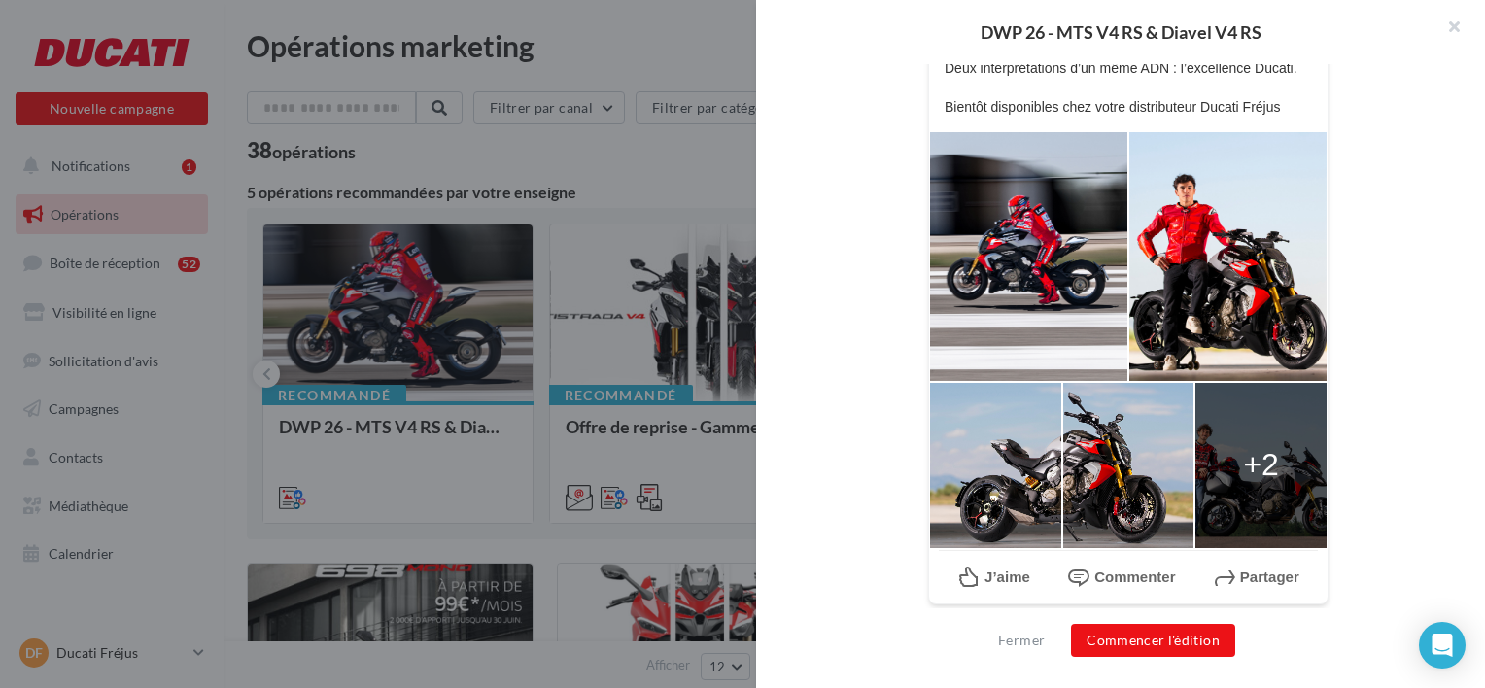
click at [1396, 345] on div "LinkedIn Ma page Linkedin Deux nouvelles icônes signées Ducati... Le Diavel V4 …" at bounding box center [1129, 179] width 620 height 899
click at [280, 614] on div at bounding box center [742, 344] width 1485 height 688
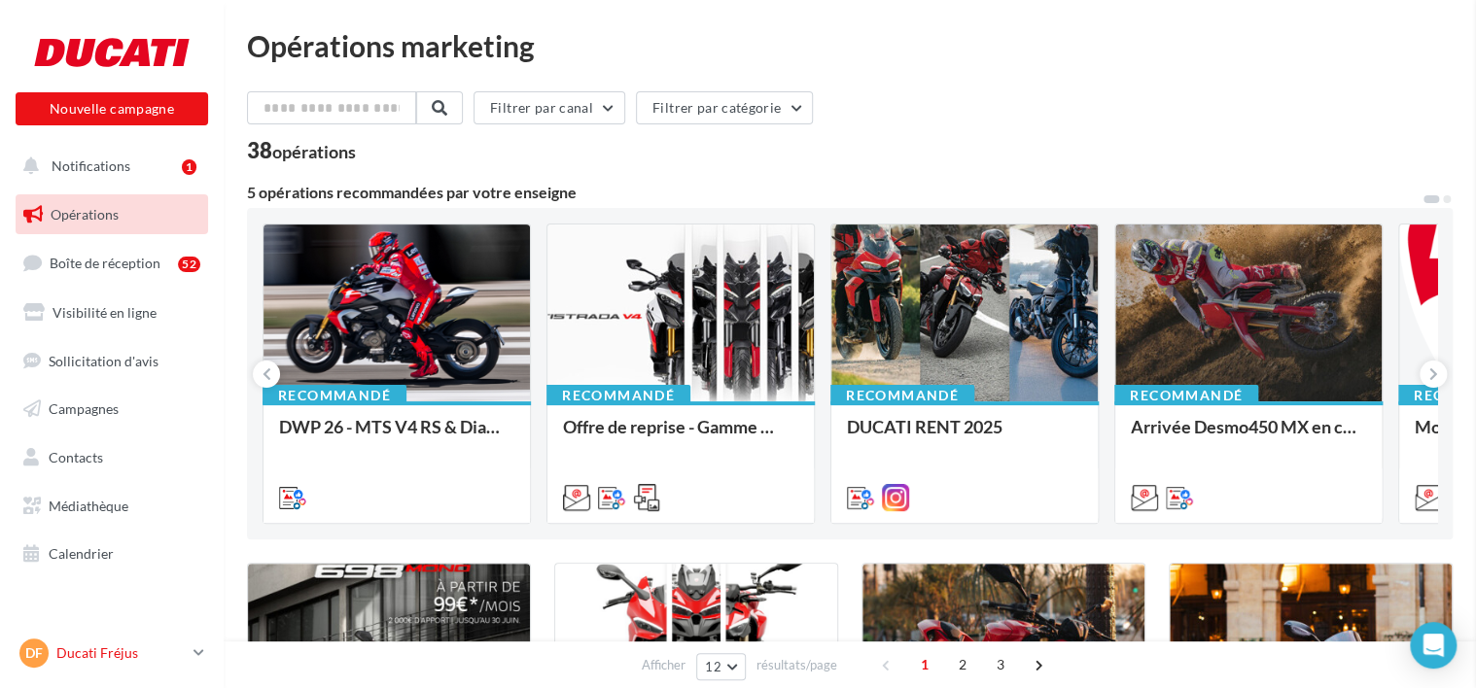
click at [147, 651] on p "Ducati Fréjus" at bounding box center [120, 653] width 129 height 19
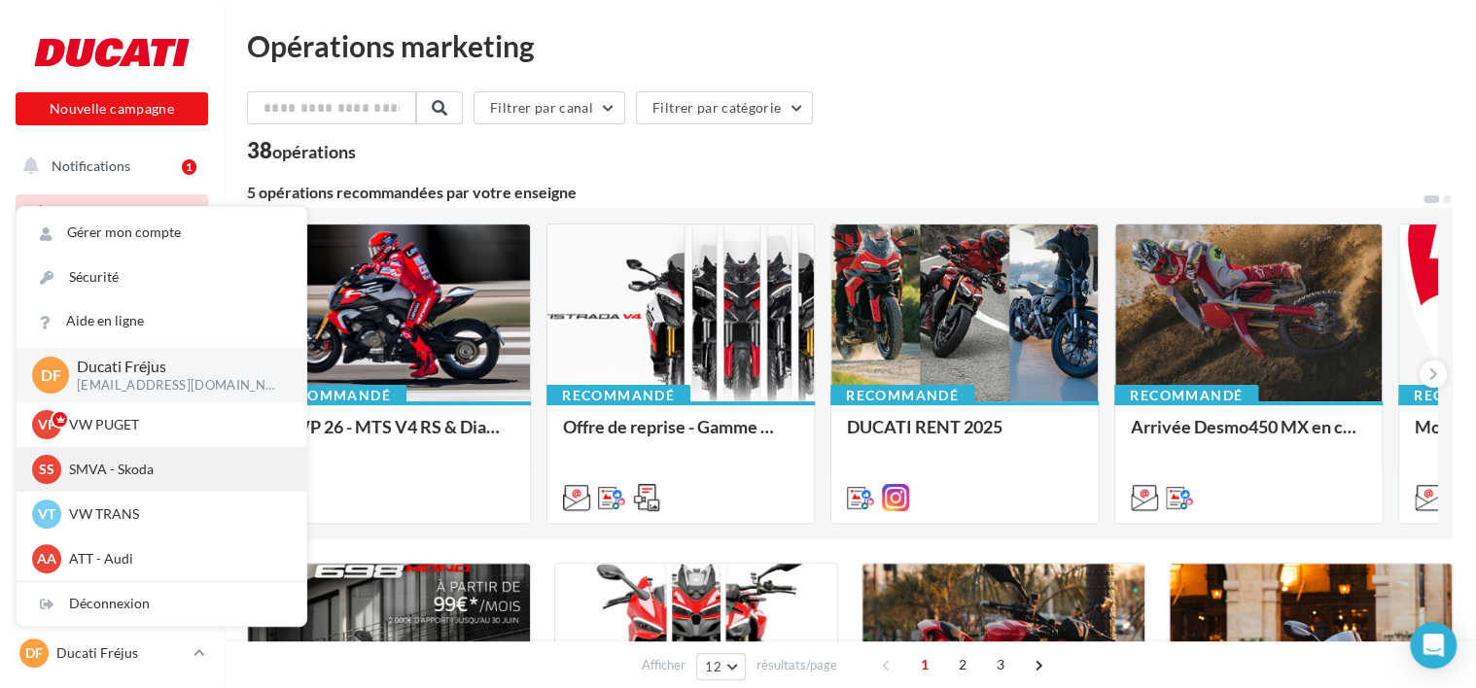
click at [155, 447] on div "SS SMVA - Skoda sk-puge-ver" at bounding box center [162, 469] width 290 height 45
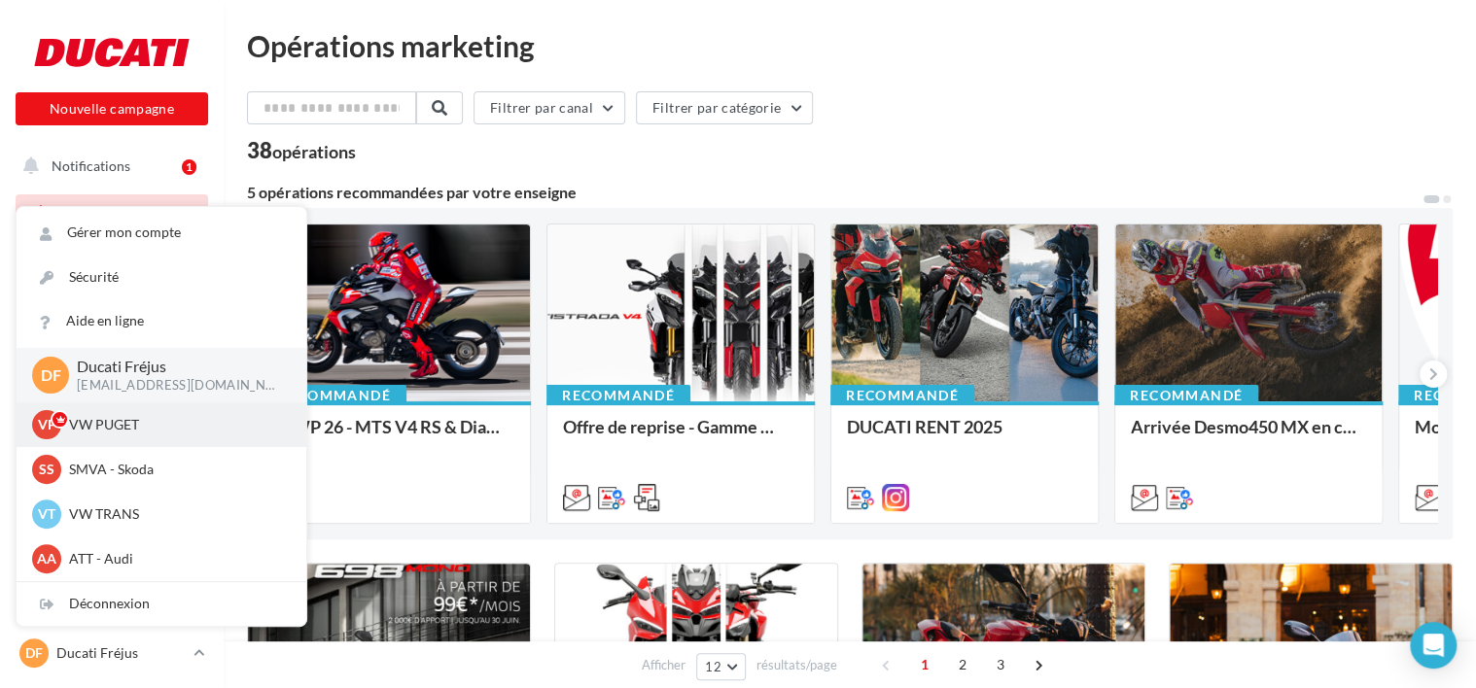
click at [155, 436] on div "VP VW PUGET vw-pug-ver" at bounding box center [161, 424] width 259 height 29
